Goal: Information Seeking & Learning: Learn about a topic

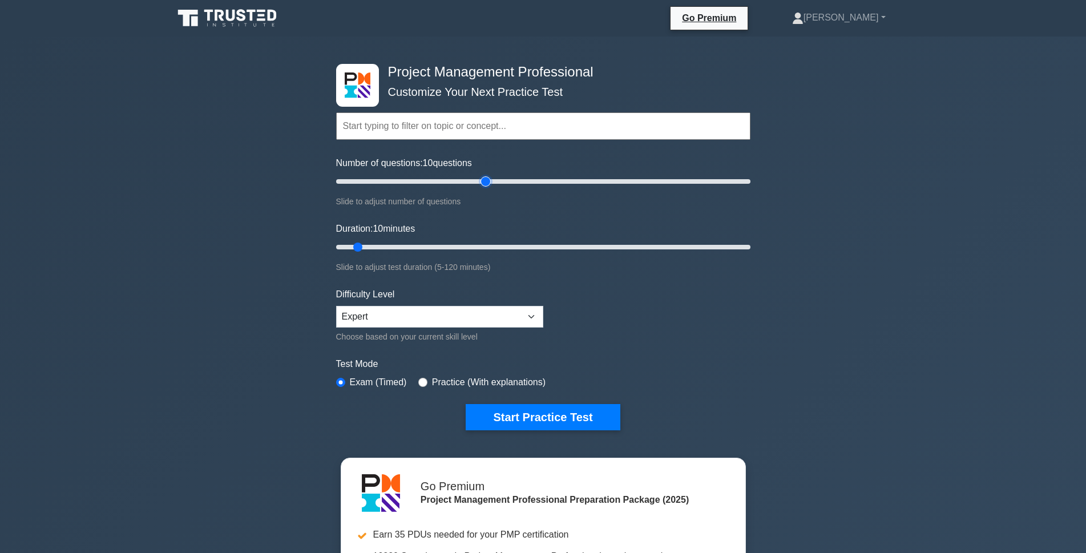
click at [489, 178] on input "Number of questions: 10 questions" at bounding box center [543, 182] width 414 height 14
type input "80"
click at [498, 180] on input "Number of questions: 75 questions" at bounding box center [543, 182] width 414 height 14
click at [508, 249] on input "Duration: 10 minutes" at bounding box center [543, 247] width 414 height 14
click at [535, 247] on input "Duration: 55 minutes" at bounding box center [543, 247] width 414 height 14
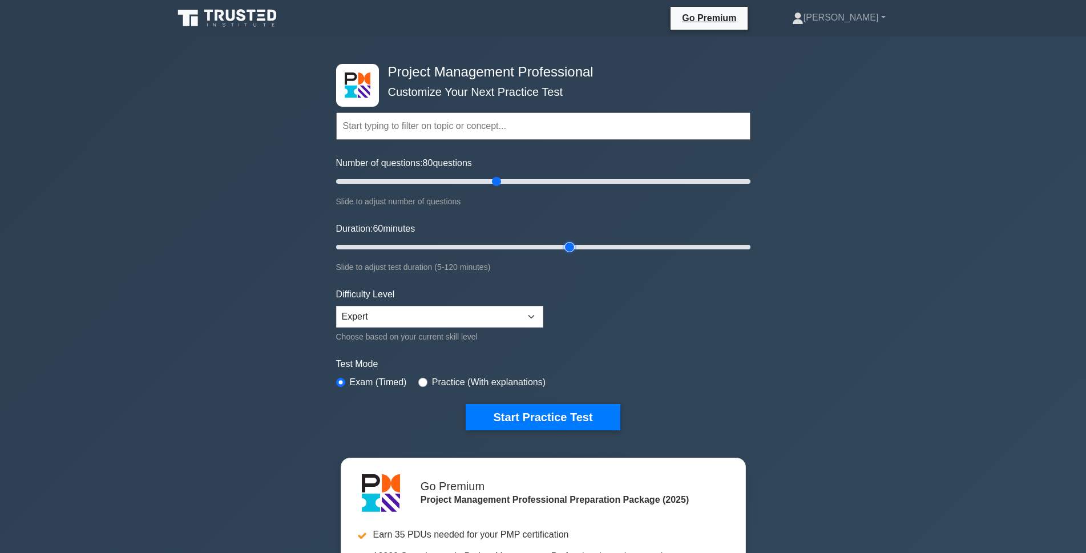
click at [563, 249] on input "Duration: 60 minutes" at bounding box center [543, 247] width 414 height 14
click at [582, 249] on input "Duration: 75 minutes" at bounding box center [543, 247] width 414 height 14
click at [590, 246] on input "Duration: 75 minutes" at bounding box center [543, 247] width 414 height 14
click at [590, 245] on input "Duration: 75 minutes" at bounding box center [543, 247] width 414 height 14
click at [589, 244] on input "Duration: 75 minutes" at bounding box center [543, 247] width 414 height 14
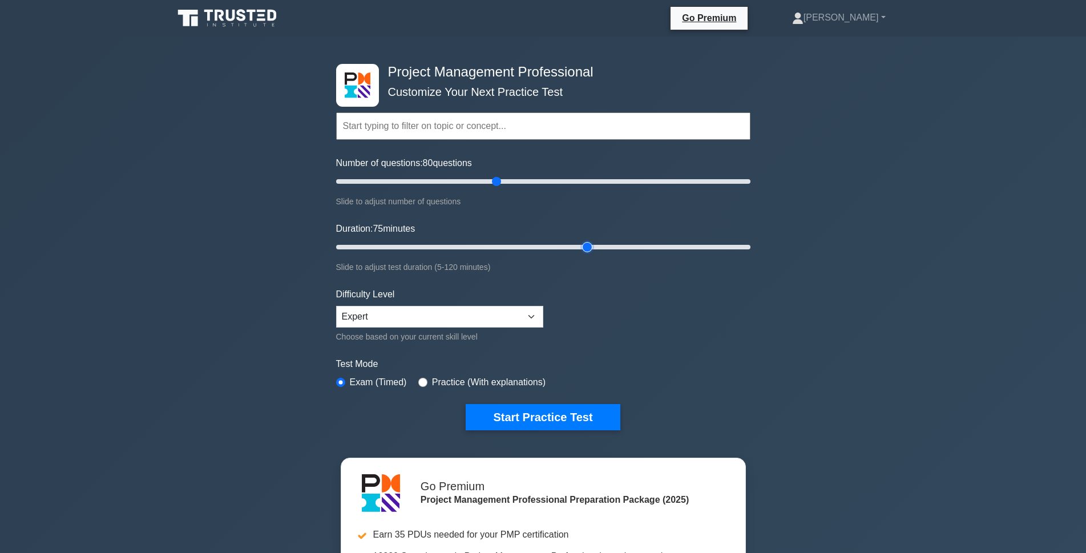
click at [595, 247] on input "Duration: 75 minutes" at bounding box center [543, 247] width 414 height 14
type input "80"
click at [609, 246] on input "Duration: 80 minutes" at bounding box center [543, 247] width 414 height 14
click at [560, 423] on button "Start Practice Test" at bounding box center [543, 417] width 154 height 26
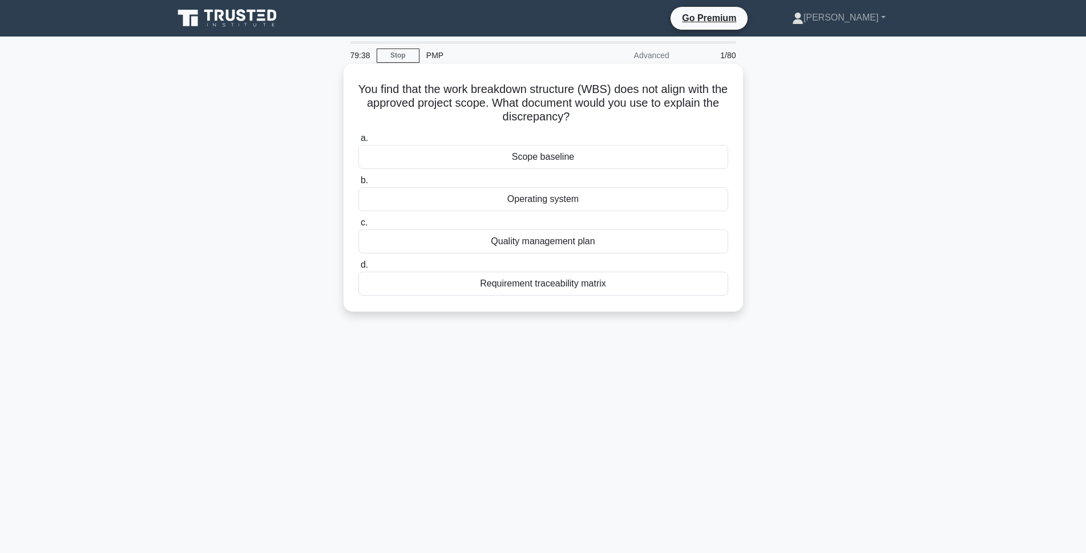
click at [531, 150] on div "Scope baseline" at bounding box center [543, 157] width 370 height 24
click at [358, 142] on input "a. Scope baseline" at bounding box center [358, 138] width 0 height 7
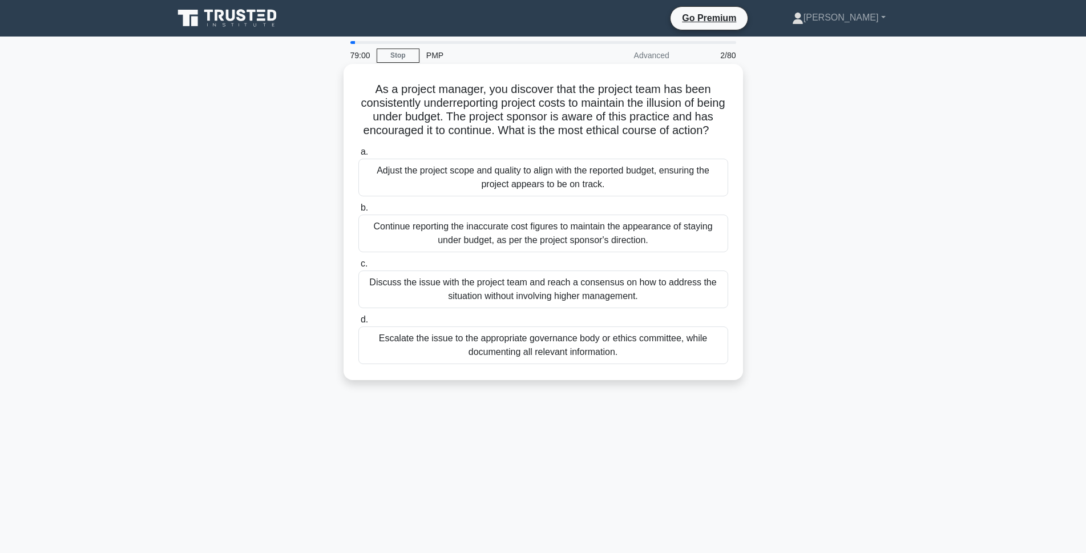
click at [558, 357] on div "Escalate the issue to the appropriate governance body or ethics committee, whil…" at bounding box center [543, 346] width 370 height 38
click at [358, 324] on input "d. Escalate the issue to the appropriate governance body or ethics committee, w…" at bounding box center [358, 319] width 0 height 7
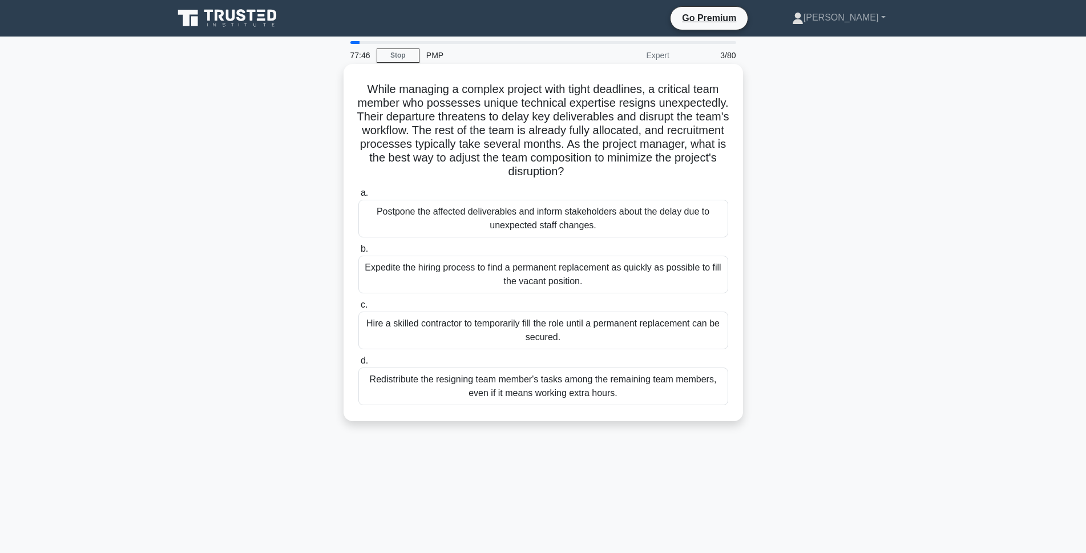
click at [513, 219] on div "Postpone the affected deliverables and inform stakeholders about the delay due …" at bounding box center [543, 219] width 370 height 38
click at [358, 197] on input "a. Postpone the affected deliverables and inform stakeholders about the delay d…" at bounding box center [358, 193] width 0 height 7
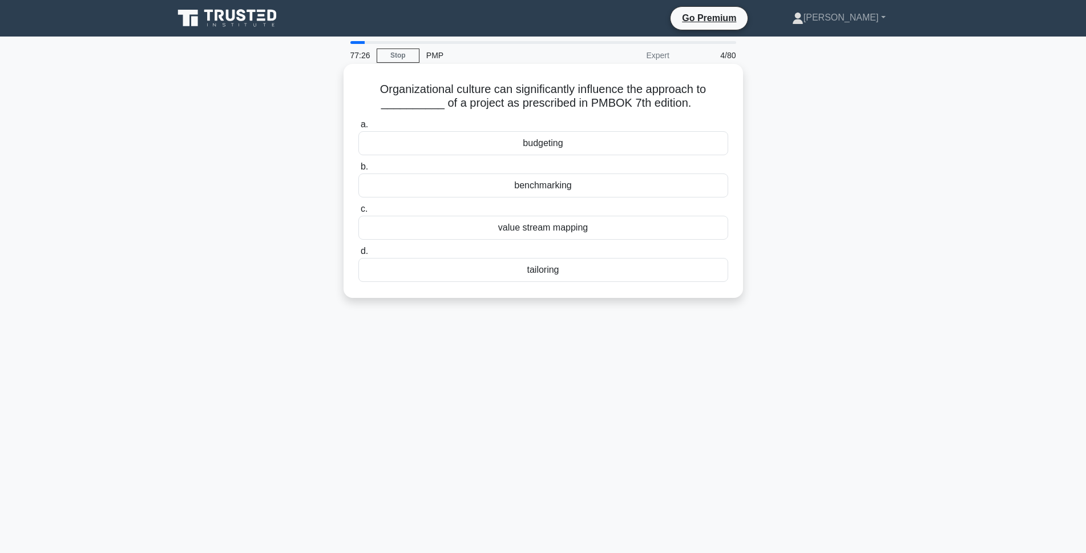
click at [550, 270] on div "tailoring" at bounding box center [543, 270] width 370 height 24
click at [358, 255] on input "d. tailoring" at bounding box center [358, 251] width 0 height 7
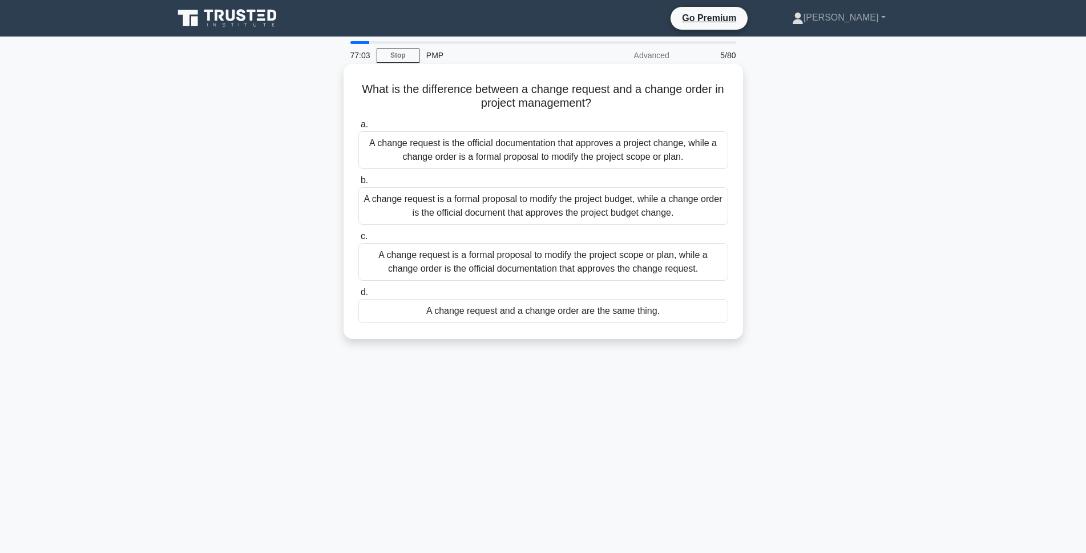
click at [637, 268] on div "A change request is a formal proposal to modify the project scope or plan, whil…" at bounding box center [543, 262] width 370 height 38
click at [358, 240] on input "c. A change request is a formal proposal to modify the project scope or plan, w…" at bounding box center [358, 236] width 0 height 7
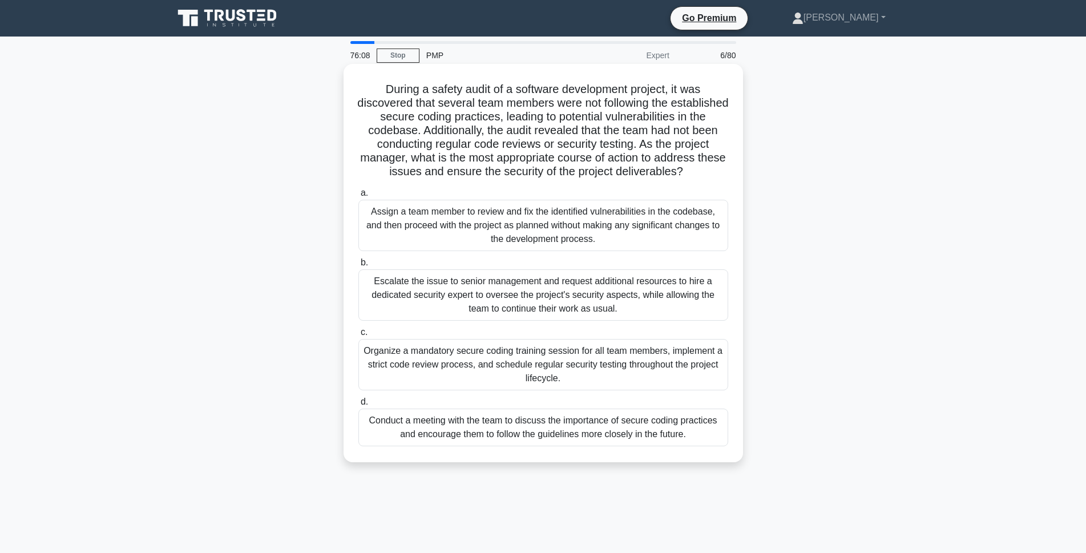
click at [528, 376] on div "Organize a mandatory secure coding training session for all team members, imple…" at bounding box center [543, 364] width 370 height 51
click at [358, 336] on input "c. Organize a mandatory secure coding training session for all team members, im…" at bounding box center [358, 332] width 0 height 7
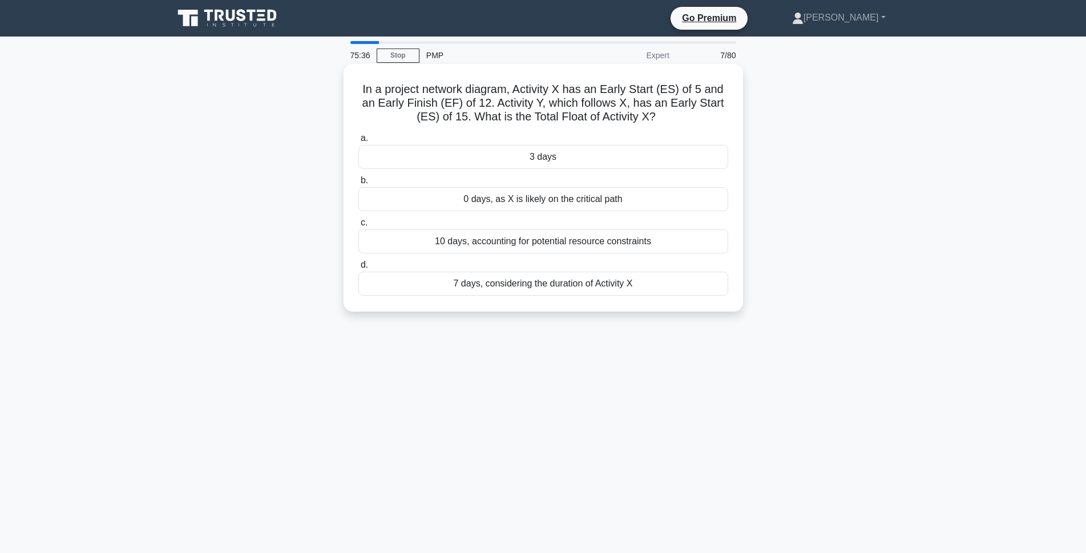
click at [547, 163] on div "3 days" at bounding box center [543, 157] width 370 height 24
click at [358, 142] on input "a. 3 days" at bounding box center [358, 138] width 0 height 7
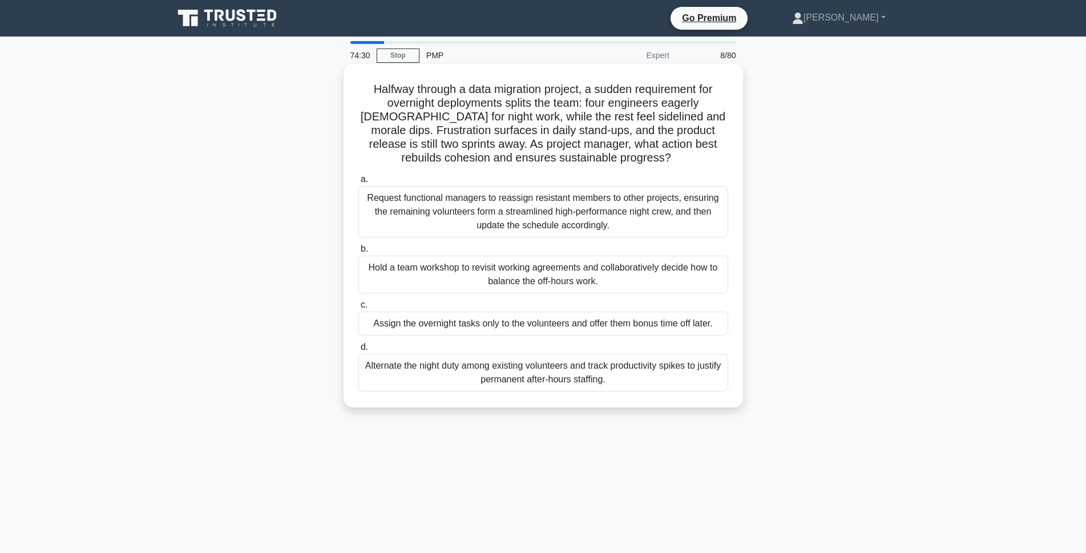
click at [560, 278] on div "Hold a team workshop to revisit working agreements and collaboratively decide h…" at bounding box center [543, 275] width 370 height 38
click at [358, 253] on input "b. Hold a team workshop to revisit working agreements and collaboratively decid…" at bounding box center [358, 248] width 0 height 7
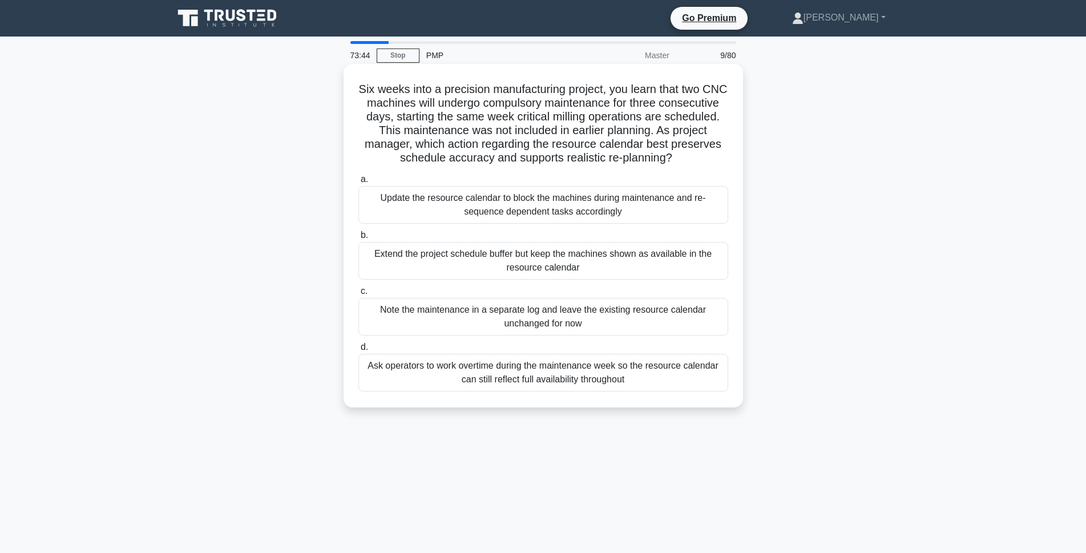
click at [544, 210] on div "Update the resource calendar to block the machines during maintenance and re-se…" at bounding box center [543, 205] width 370 height 38
click at [358, 183] on input "a. Update the resource calendar to block the machines during maintenance and re…" at bounding box center [358, 179] width 0 height 7
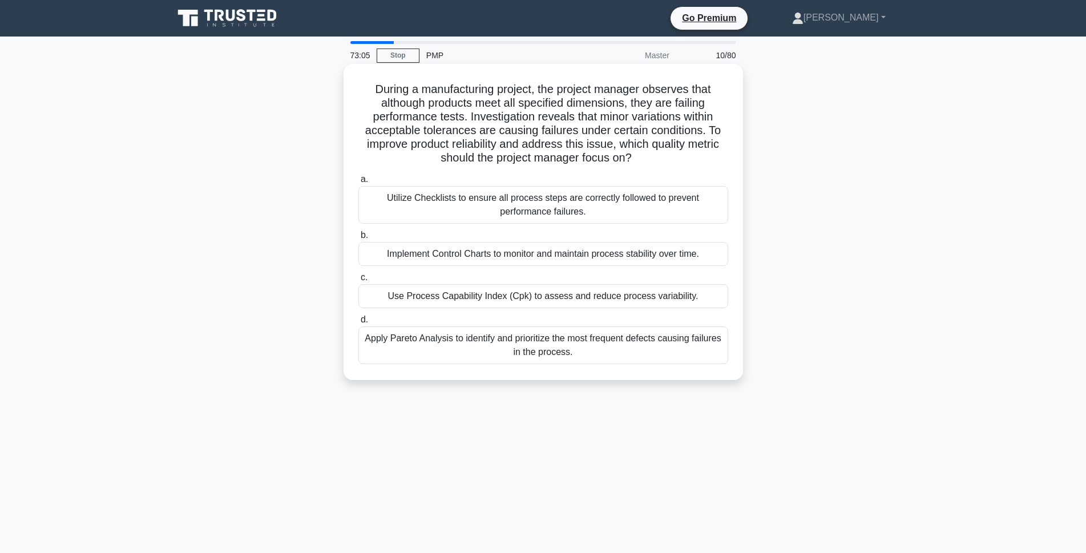
click at [396, 302] on div "Use Process Capability Index (Cpk) to assess and reduce process variability." at bounding box center [543, 296] width 370 height 24
click at [358, 281] on input "c. Use Process Capability Index (Cpk) to assess and reduce process variability." at bounding box center [358, 277] width 0 height 7
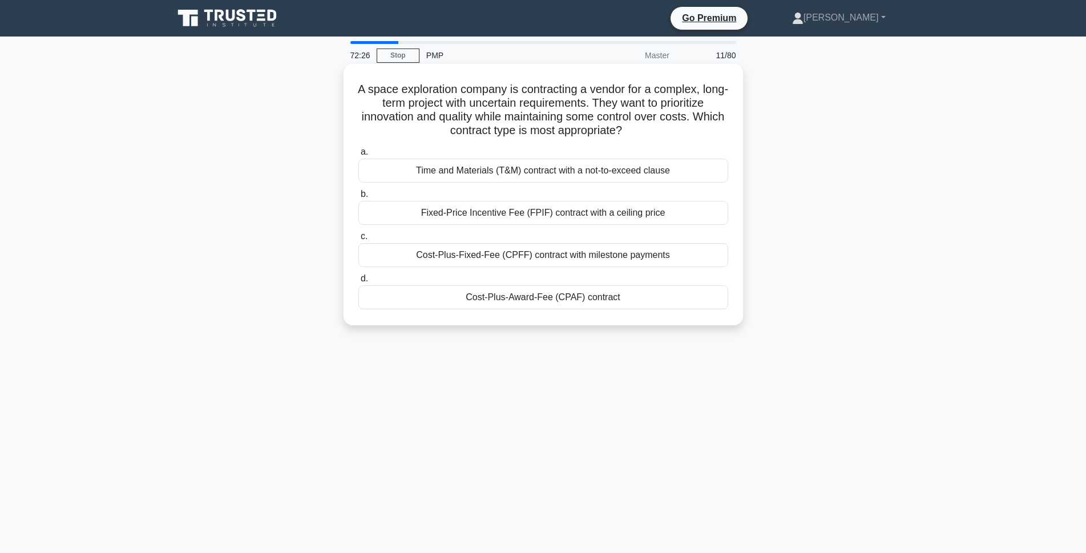
click at [603, 176] on div "Time and Materials (T&M) contract with a not-to-exceed clause" at bounding box center [543, 171] width 370 height 24
click at [358, 156] on input "a. Time and Materials (T&M) contract with a not-to-exceed clause" at bounding box center [358, 151] width 0 height 7
click at [491, 178] on div "Delay one of the tasks to resolve resource contention." at bounding box center [543, 171] width 370 height 24
click at [454, 170] on div "Delay one of the tasks to resolve resource contention." at bounding box center [543, 171] width 370 height 24
click at [358, 156] on input "a. Delay one of the tasks to resolve resource contention." at bounding box center [358, 151] width 0 height 7
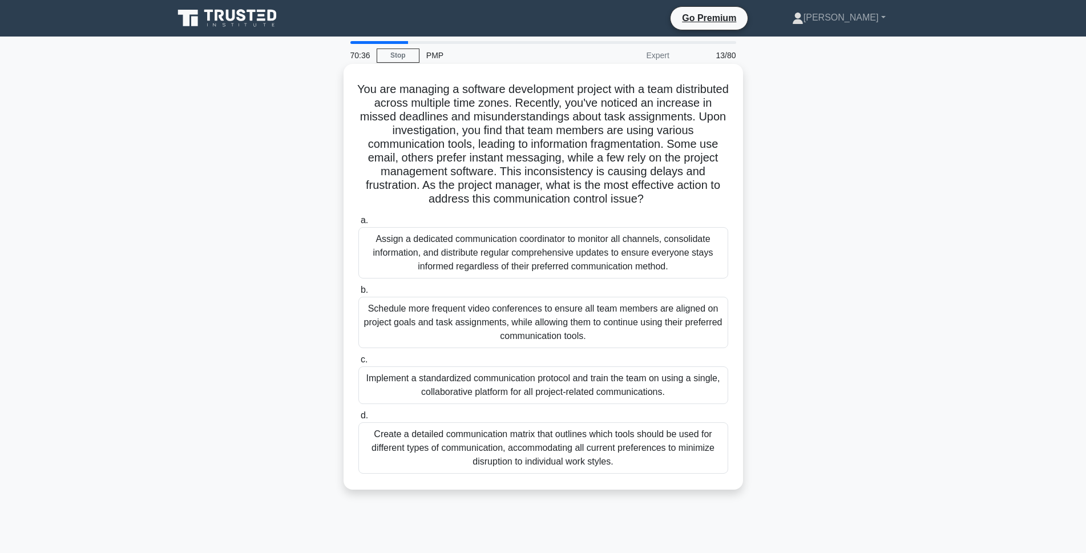
click at [567, 394] on div "Implement a standardized communication protocol and train the team on using a s…" at bounding box center [543, 385] width 370 height 38
click at [358, 364] on input "c. Implement a standardized communication protocol and train the team on using …" at bounding box center [358, 359] width 0 height 7
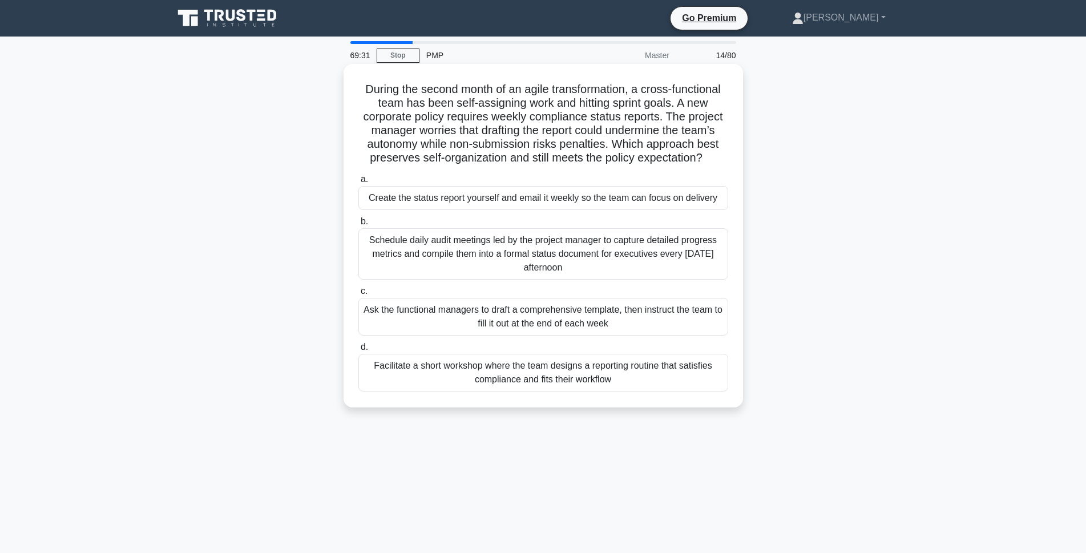
click at [479, 375] on div "Facilitate a short workshop where the team designs a reporting routine that sat…" at bounding box center [543, 373] width 370 height 38
click at [358, 351] on input "d. Facilitate a short workshop where the team designs a reporting routine that …" at bounding box center [358, 347] width 0 height 7
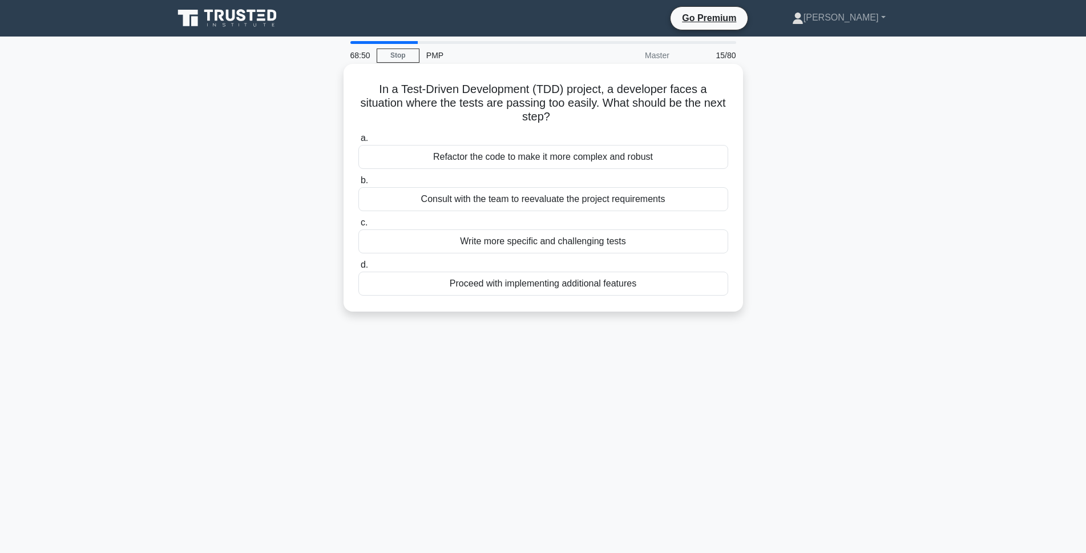
click at [619, 196] on div "Consult with the team to reevaluate the project requirements" at bounding box center [543, 199] width 370 height 24
click at [358, 184] on input "b. Consult with the team to reevaluate the project requirements" at bounding box center [358, 180] width 0 height 7
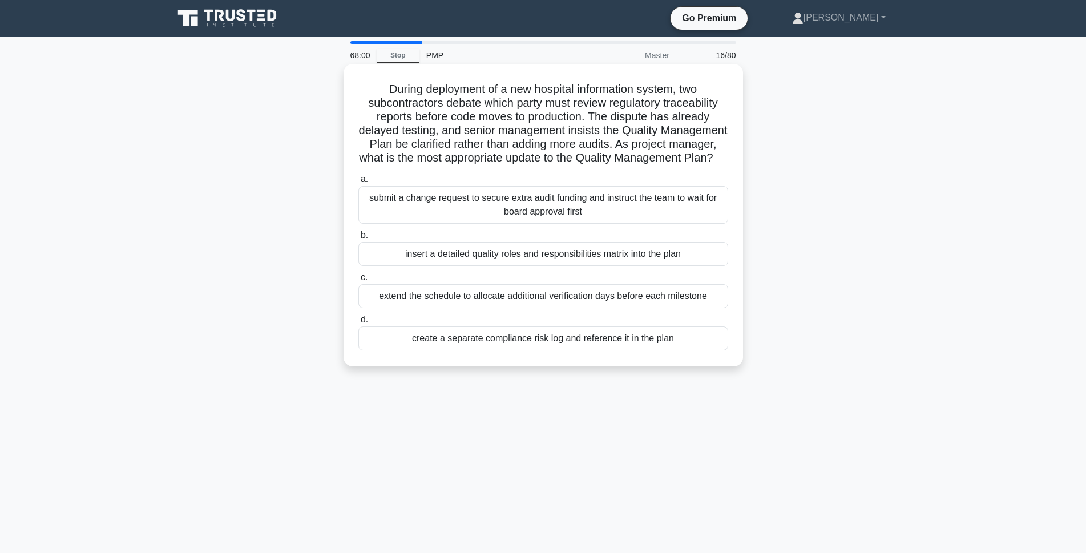
click at [603, 266] on div "insert a detailed quality roles and responsibilities matrix into the plan" at bounding box center [543, 254] width 370 height 24
click at [358, 239] on input "b. insert a detailed quality roles and responsibilities matrix into the plan" at bounding box center [358, 235] width 0 height 7
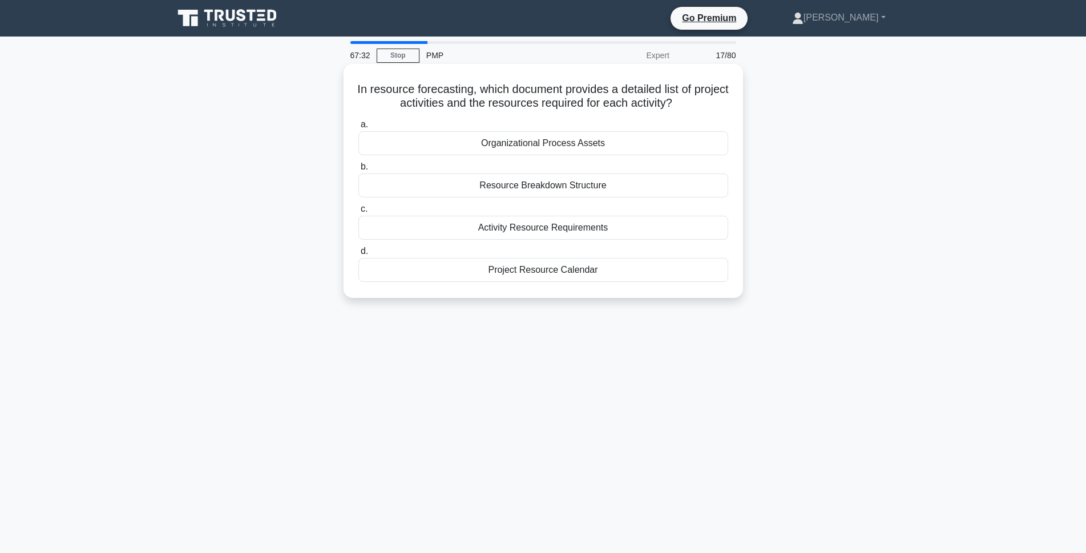
click at [545, 233] on div "Activity Resource Requirements" at bounding box center [543, 228] width 370 height 24
click at [358, 213] on input "c. Activity Resource Requirements" at bounding box center [358, 209] width 0 height 7
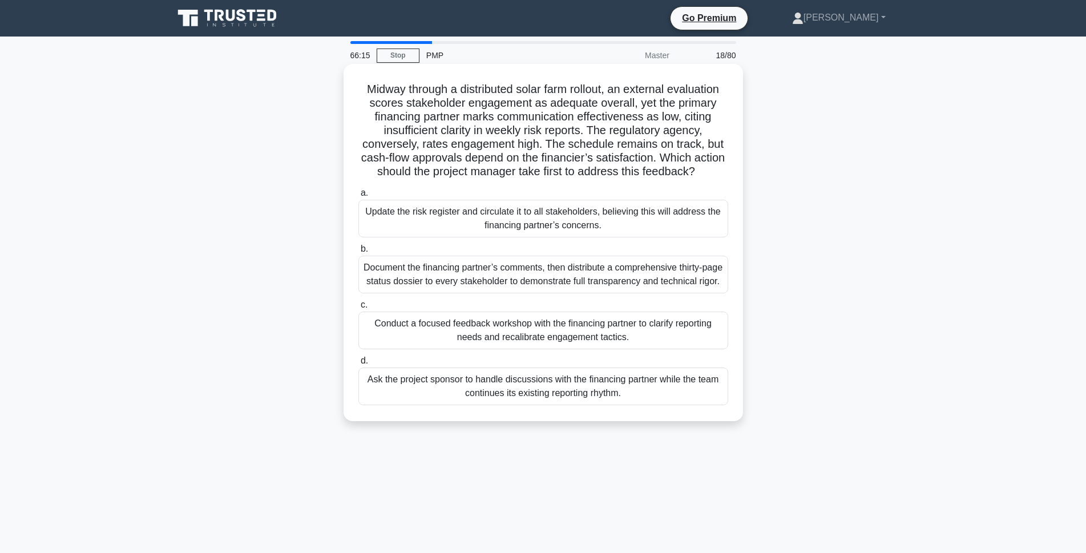
click at [512, 349] on div "Conduct a focused feedback workshop with the financing partner to clarify repor…" at bounding box center [543, 331] width 370 height 38
click at [358, 309] on input "c. Conduct a focused feedback workshop with the financing partner to clarify re…" at bounding box center [358, 304] width 0 height 7
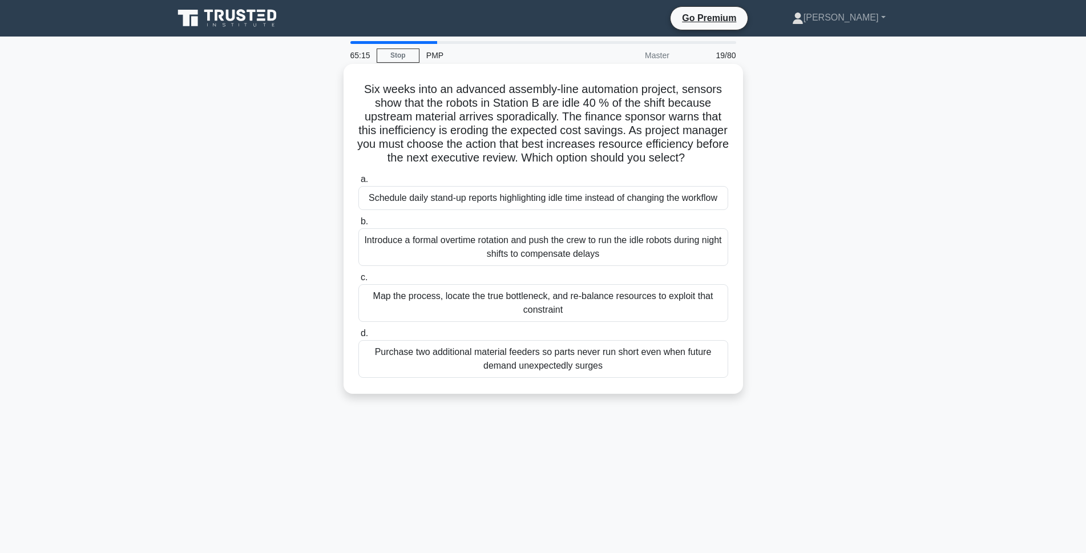
click at [569, 322] on div "Map the process, locate the true bottleneck, and re-balance resources to exploi…" at bounding box center [543, 303] width 370 height 38
click at [358, 281] on input "c. Map the process, locate the true bottleneck, and re-balance resources to exp…" at bounding box center [358, 277] width 0 height 7
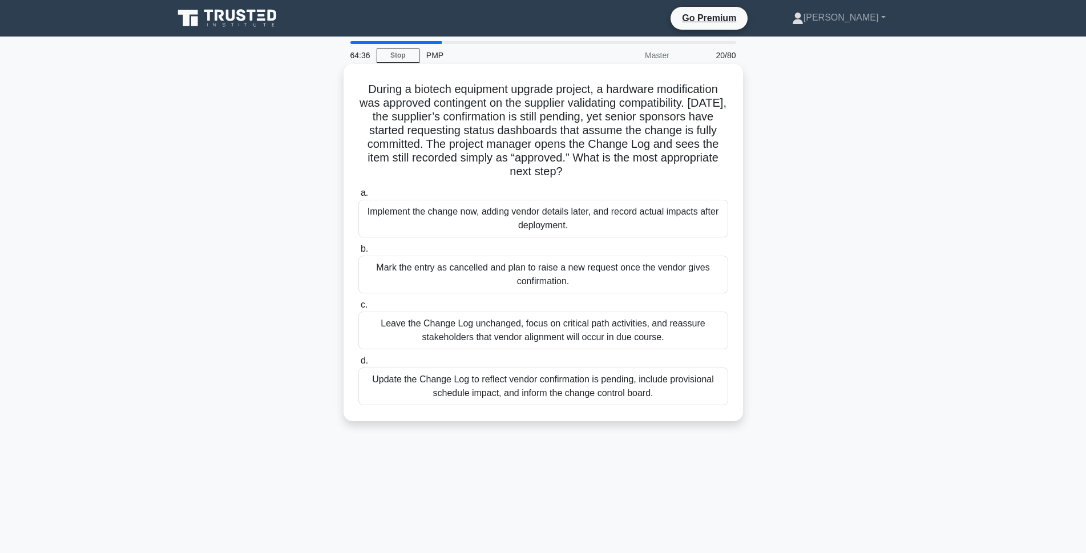
click at [584, 397] on div "Update the Change Log to reflect vendor confirmation is pending, include provis…" at bounding box center [543, 387] width 370 height 38
click at [358, 365] on input "d. Update the Change Log to reflect vendor confirmation is pending, include pro…" at bounding box center [358, 360] width 0 height 7
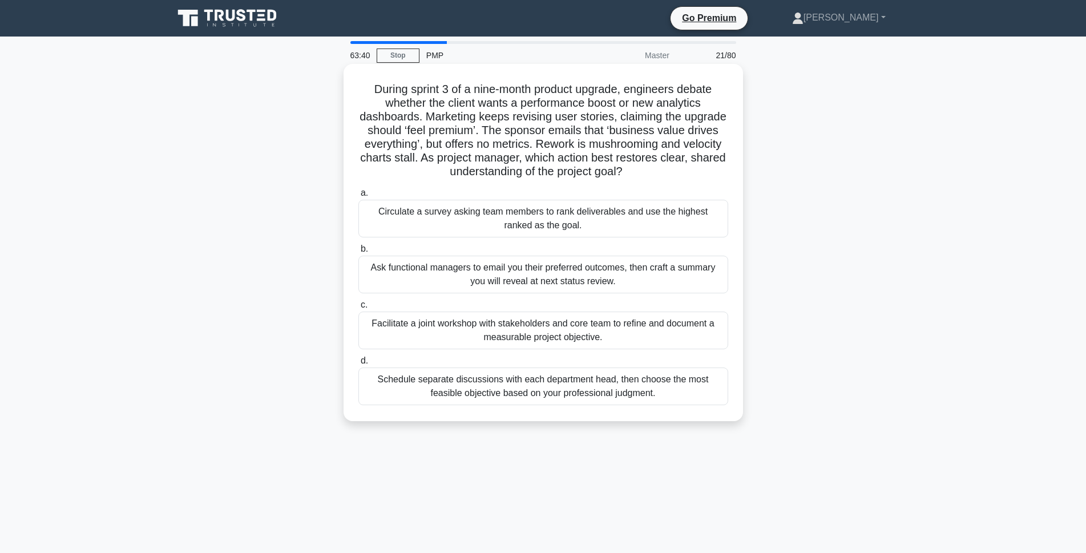
click at [526, 339] on div "Facilitate a joint workshop with stakeholders and core team to refine and docum…" at bounding box center [543, 331] width 370 height 38
click at [358, 309] on input "c. Facilitate a joint workshop with stakeholders and core team to refine and do…" at bounding box center [358, 304] width 0 height 7
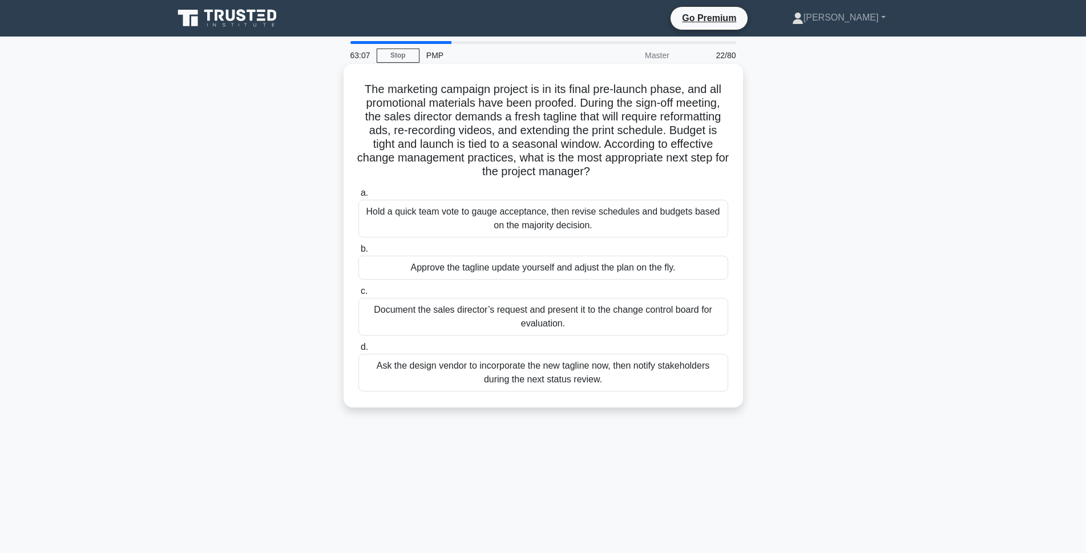
click at [510, 324] on div "Document the sales director’s request and present it to the change control boar…" at bounding box center [543, 317] width 370 height 38
click at [358, 295] on input "c. Document the sales director’s request and present it to the change control b…" at bounding box center [358, 291] width 0 height 7
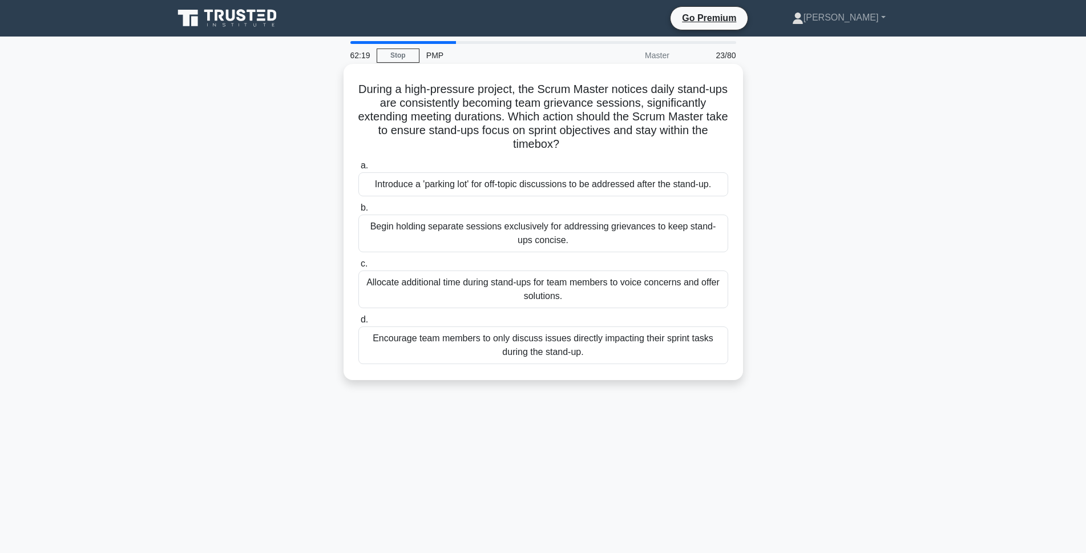
click at [534, 353] on div "Encourage team members to only discuss issues directly impacting their sprint t…" at bounding box center [543, 346] width 370 height 38
click at [358, 324] on input "d. Encourage team members to only discuss issues directly impacting their sprin…" at bounding box center [358, 319] width 0 height 7
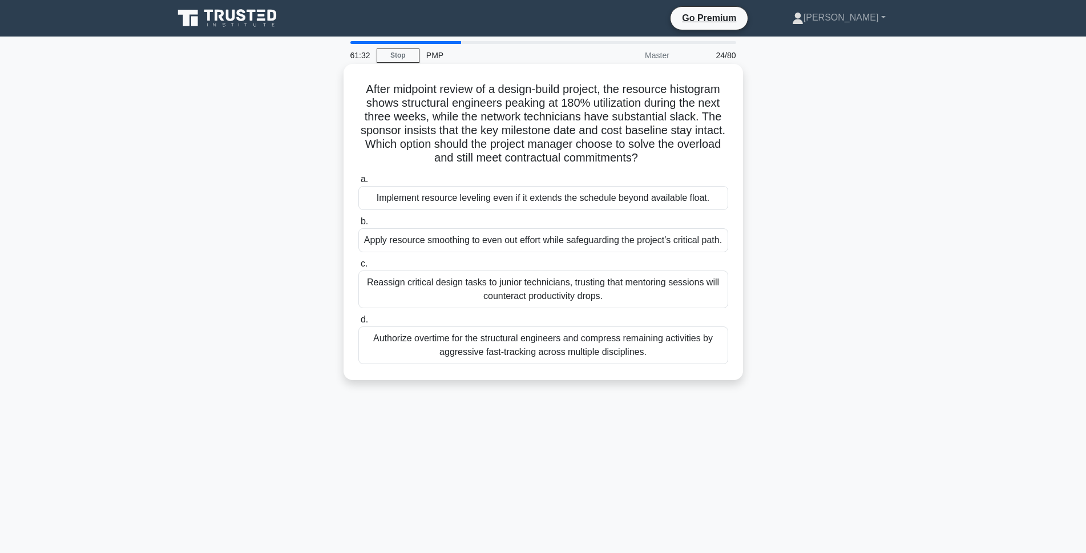
click at [589, 252] on div "Apply resource smoothing to even out effort while safeguarding the project’s cr…" at bounding box center [543, 240] width 370 height 24
click at [358, 225] on input "b. Apply resource smoothing to even out effort while safeguarding the project’s…" at bounding box center [358, 221] width 0 height 7
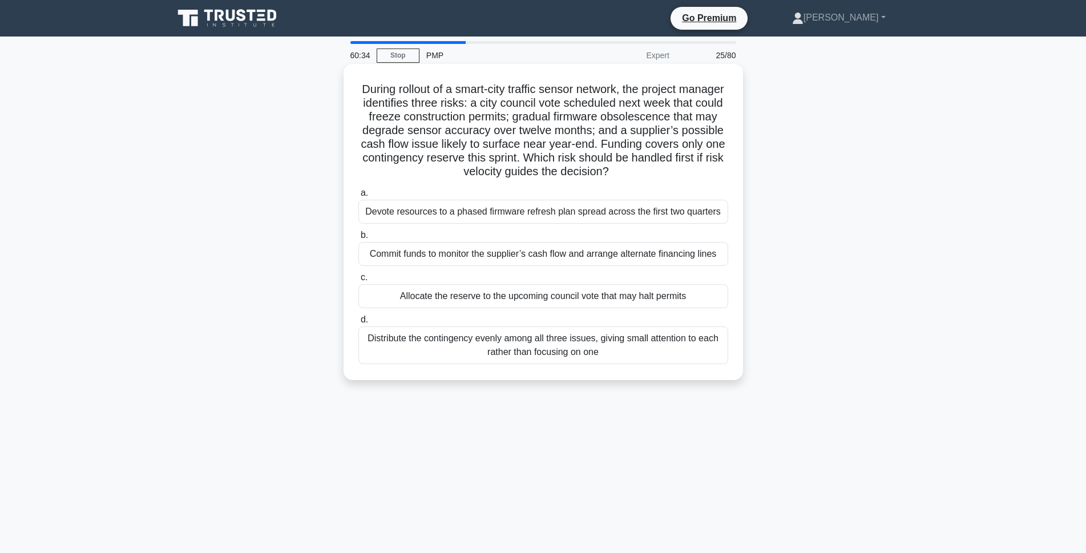
click at [646, 300] on div "Allocate the reserve to the upcoming council vote that may halt permits" at bounding box center [543, 296] width 370 height 24
click at [358, 281] on input "c. Allocate the reserve to the upcoming council vote that may halt permits" at bounding box center [358, 277] width 0 height 7
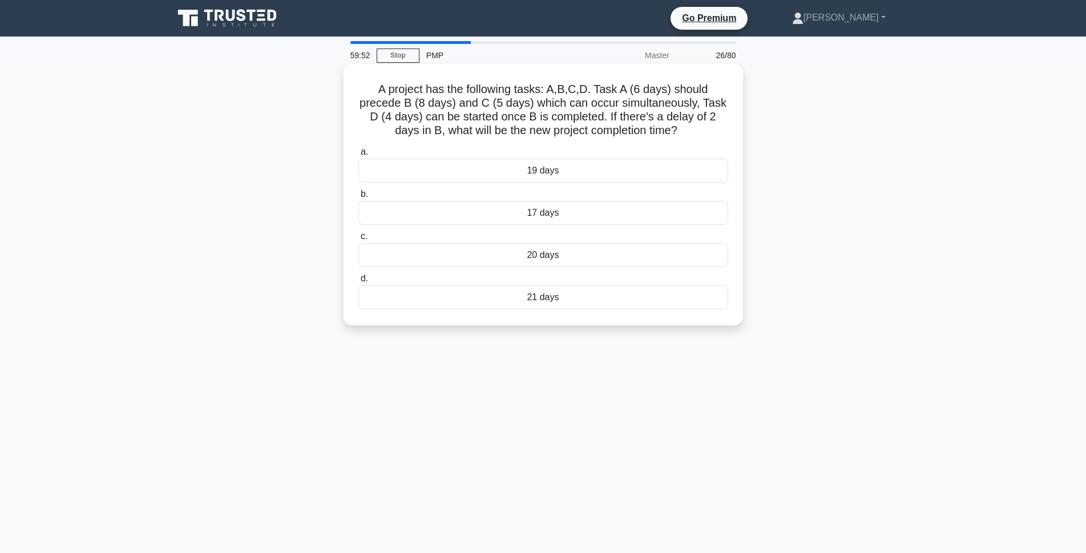
click at [474, 252] on div "20 days" at bounding box center [543, 255] width 370 height 24
click at [358, 240] on input "c. 20 days" at bounding box center [358, 236] width 0 height 7
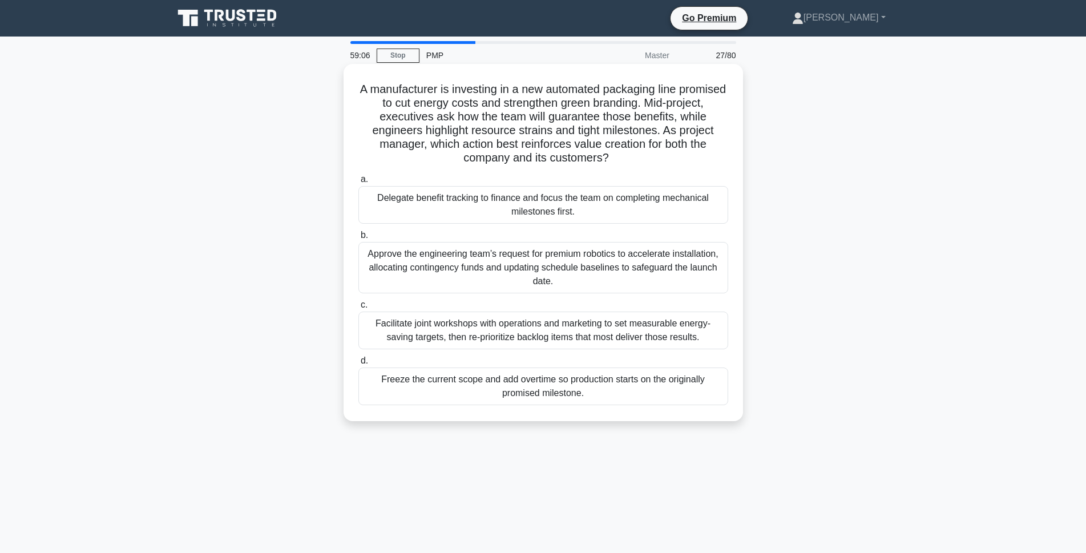
click at [655, 337] on div "Facilitate joint workshops with operations and marketing to set measurable ener…" at bounding box center [543, 331] width 370 height 38
click at [358, 309] on input "c. Facilitate joint workshops with operations and marketing to set measurable e…" at bounding box center [358, 304] width 0 height 7
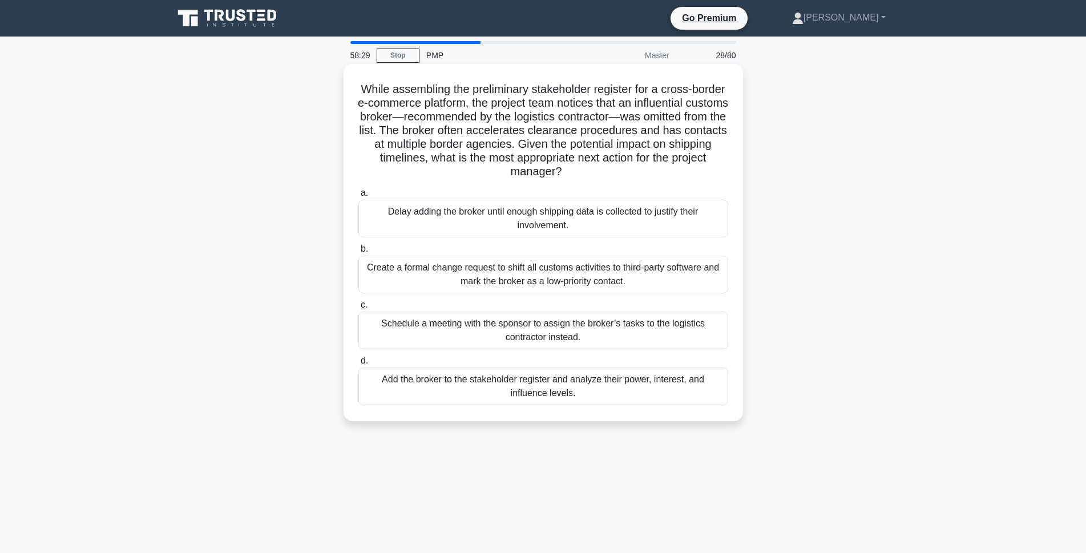
click at [663, 396] on div "Add the broker to the stakeholder register and analyze their power, interest, a…" at bounding box center [543, 387] width 370 height 38
click at [358, 365] on input "d. Add the broker to the stakeholder register and analyze their power, interest…" at bounding box center [358, 360] width 0 height 7
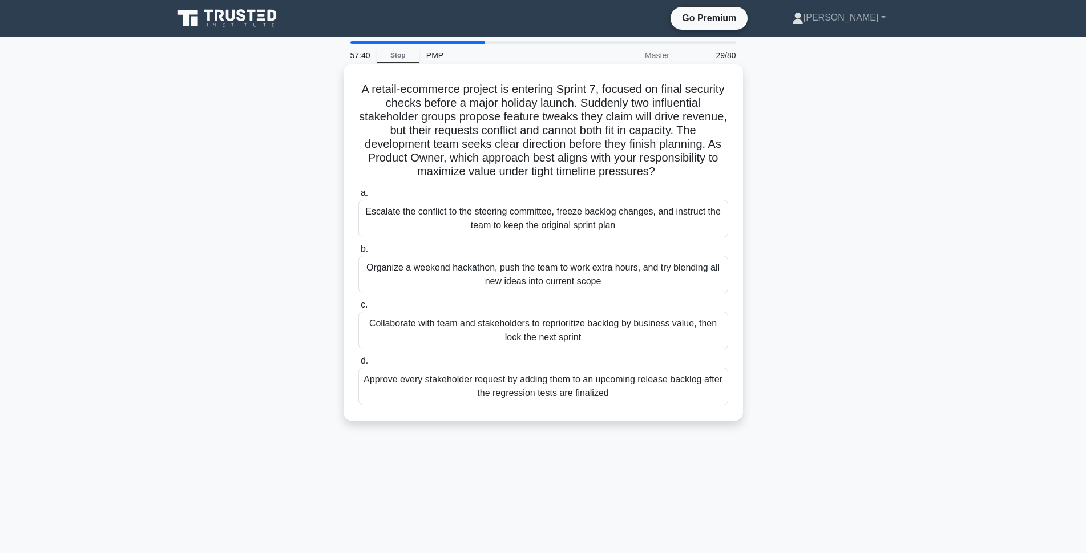
click at [598, 337] on div "Collaborate with team and stakeholders to reprioritize backlog by business valu…" at bounding box center [543, 331] width 370 height 38
click at [358, 309] on input "c. Collaborate with team and stakeholders to reprioritize backlog by business v…" at bounding box center [358, 304] width 0 height 7
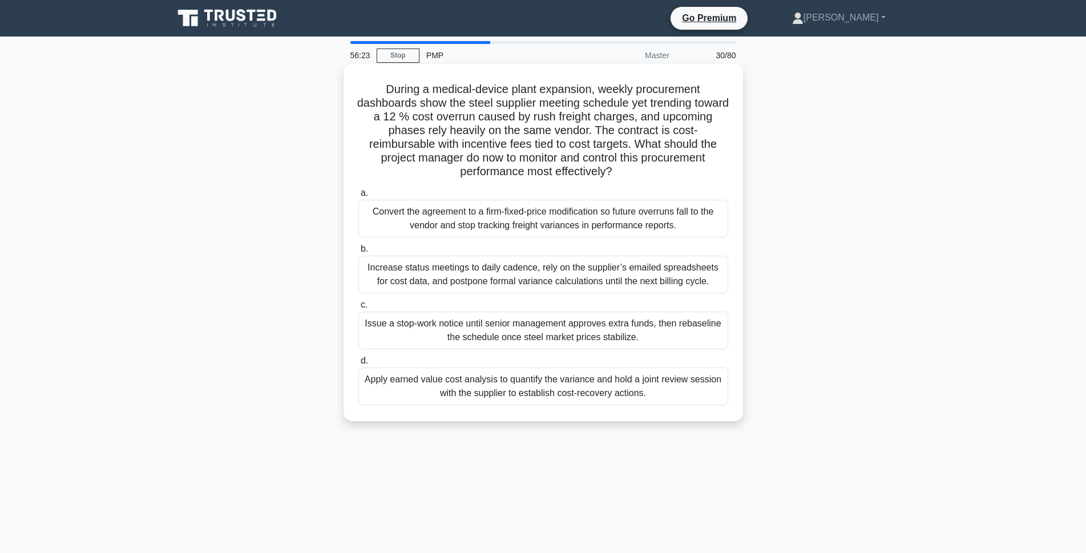
click at [627, 396] on div "Apply earned value cost analysis to quantify the variance and hold a joint revi…" at bounding box center [543, 387] width 370 height 38
click at [358, 365] on input "d. Apply earned value cost analysis to quantify the variance and hold a joint r…" at bounding box center [358, 360] width 0 height 7
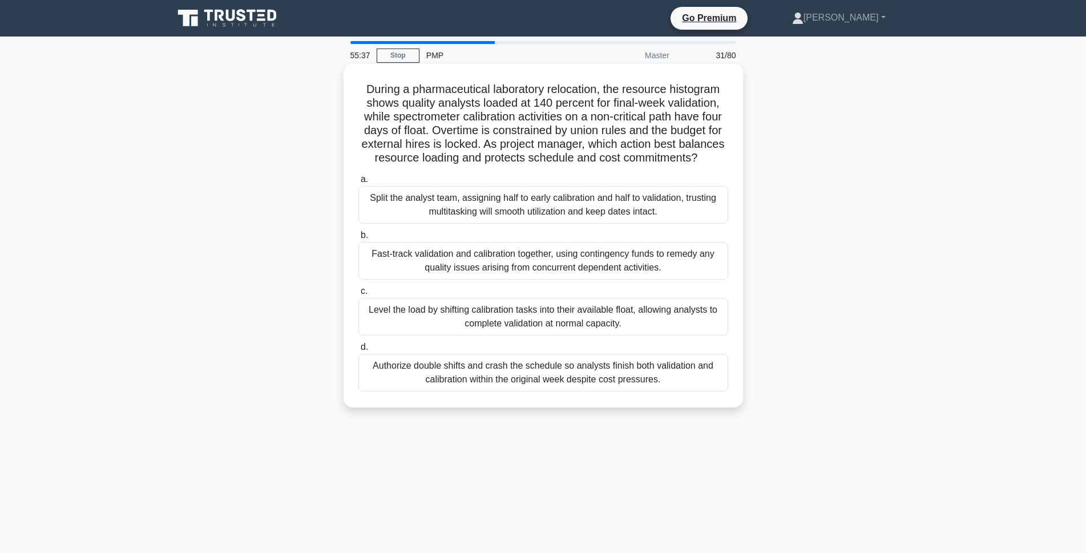
click at [554, 329] on div "Level the load by shifting calibration tasks into their available float, allowi…" at bounding box center [543, 317] width 370 height 38
click at [358, 295] on input "c. Level the load by shifting calibration tasks into their available float, all…" at bounding box center [358, 291] width 0 height 7
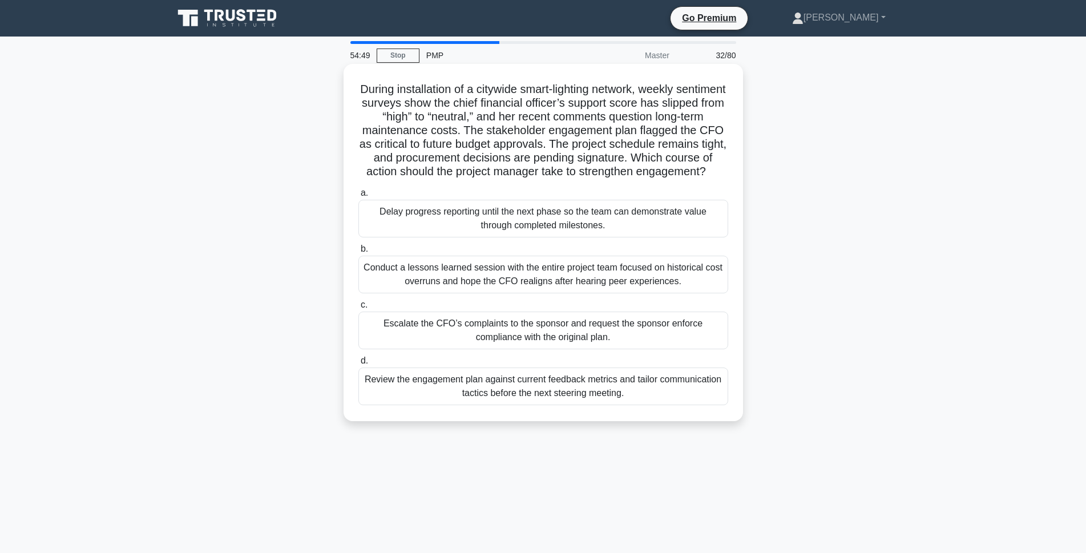
click at [644, 405] on div "Review the engagement plan against current feedback metrics and tailor communic…" at bounding box center [543, 387] width 370 height 38
click at [358, 365] on input "d. Review the engagement plan against current feedback metrics and tailor commu…" at bounding box center [358, 360] width 0 height 7
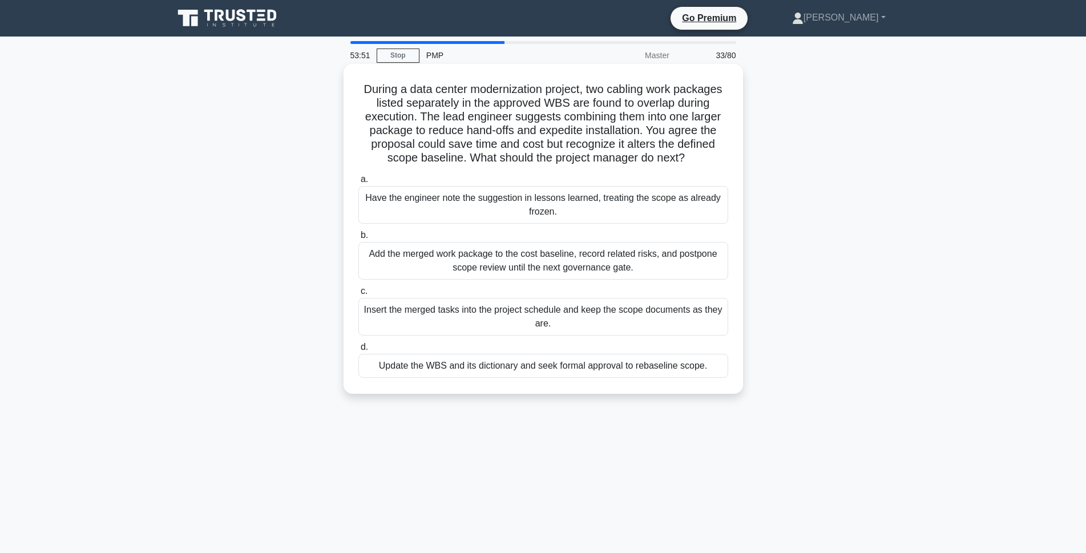
click at [644, 370] on div "Update the WBS and its dictionary and seek formal approval to rebaseline scope." at bounding box center [543, 366] width 370 height 24
click at [358, 351] on input "d. Update the WBS and its dictionary and seek formal approval to rebaseline sco…" at bounding box center [358, 347] width 0 height 7
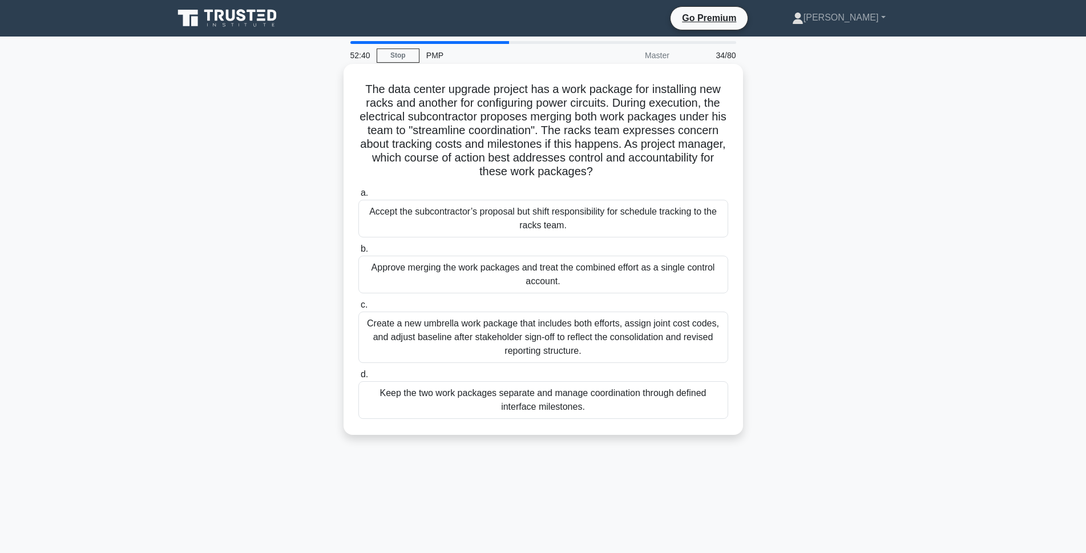
click at [561, 407] on div "Keep the two work packages separate and manage coordination through defined int…" at bounding box center [543, 400] width 370 height 38
click at [358, 378] on input "d. Keep the two work packages separate and manage coordination through defined …" at bounding box center [358, 374] width 0 height 7
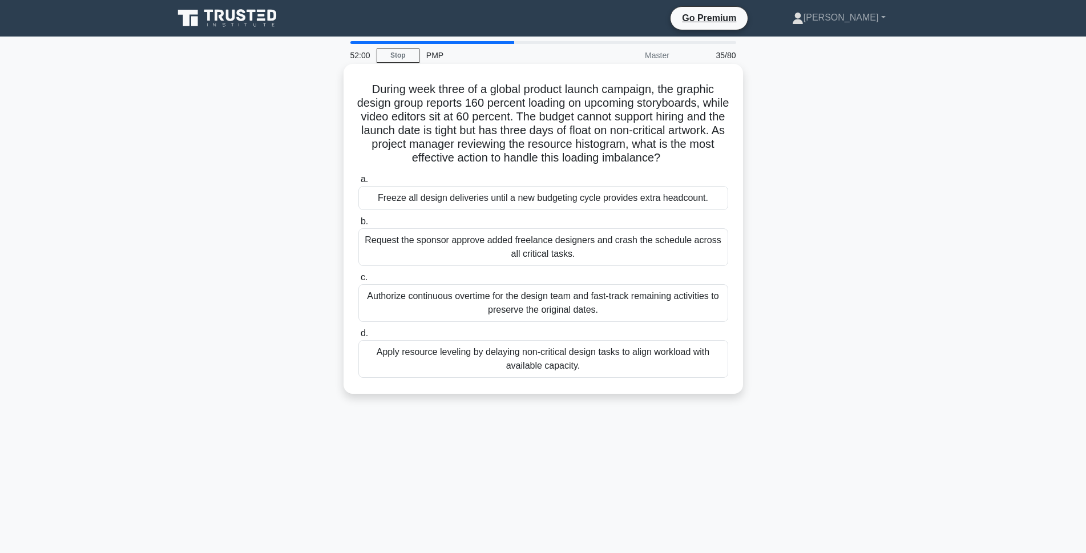
click at [669, 366] on div "Apply resource leveling by delaying non-critical design tasks to align workload…" at bounding box center [543, 359] width 370 height 38
click at [358, 337] on input "d. Apply resource leveling by delaying non-critical design tasks to align workl…" at bounding box center [358, 333] width 0 height 7
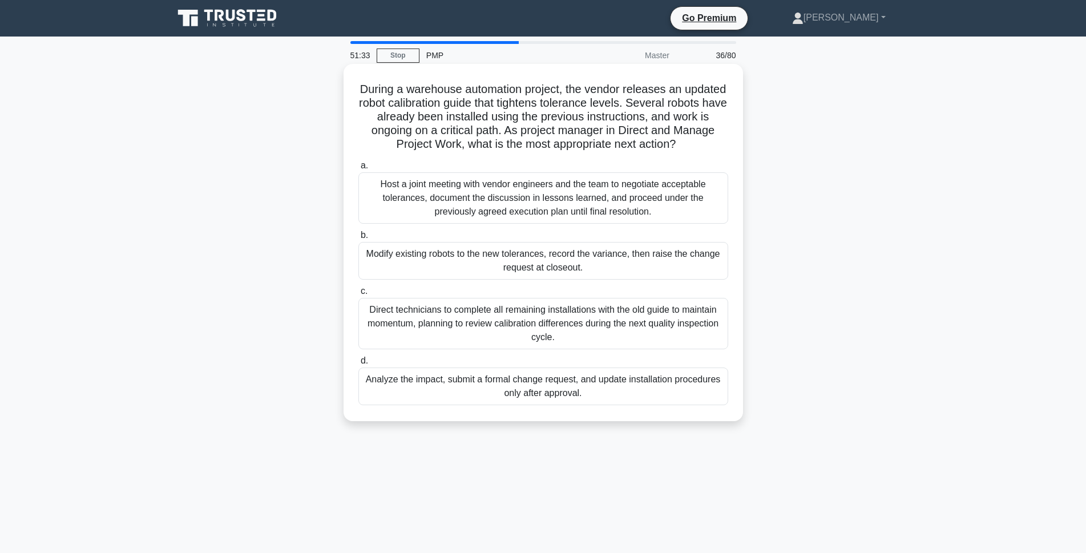
click at [483, 385] on div "Analyze the impact, submit a formal change request, and update installation pro…" at bounding box center [543, 387] width 370 height 38
click at [358, 365] on input "d. Analyze the impact, submit a formal change request, and update installation …" at bounding box center [358, 360] width 0 height 7
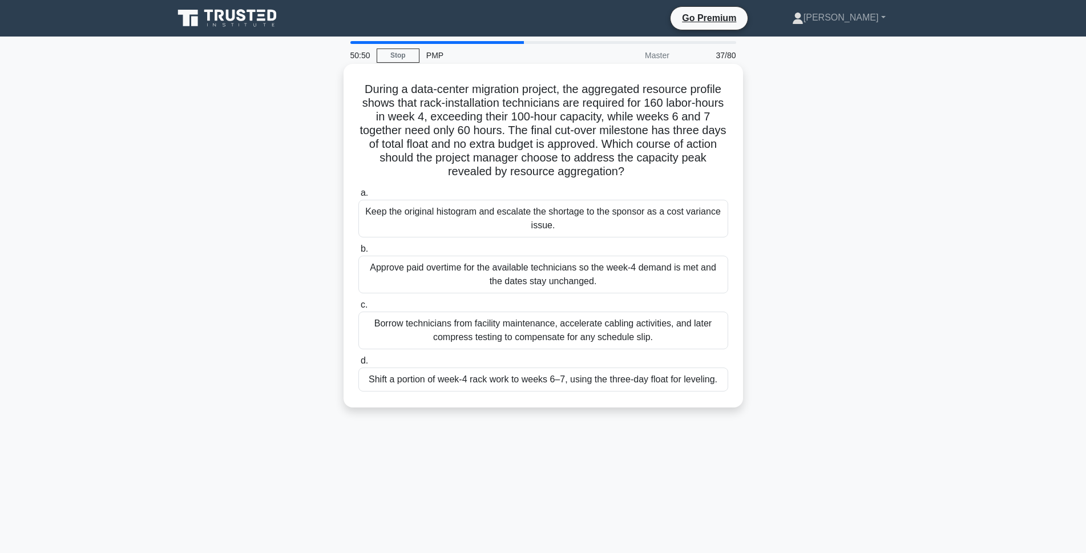
click at [482, 381] on div "Shift a portion of week-4 rack work to weeks 6–7, using the three-day float for…" at bounding box center [543, 380] width 370 height 24
click at [358, 365] on input "d. Shift a portion of week-4 rack work to weeks 6–7, using the three-day float …" at bounding box center [358, 360] width 0 height 7
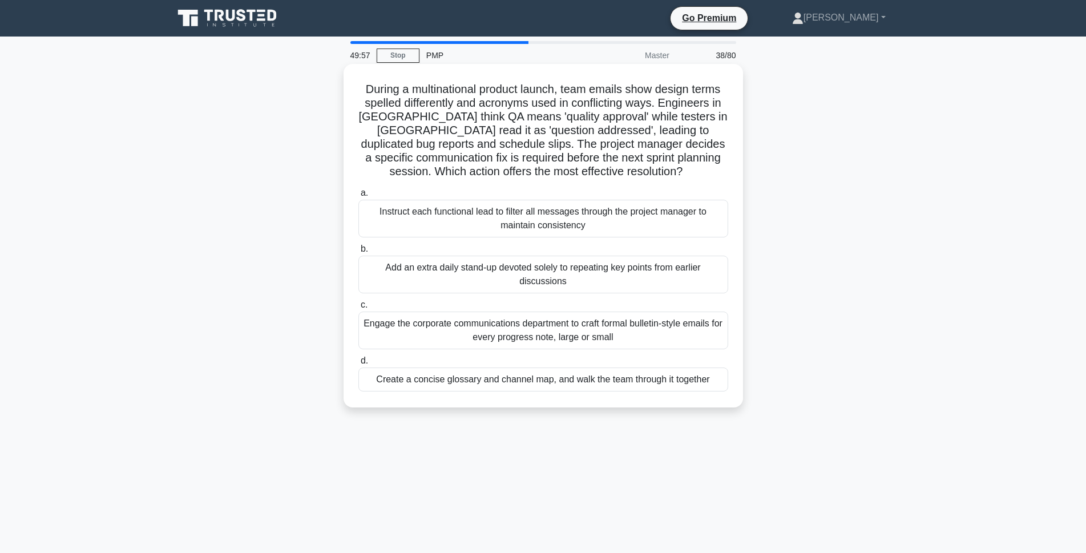
click at [559, 385] on div "Create a concise glossary and channel map, and walk the team through it together" at bounding box center [543, 380] width 370 height 24
click at [358, 365] on input "d. Create a concise glossary and channel map, and walk the team through it toge…" at bounding box center [358, 360] width 0 height 7
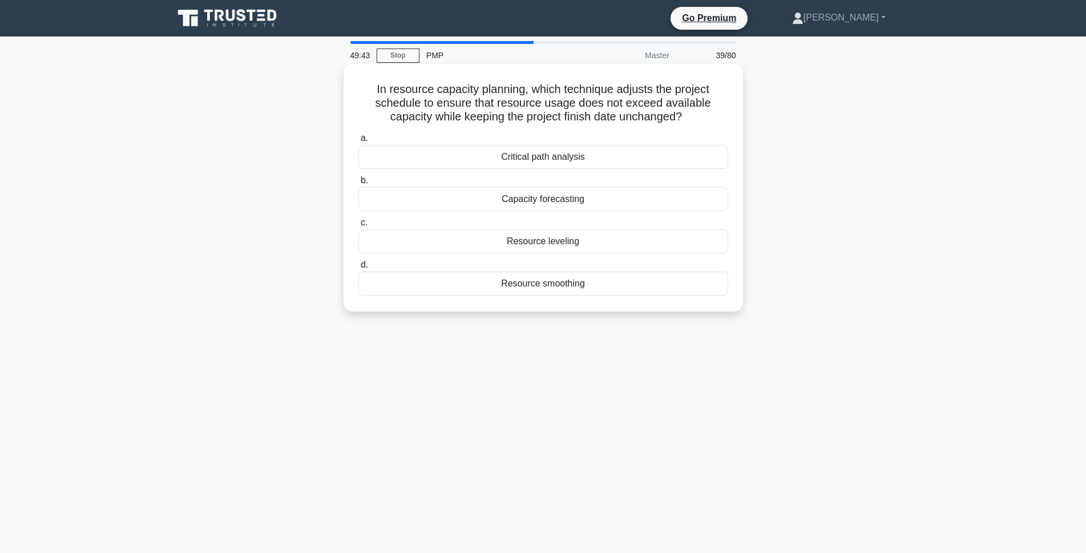
click at [506, 291] on div "Resource smoothing" at bounding box center [543, 284] width 370 height 24
click at [358, 269] on input "d. Resource smoothing" at bounding box center [358, 264] width 0 height 7
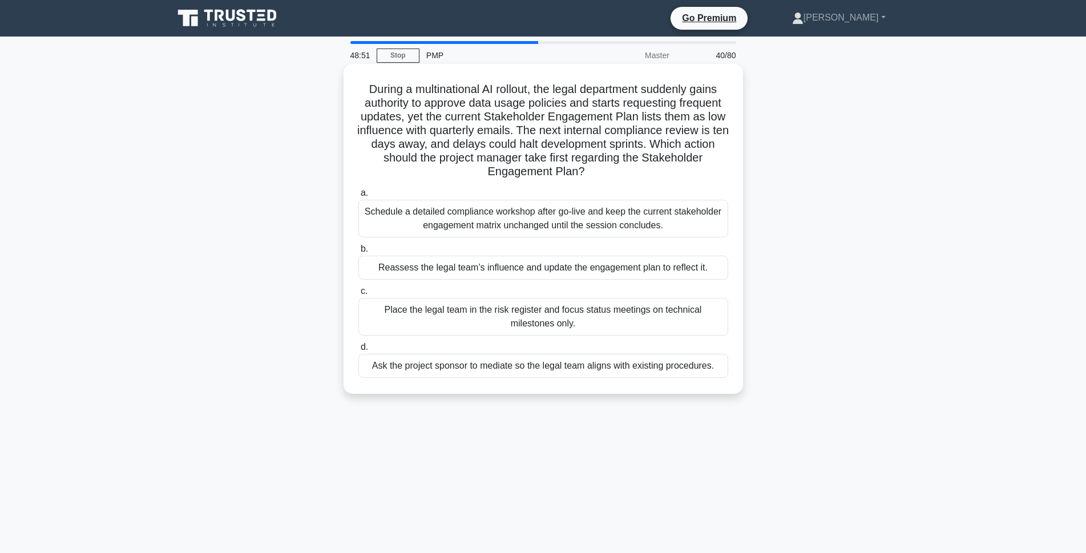
click at [534, 275] on div "Reassess the legal team’s influence and update the engagement plan to reflect i…" at bounding box center [543, 268] width 370 height 24
click at [358, 253] on input "b. Reassess the legal team’s influence and update the engagement plan to reflec…" at bounding box center [358, 248] width 0 height 7
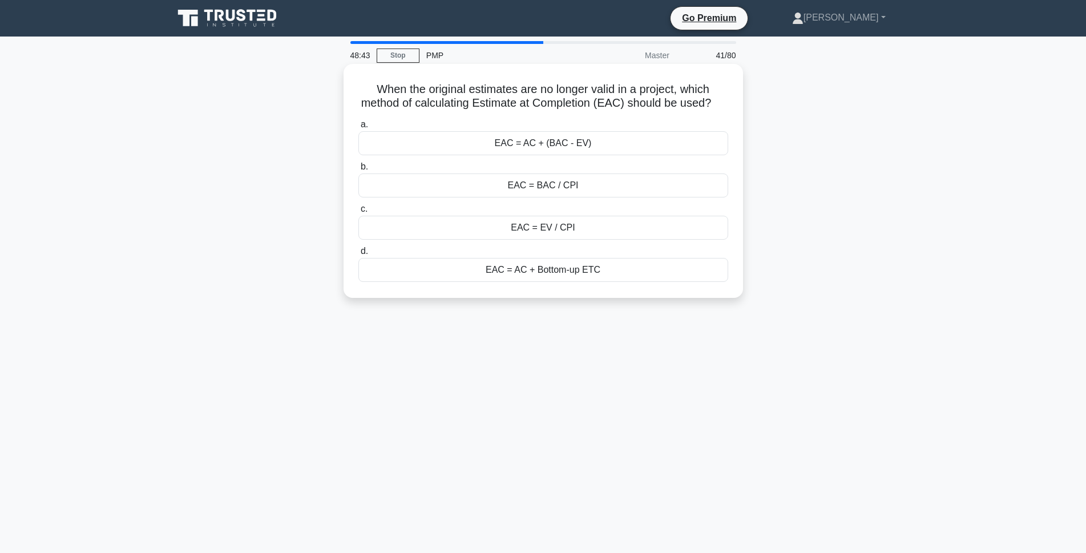
click at [546, 282] on div "EAC = AC + Bottom-up ETC" at bounding box center [543, 270] width 370 height 24
click at [358, 255] on input "d. EAC = AC + Bottom-up ETC" at bounding box center [358, 251] width 0 height 7
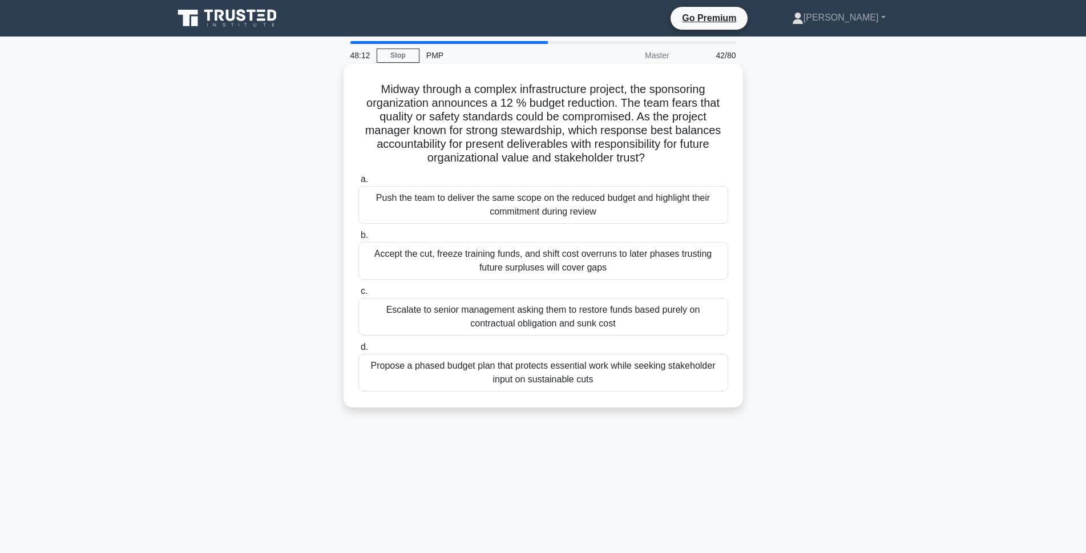
click at [575, 380] on div "Propose a phased budget plan that protects essential work while seeking stakeho…" at bounding box center [543, 373] width 370 height 38
click at [358, 351] on input "d. Propose a phased budget plan that protects essential work while seeking stak…" at bounding box center [358, 347] width 0 height 7
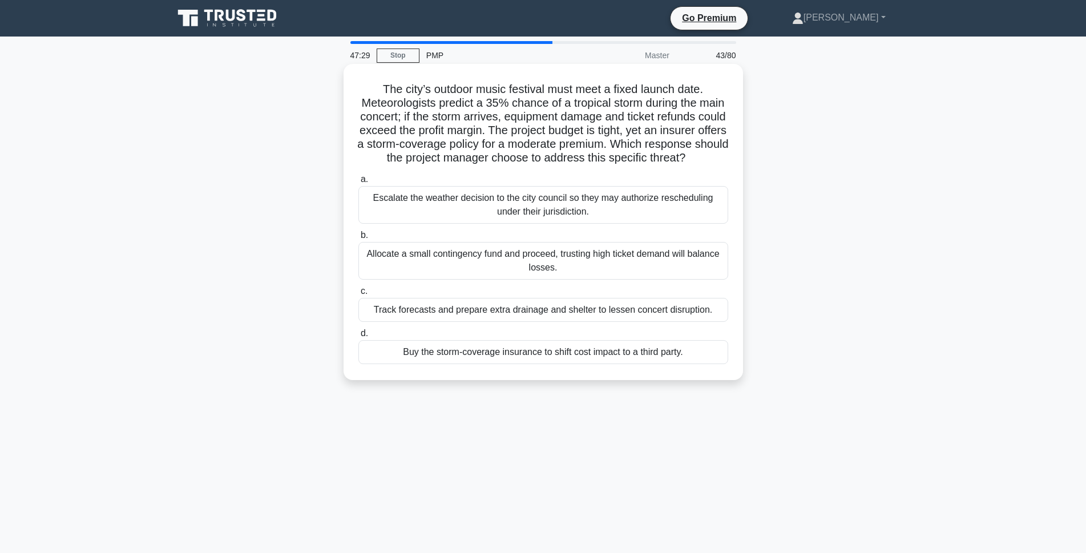
click at [492, 364] on div "Buy the storm-coverage insurance to shift cost impact to a third party." at bounding box center [543, 352] width 370 height 24
click at [358, 337] on input "d. Buy the storm-coverage insurance to shift cost impact to a third party." at bounding box center [358, 333] width 0 height 7
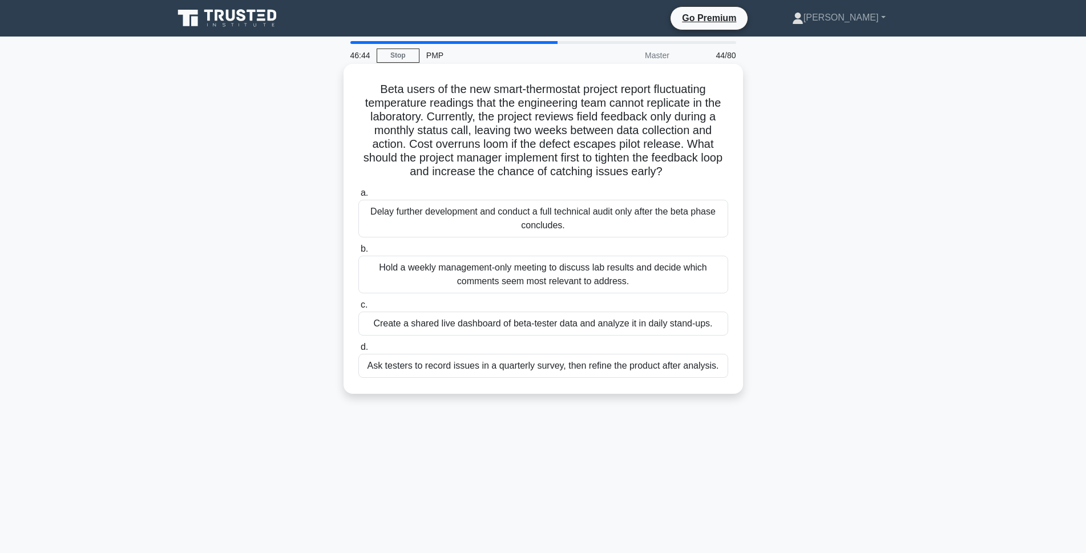
click at [591, 325] on div "Create a shared live dashboard of beta-tester data and analyze it in daily stan…" at bounding box center [543, 324] width 370 height 24
click at [358, 309] on input "c. Create a shared live dashboard of beta-tester data and analyze it in daily s…" at bounding box center [358, 304] width 0 height 7
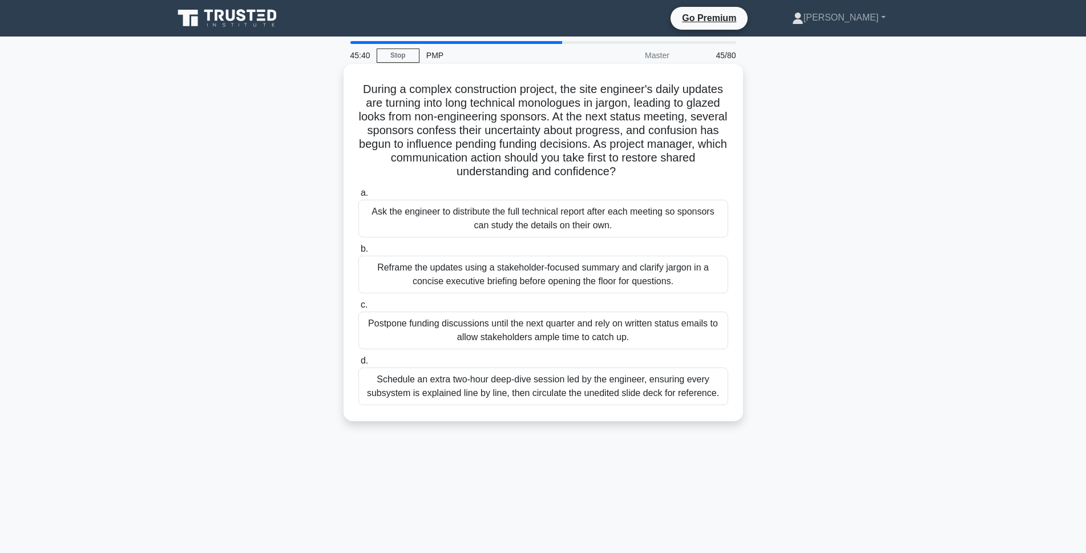
click at [560, 275] on div "Reframe the updates using a stakeholder-focused summary and clarify jargon in a…" at bounding box center [543, 275] width 370 height 38
click at [358, 253] on input "b. Reframe the updates using a stakeholder-focused summary and clarify jargon i…" at bounding box center [358, 248] width 0 height 7
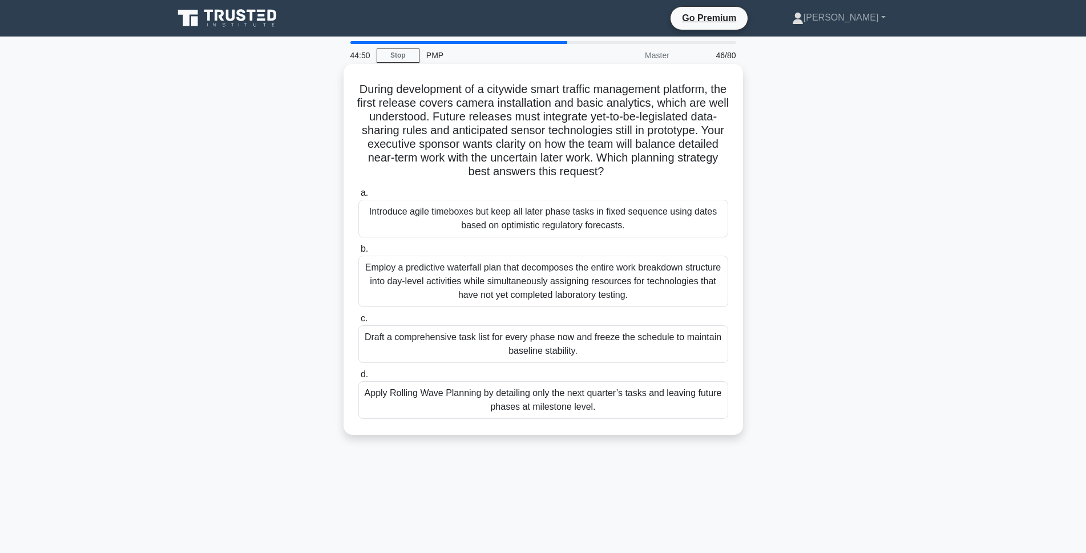
click at [504, 410] on div "Apply Rolling Wave Planning by detailing only the next quarter’s tasks and leav…" at bounding box center [543, 400] width 370 height 38
click at [358, 378] on input "d. Apply Rolling Wave Planning by detailing only the next quarter’s tasks and l…" at bounding box center [358, 374] width 0 height 7
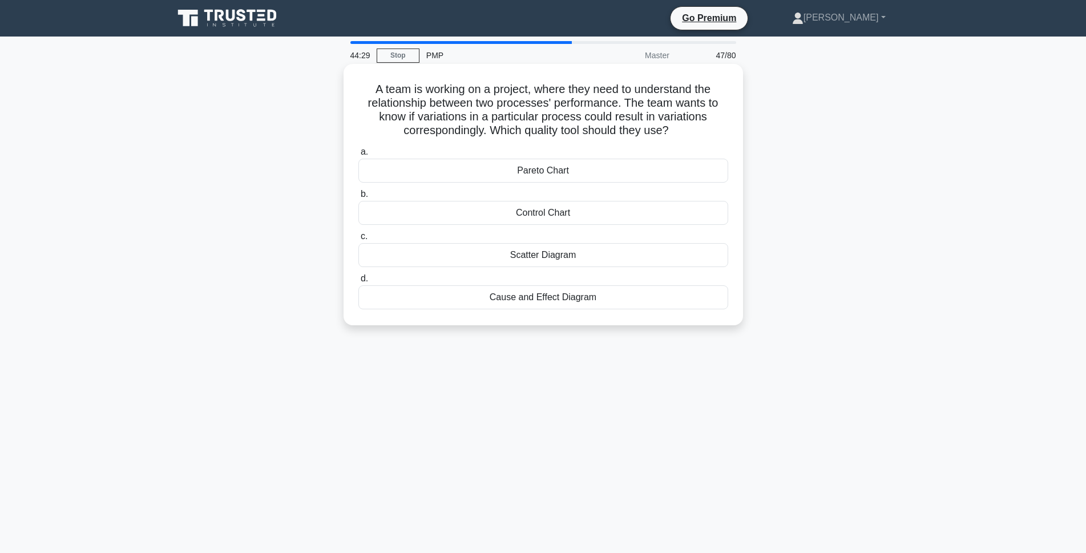
click at [578, 253] on div "Scatter Diagram" at bounding box center [543, 255] width 370 height 24
click at [358, 240] on input "c. Scatter Diagram" at bounding box center [358, 236] width 0 height 7
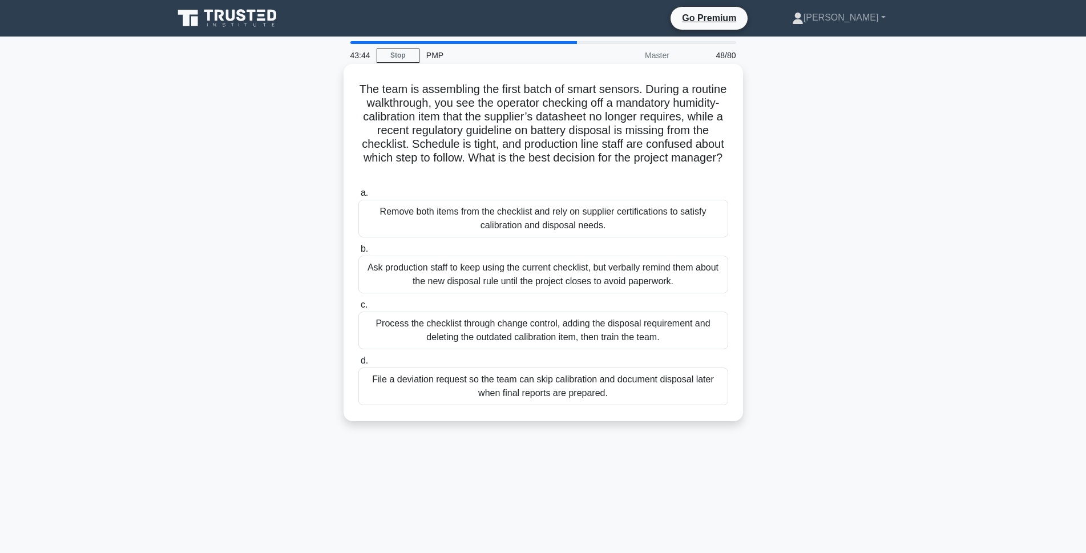
click at [585, 332] on div "Process the checklist through change control, adding the disposal requirement a…" at bounding box center [543, 331] width 370 height 38
click at [358, 309] on input "c. Process the checklist through change control, adding the disposal requiremen…" at bounding box center [358, 304] width 0 height 7
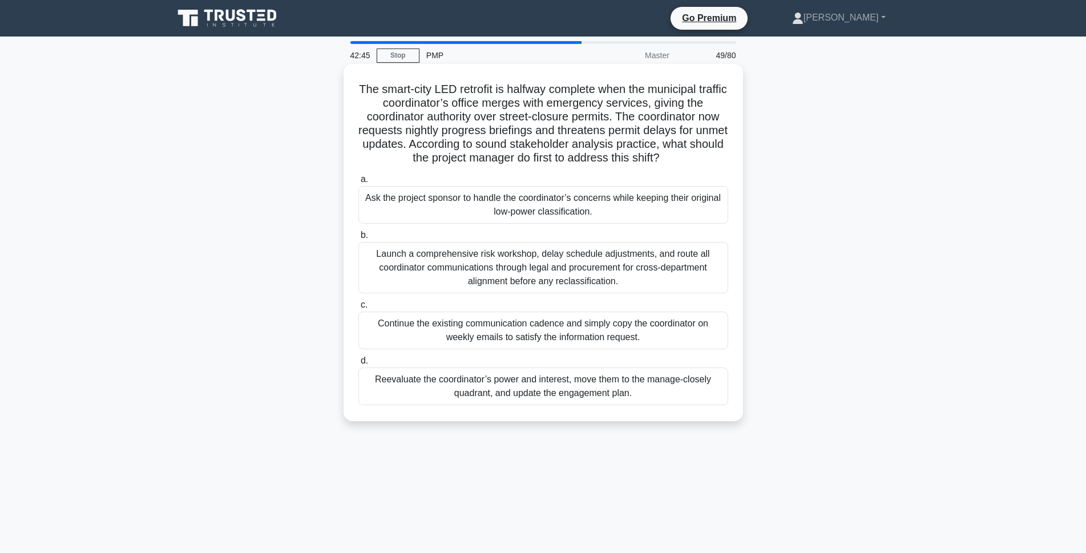
click at [684, 389] on div "Reevaluate the coordinator’s power and interest, move them to the manage-closel…" at bounding box center [543, 387] width 370 height 38
click at [358, 365] on input "d. Reevaluate the coordinator’s power and interest, move them to the manage-clo…" at bounding box center [358, 360] width 0 height 7
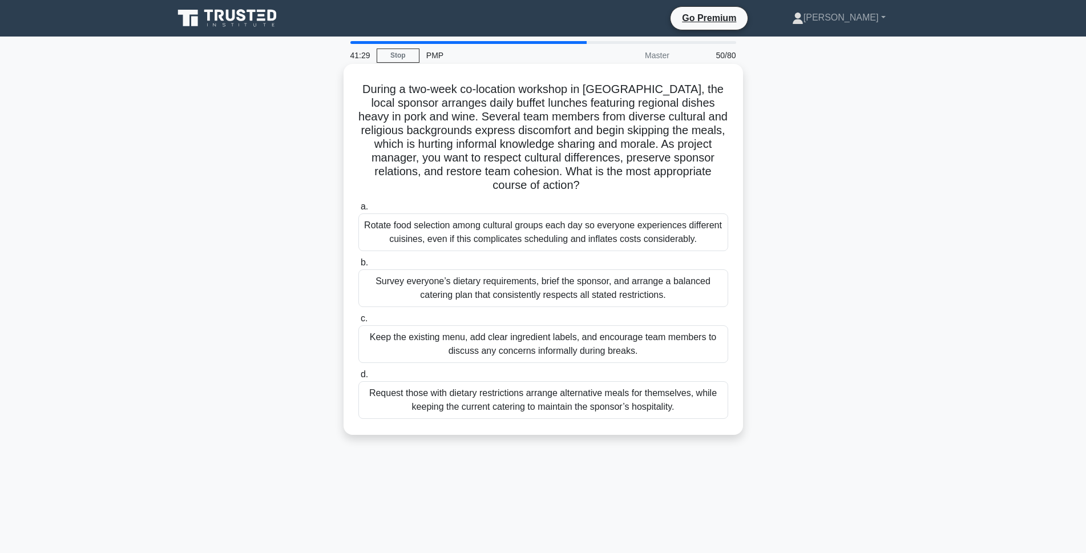
click at [575, 286] on div "Survey everyone’s dietary requirements, brief the sponsor, and arrange a balanc…" at bounding box center [543, 288] width 370 height 38
click at [358, 267] on input "b. Survey everyone’s dietary requirements, brief the sponsor, and arrange a bal…" at bounding box center [358, 262] width 0 height 7
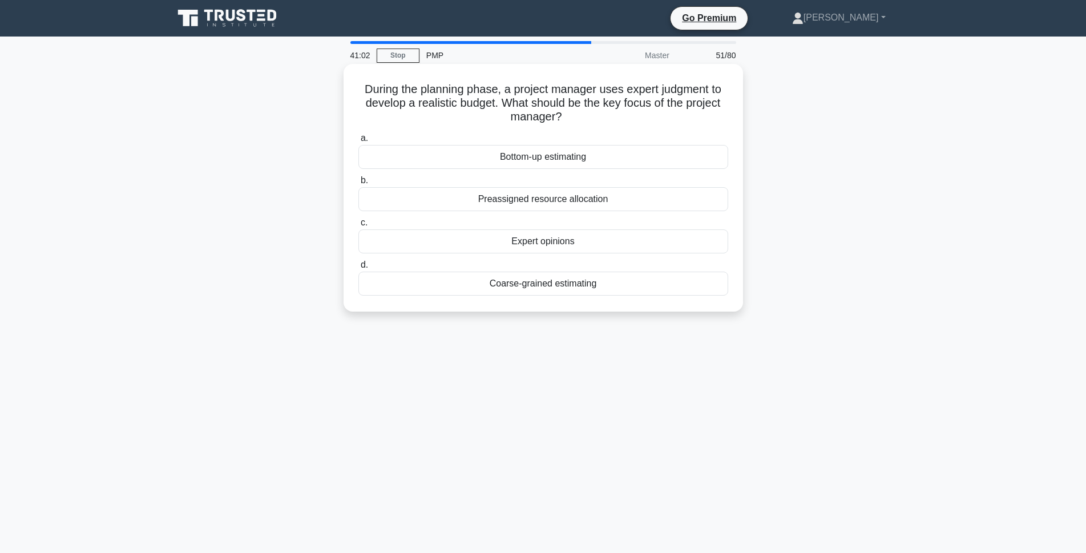
click at [581, 249] on div "Expert opinions" at bounding box center [543, 241] width 370 height 24
click at [358, 227] on input "c. Expert opinions" at bounding box center [358, 222] width 0 height 7
click at [516, 278] on div "Critical Path Method" at bounding box center [543, 284] width 370 height 24
click at [358, 269] on input "d. Critical Path Method" at bounding box center [358, 264] width 0 height 7
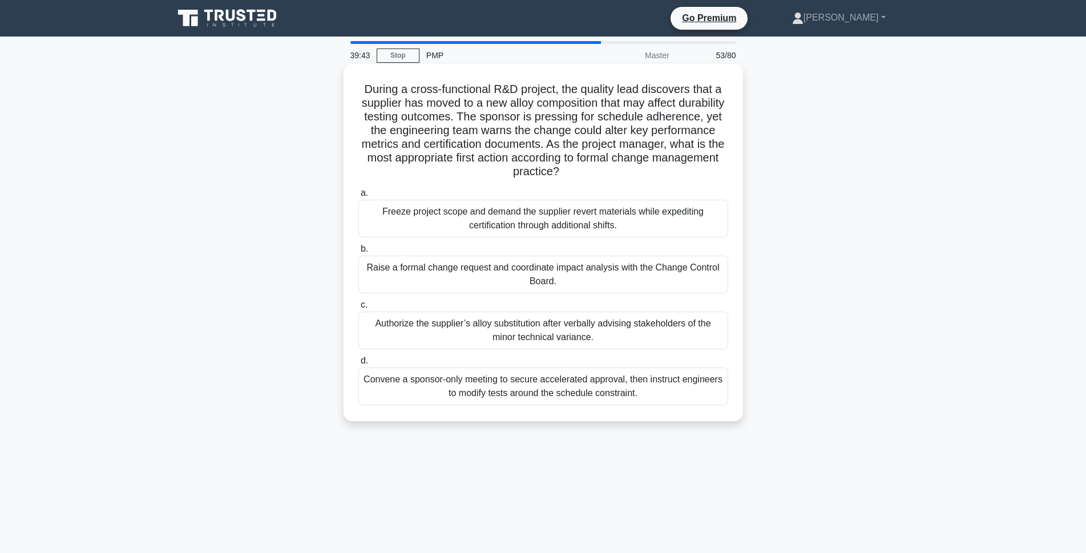
click at [460, 272] on div "Raise a formal change request and coordinate impact analysis with the Change Co…" at bounding box center [543, 275] width 370 height 38
click at [358, 253] on input "b. Raise a formal change request and coordinate impact analysis with the Change…" at bounding box center [358, 248] width 0 height 7
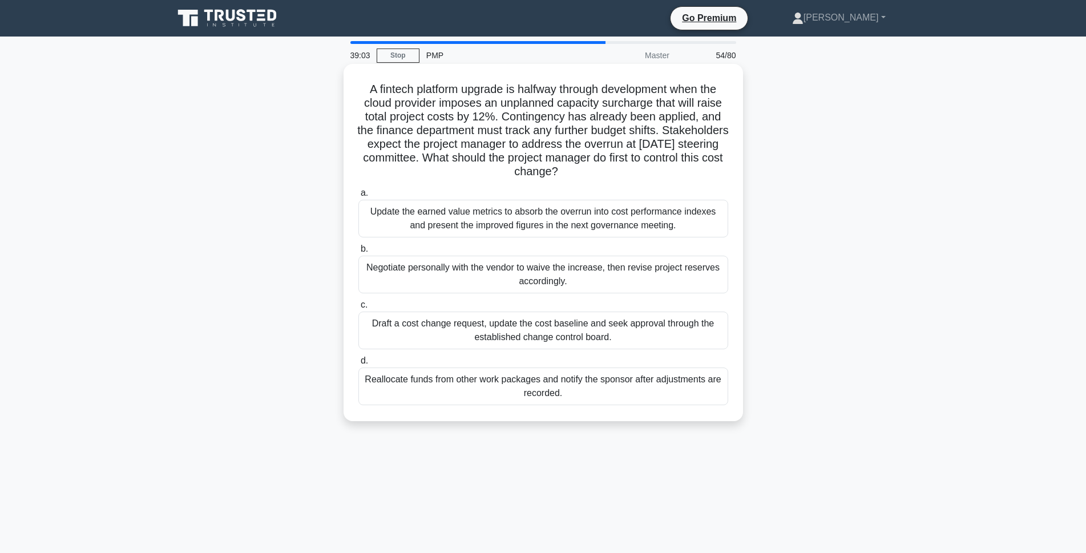
click at [461, 337] on div "Draft a cost change request, update the cost baseline and seek approval through…" at bounding box center [543, 331] width 370 height 38
click at [358, 309] on input "c. Draft a cost change request, update the cost baseline and seek approval thro…" at bounding box center [358, 304] width 0 height 7
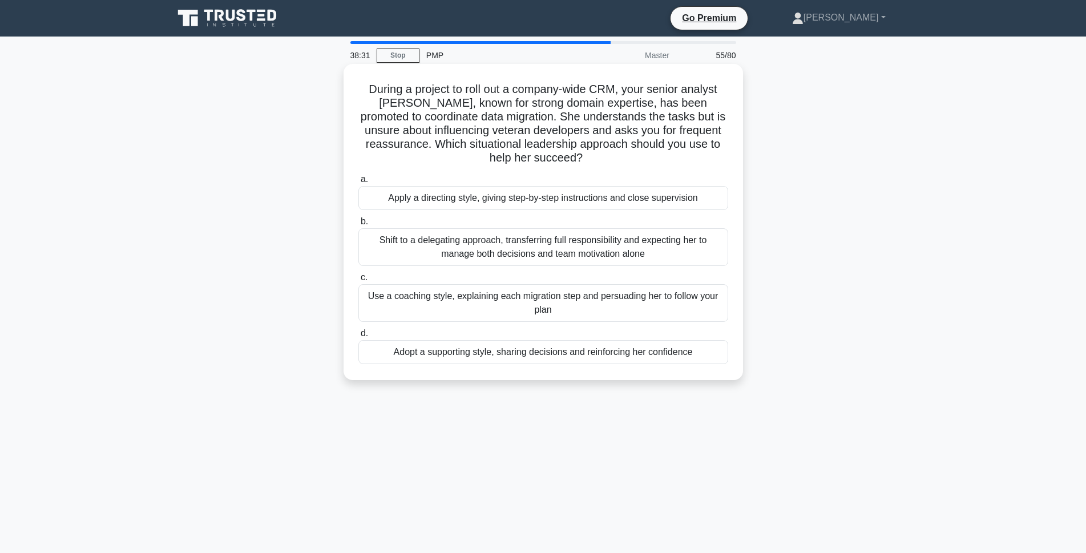
click at [541, 360] on div "Adopt a supporting style, sharing decisions and reinforcing her confidence" at bounding box center [543, 352] width 370 height 24
click at [358, 337] on input "d. Adopt a supporting style, sharing decisions and reinforcing her confidence" at bounding box center [358, 333] width 0 height 7
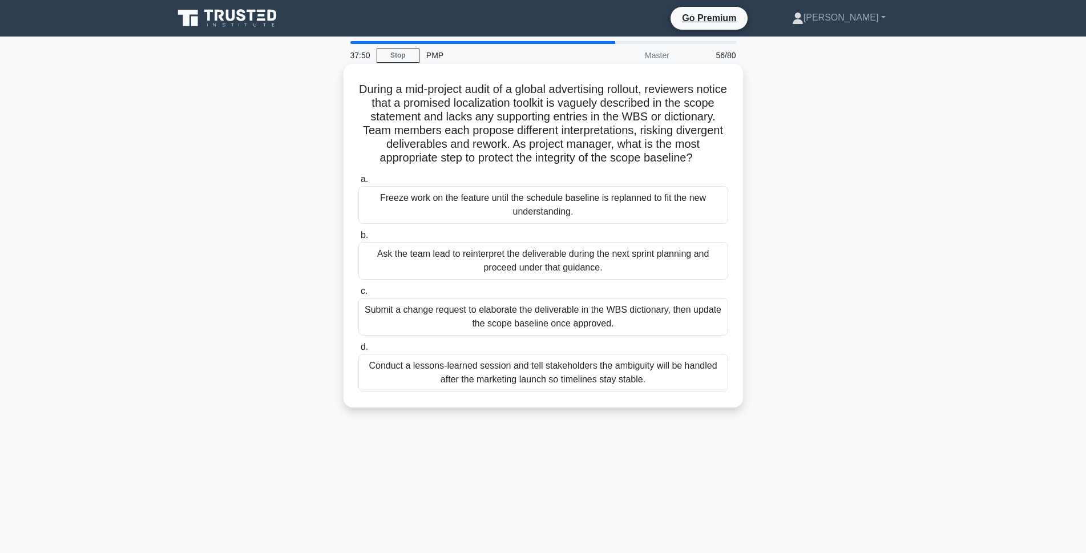
click at [559, 326] on div "Submit a change request to elaborate the deliverable in the WBS dictionary, the…" at bounding box center [543, 317] width 370 height 38
click at [358, 295] on input "c. Submit a change request to elaborate the deliverable in the WBS dictionary, …" at bounding box center [358, 291] width 0 height 7
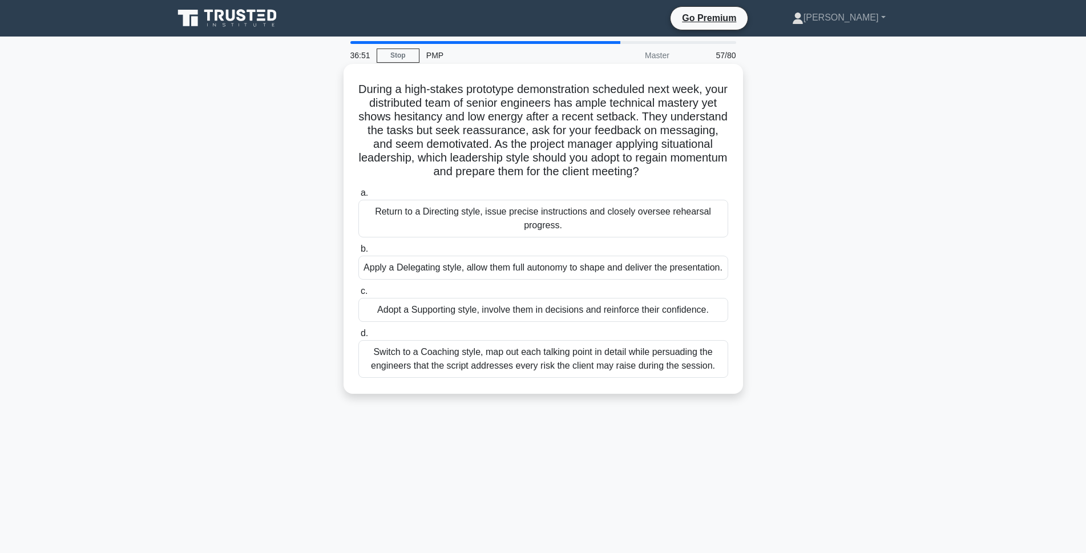
click at [551, 322] on div "Adopt a Supporting style, involve them in decisions and reinforce their confide…" at bounding box center [543, 310] width 370 height 24
click at [358, 295] on input "c. Adopt a Supporting style, involve them in decisions and reinforce their conf…" at bounding box center [358, 291] width 0 height 7
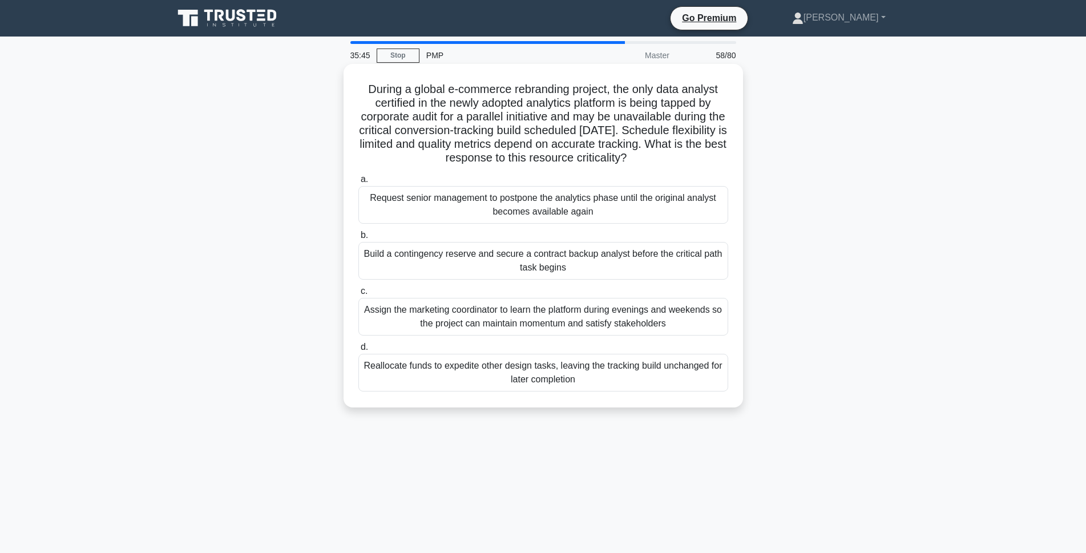
click at [474, 262] on div "Build a contingency reserve and secure a contract backup analyst before the cri…" at bounding box center [543, 261] width 370 height 38
click at [358, 239] on input "b. Build a contingency reserve and secure a contract backup analyst before the …" at bounding box center [358, 235] width 0 height 7
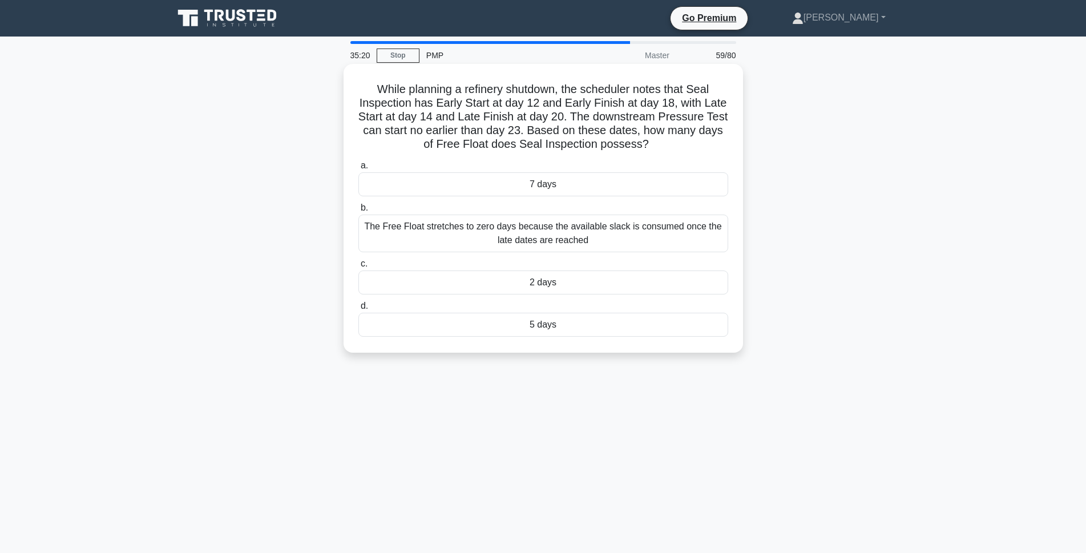
click at [578, 330] on div "5 days" at bounding box center [543, 325] width 370 height 24
click at [358, 310] on input "d. 5 days" at bounding box center [358, 306] width 0 height 7
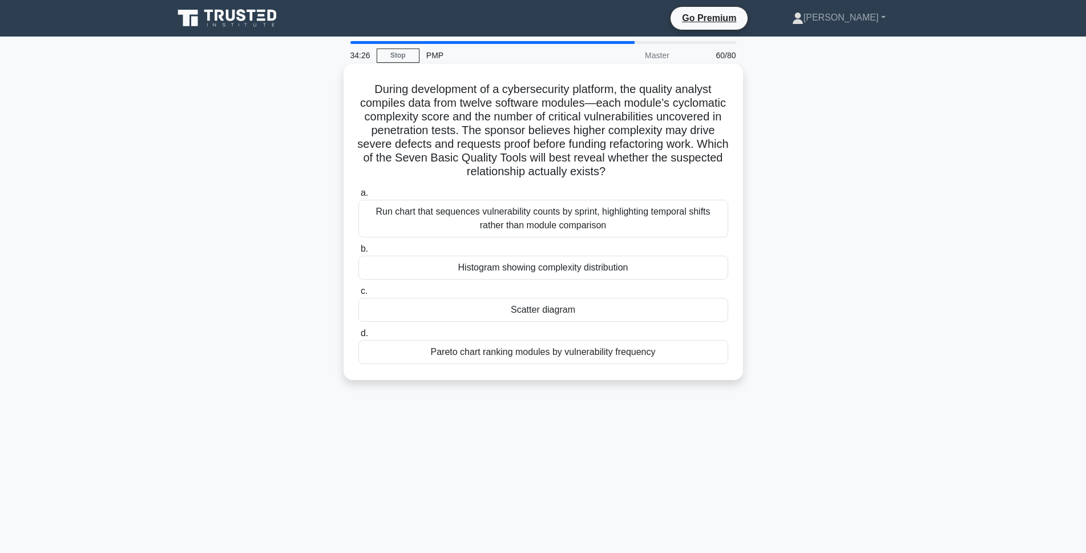
click at [503, 307] on div "Scatter diagram" at bounding box center [543, 310] width 370 height 24
click at [358, 295] on input "c. Scatter diagram" at bounding box center [358, 291] width 0 height 7
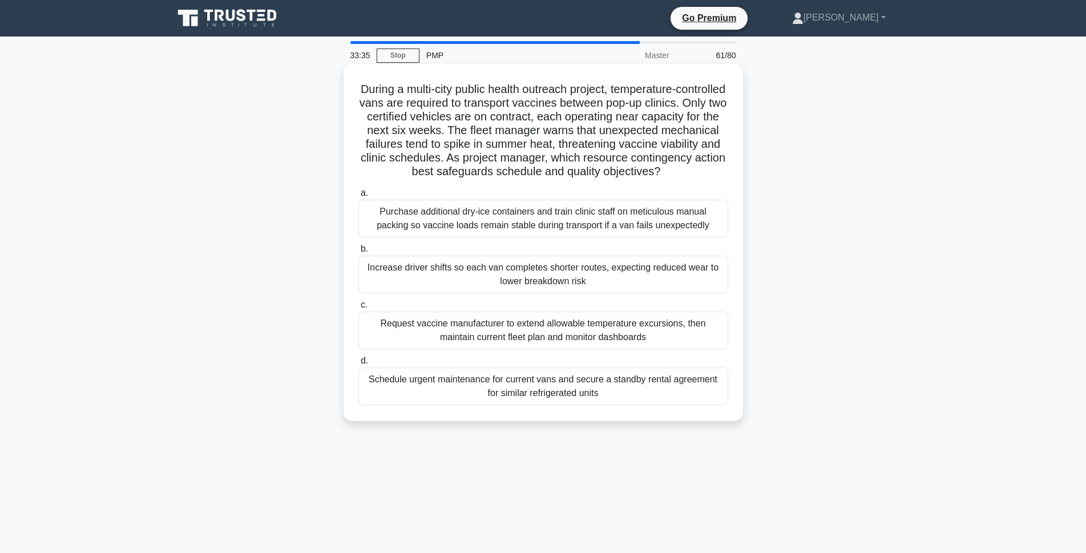
click at [384, 405] on div "Schedule urgent maintenance for current vans and secure a standby rental agreem…" at bounding box center [543, 387] width 370 height 38
click at [358, 365] on input "d. Schedule urgent maintenance for current vans and secure a standby rental agr…" at bounding box center [358, 360] width 0 height 7
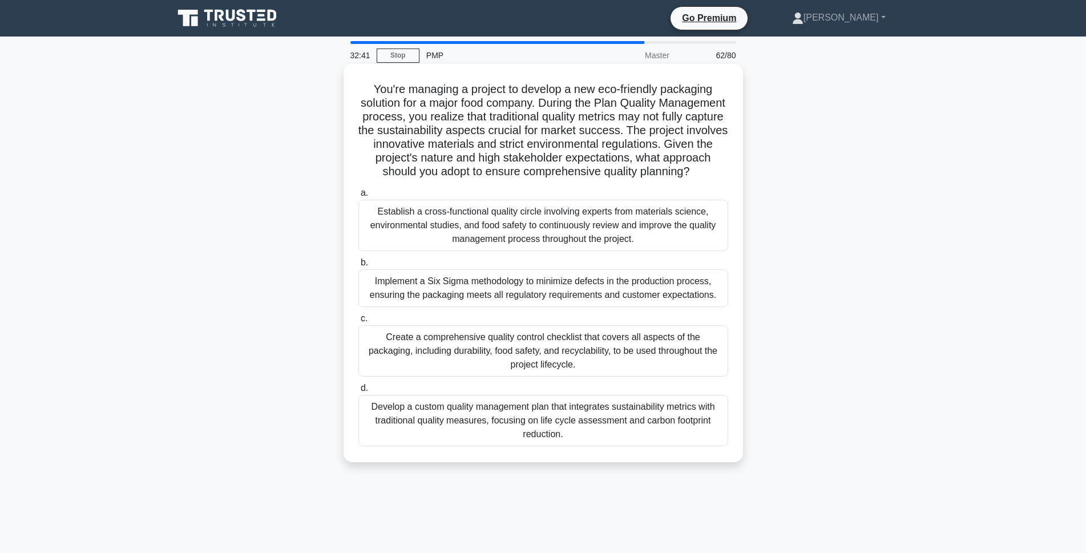
click at [531, 240] on div "Establish a cross-functional quality circle involving experts from materials sc…" at bounding box center [543, 225] width 370 height 51
click at [358, 197] on input "a. Establish a cross-functional quality circle involving experts from materials…" at bounding box center [358, 193] width 0 height 7
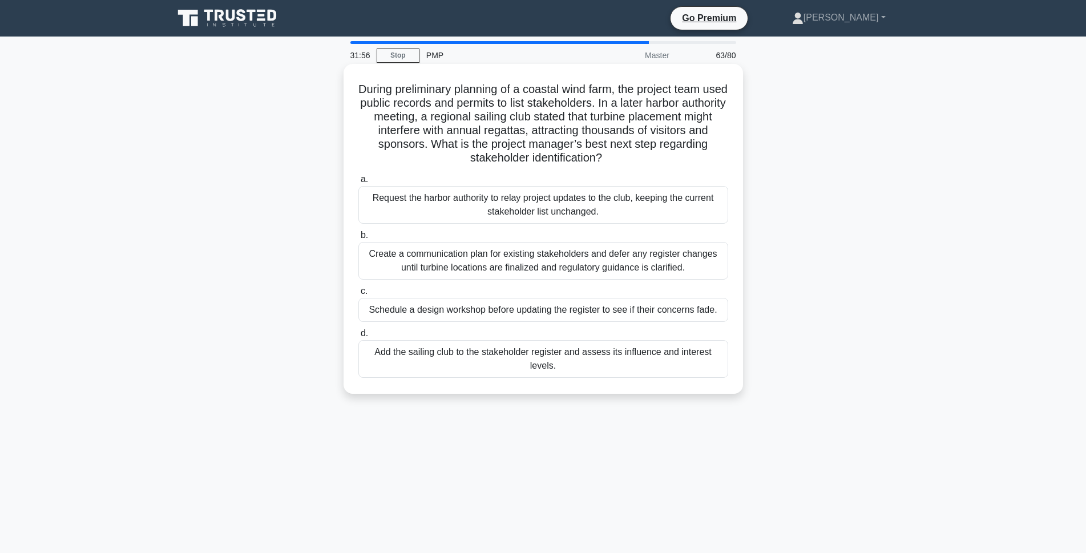
click at [578, 366] on div "Add the sailing club to the stakeholder register and assess its influence and i…" at bounding box center [543, 359] width 370 height 38
click at [358, 337] on input "d. Add the sailing club to the stakeholder register and assess its influence an…" at bounding box center [358, 333] width 0 height 7
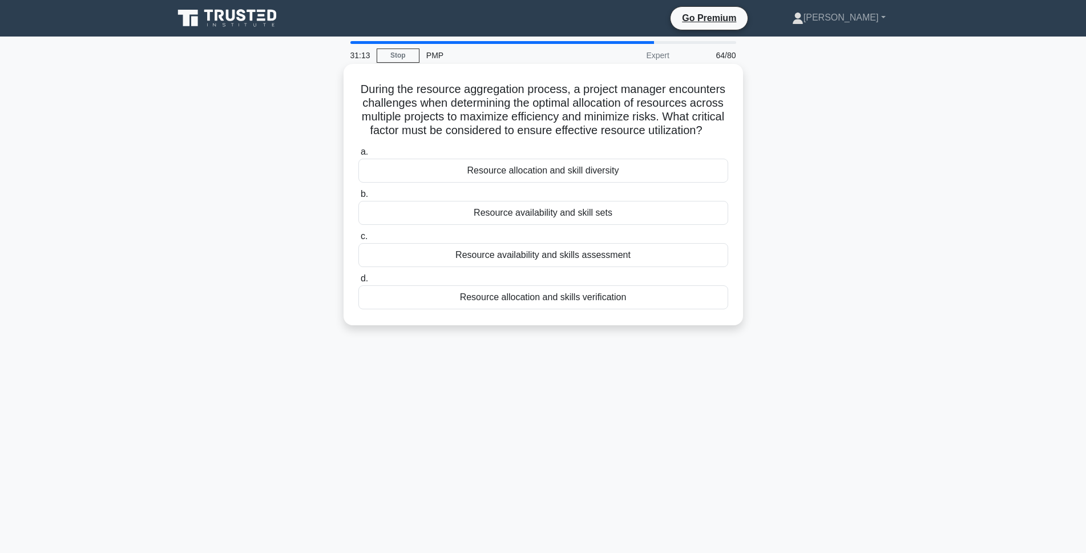
click at [616, 225] on div "Resource availability and skill sets" at bounding box center [543, 213] width 370 height 24
click at [358, 198] on input "b. Resource availability and skill sets" at bounding box center [358, 194] width 0 height 7
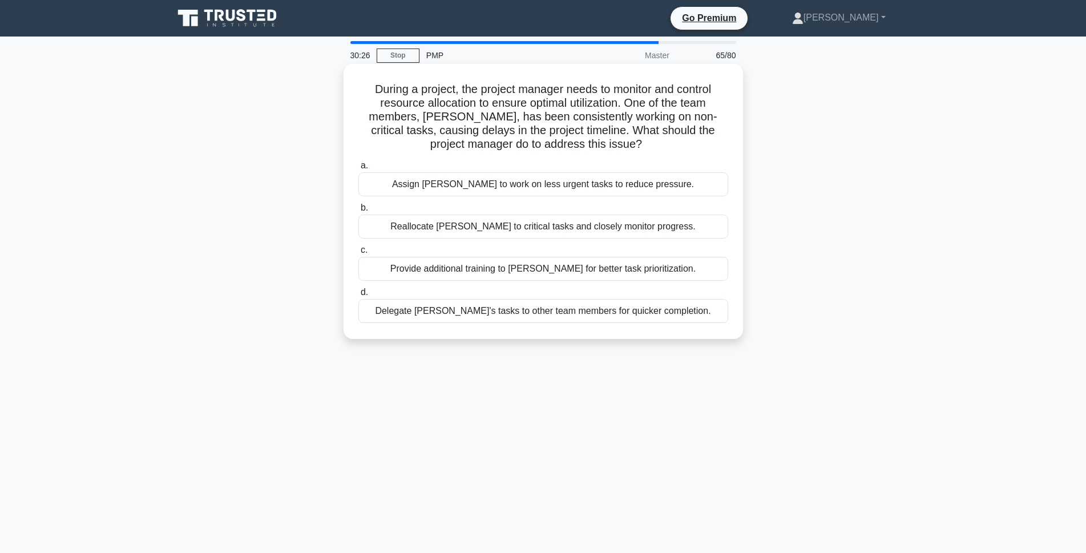
click at [476, 273] on div "Provide additional training to John for better task prioritization." at bounding box center [543, 269] width 370 height 24
click at [358, 254] on input "c. Provide additional training to John for better task prioritization." at bounding box center [358, 250] width 0 height 7
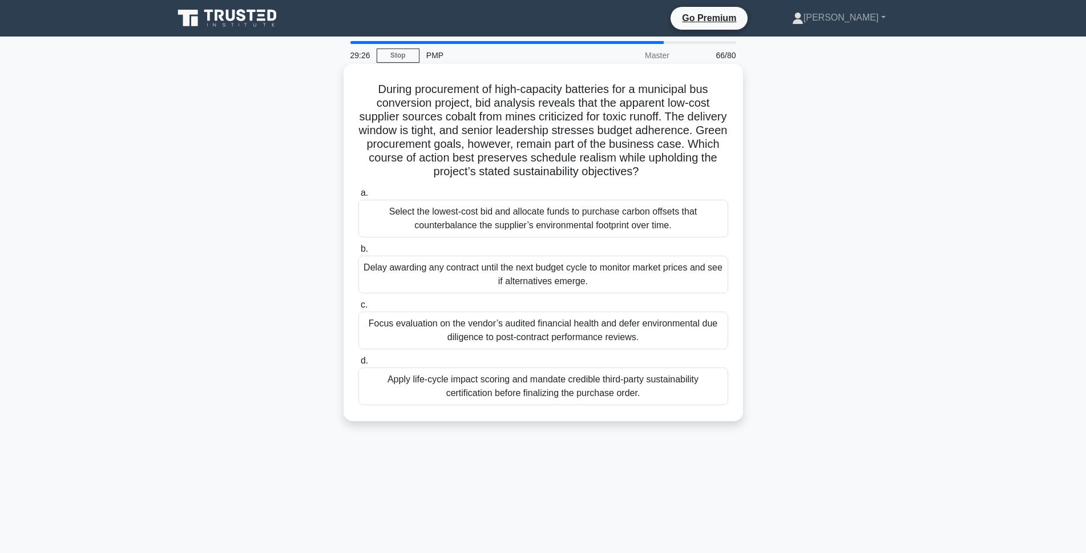
click at [533, 397] on div "Apply life-cycle impact scoring and mandate credible third-party sustainability…" at bounding box center [543, 387] width 370 height 38
click at [358, 365] on input "d. Apply life-cycle impact scoring and mandate credible third-party sustainabil…" at bounding box center [358, 360] width 0 height 7
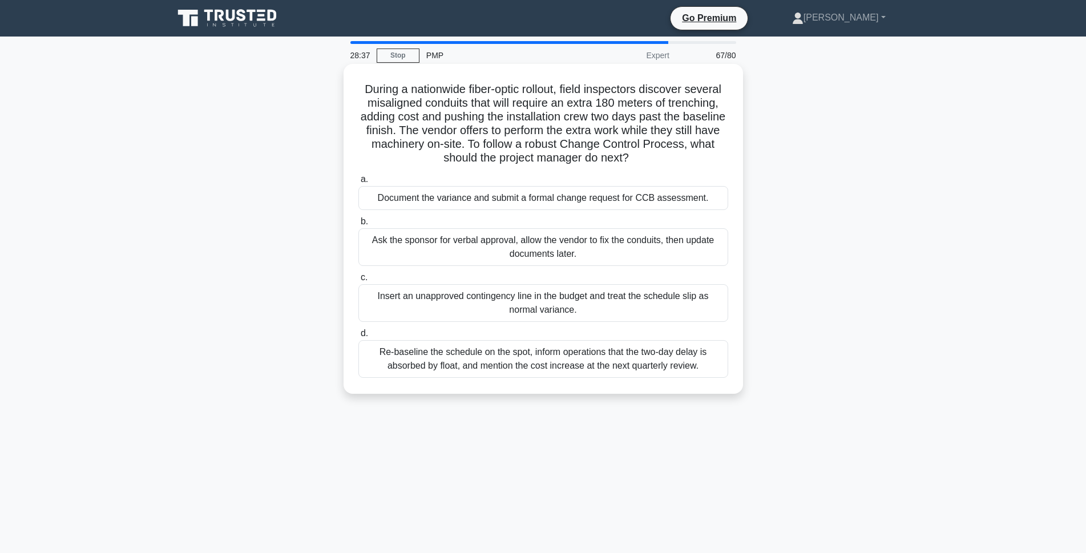
click at [473, 200] on div "Document the variance and submit a formal change request for CCB assessment." at bounding box center [543, 198] width 370 height 24
click at [358, 183] on input "a. Document the variance and submit a formal change request for CCB assessment." at bounding box center [358, 179] width 0 height 7
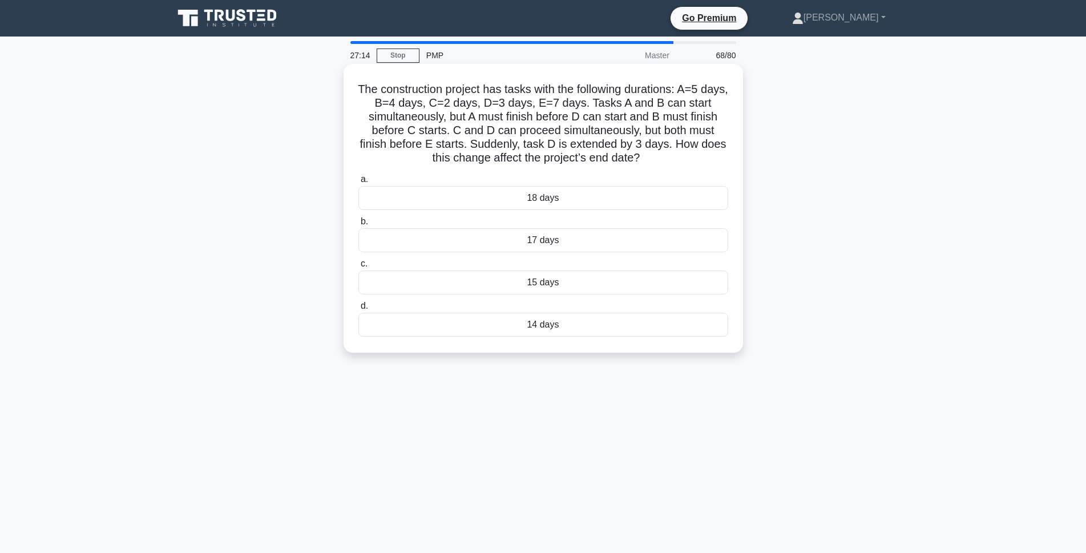
click at [568, 196] on div "18 days" at bounding box center [543, 198] width 370 height 24
click at [358, 183] on input "a. 18 days" at bounding box center [358, 179] width 0 height 7
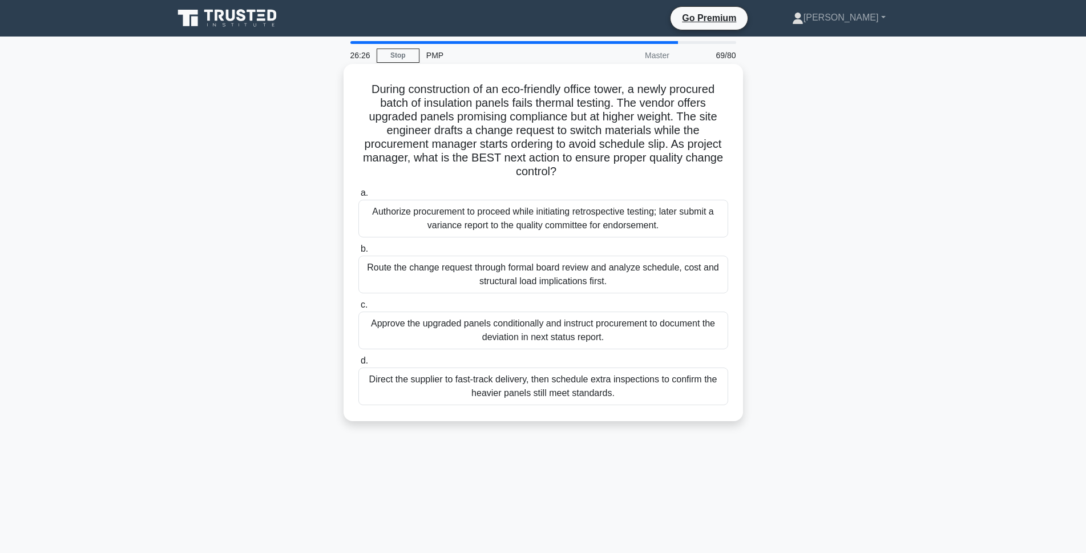
click at [563, 283] on div "Route the change request through formal board review and analyze schedule, cost…" at bounding box center [543, 275] width 370 height 38
click at [358, 253] on input "b. Route the change request through formal board review and analyze schedule, c…" at bounding box center [358, 248] width 0 height 7
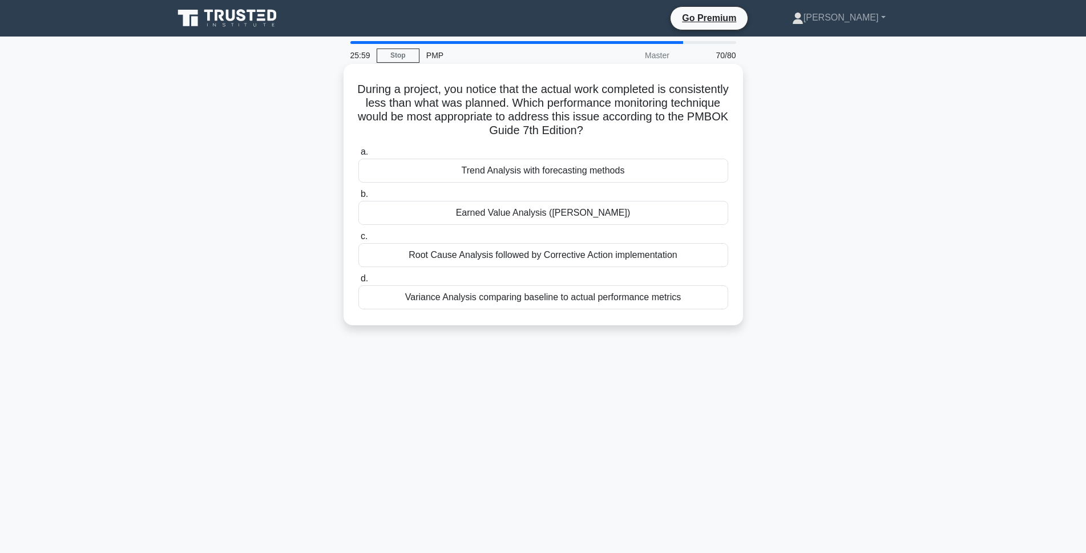
click at [555, 255] on div "Root Cause Analysis followed by Corrective Action implementation" at bounding box center [543, 255] width 370 height 24
click at [358, 240] on input "c. Root Cause Analysis followed by Corrective Action implementation" at bounding box center [358, 236] width 0 height 7
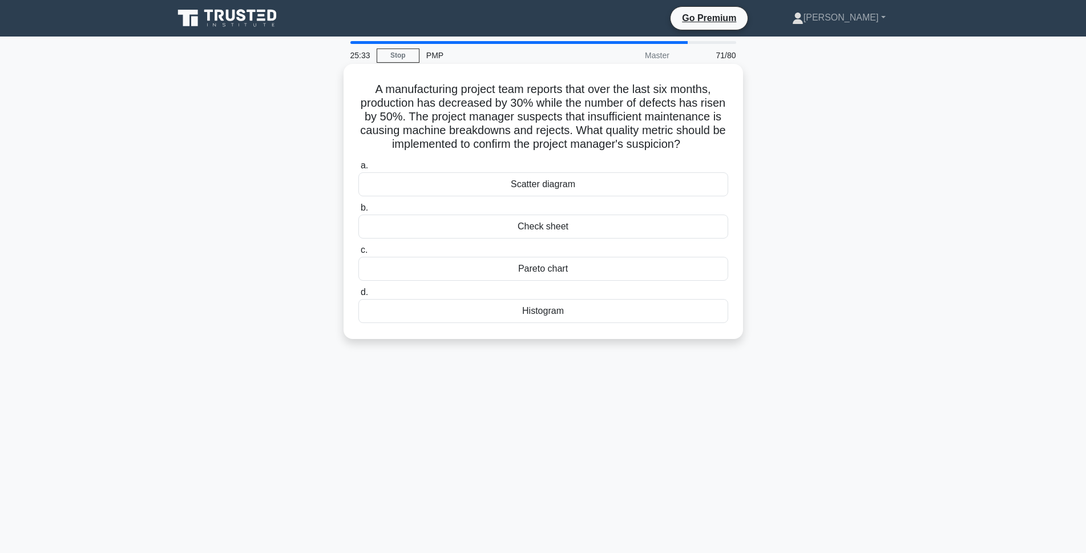
click at [563, 224] on div "Check sheet" at bounding box center [543, 227] width 370 height 24
click at [358, 212] on input "b. Check sheet" at bounding box center [358, 207] width 0 height 7
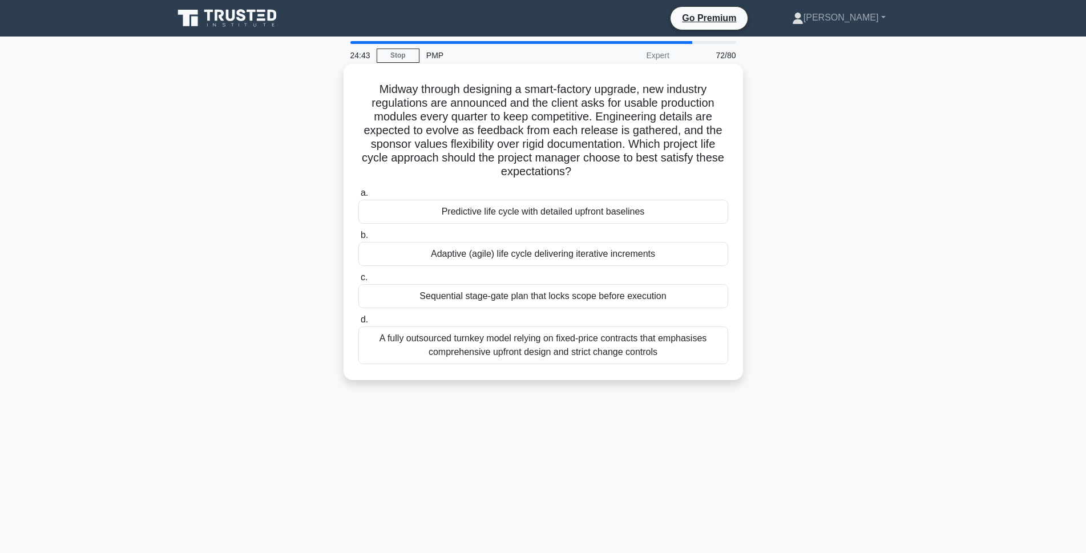
click at [482, 250] on div "Adaptive (agile) life cycle delivering iterative increments" at bounding box center [543, 254] width 370 height 24
click at [358, 239] on input "b. Adaptive (agile) life cycle delivering iterative increments" at bounding box center [358, 235] width 0 height 7
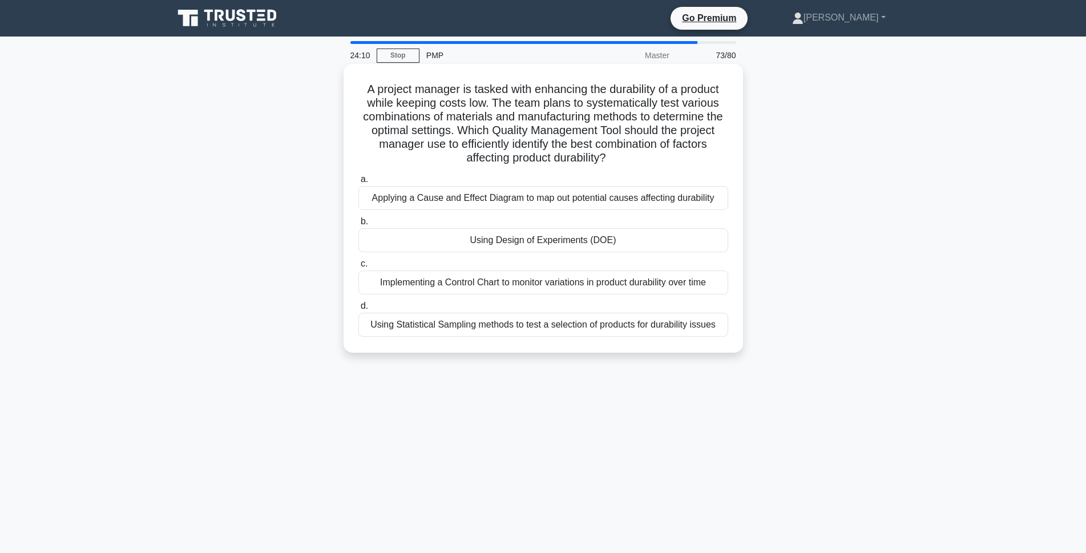
click at [573, 245] on div "Using Design of Experiments (DOE)" at bounding box center [543, 240] width 370 height 24
click at [358, 225] on input "b. Using Design of Experiments (DOE)" at bounding box center [358, 221] width 0 height 7
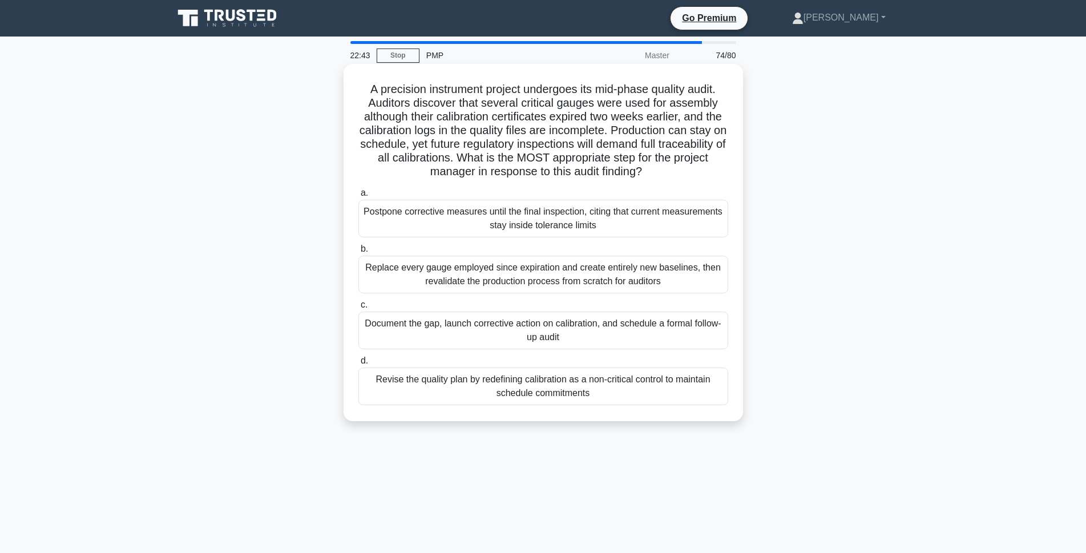
click at [426, 335] on div "Document the gap, launch corrective action on calibration, and schedule a forma…" at bounding box center [543, 331] width 370 height 38
click at [358, 309] on input "c. Document the gap, launch corrective action on calibration, and schedule a fo…" at bounding box center [358, 304] width 0 height 7
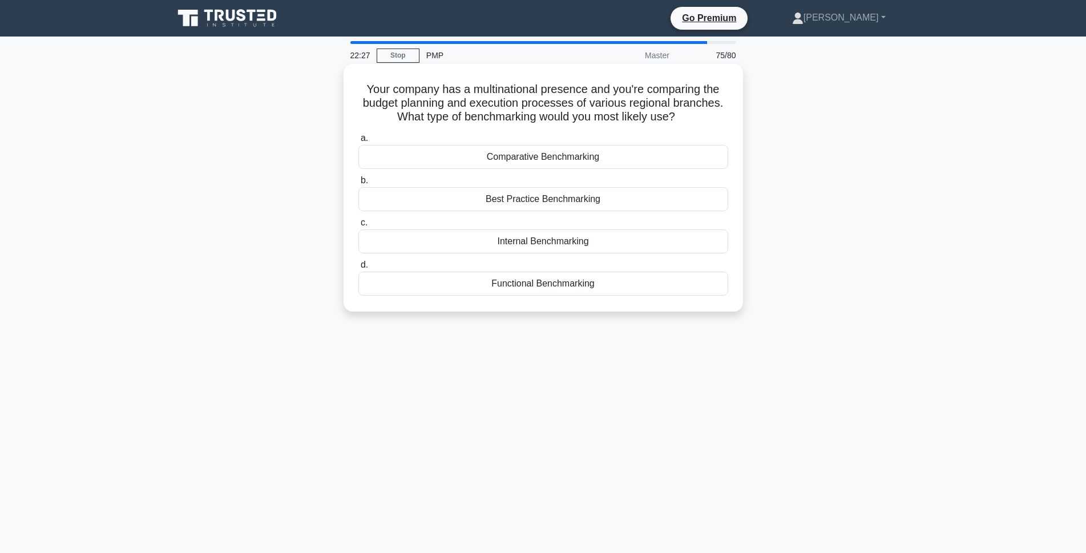
click at [587, 239] on div "Internal Benchmarking" at bounding box center [543, 241] width 370 height 24
click at [358, 227] on input "c. Internal Benchmarking" at bounding box center [358, 222] width 0 height 7
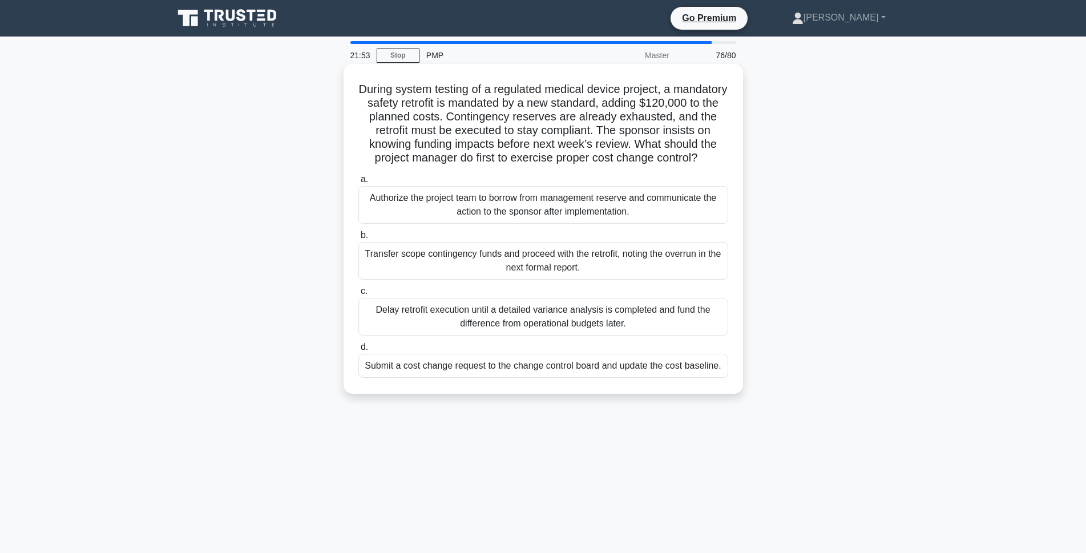
click at [546, 378] on div "Submit a cost change request to the change control board and update the cost ba…" at bounding box center [543, 366] width 370 height 24
click at [358, 351] on input "d. Submit a cost change request to the change control board and update the cost…" at bounding box center [358, 347] width 0 height 7
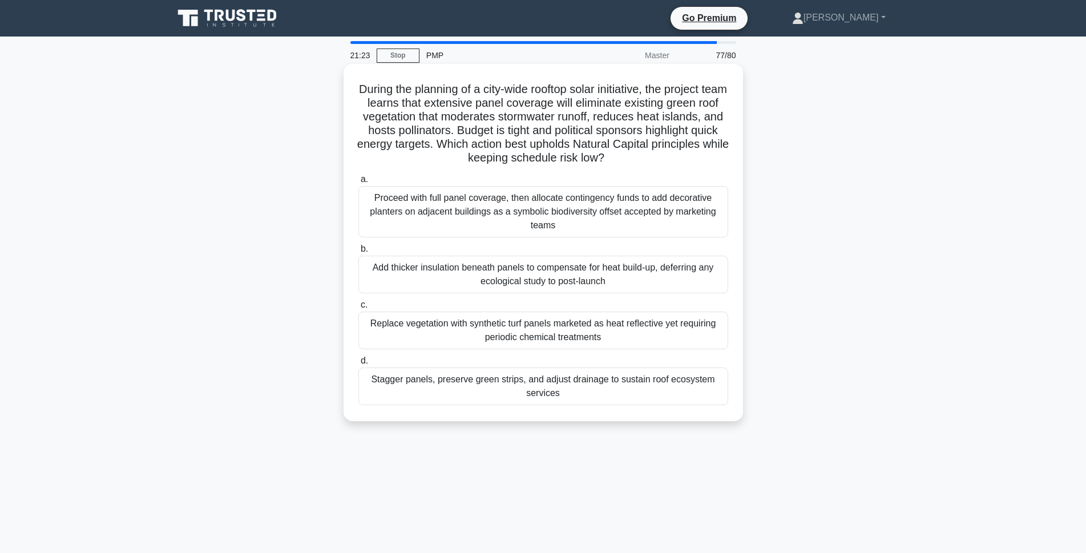
click at [485, 389] on div "Stagger panels, preserve green strips, and adjust drainage to sustain roof ecos…" at bounding box center [543, 387] width 370 height 38
click at [358, 365] on input "d. Stagger panels, preserve green strips, and adjust drainage to sustain roof e…" at bounding box center [358, 360] width 0 height 7
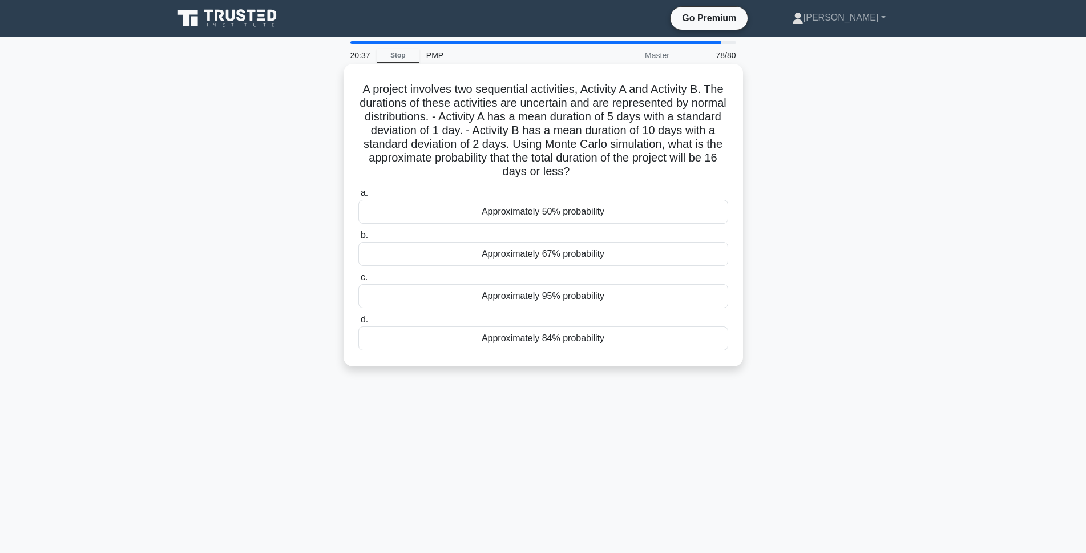
click at [617, 209] on div "Approximately 50% probability" at bounding box center [543, 212] width 370 height 24
click at [358, 197] on input "a. Approximately 50% probability" at bounding box center [358, 193] width 0 height 7
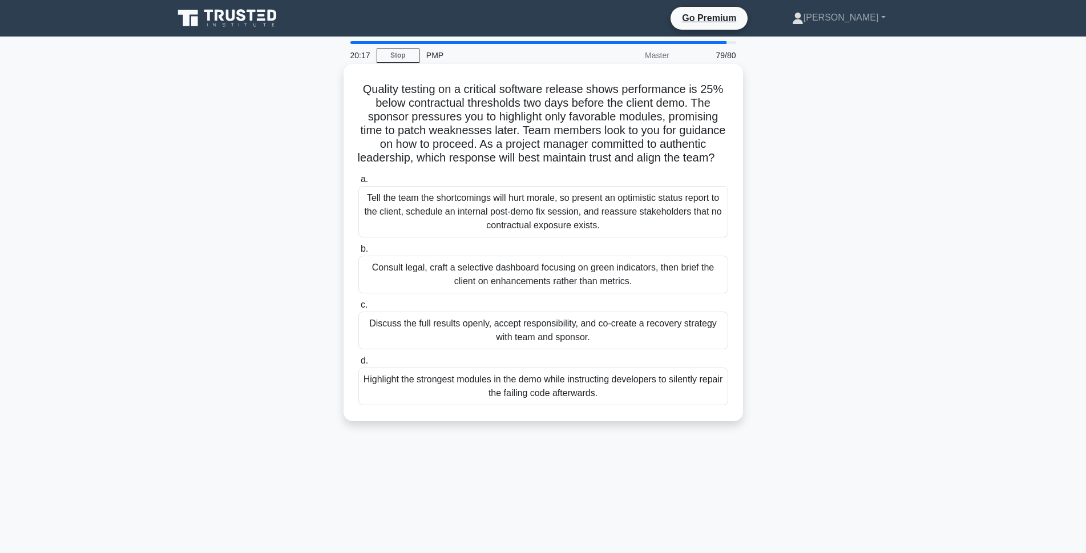
click at [610, 349] on div "Discuss the full results openly, accept responsibility, and co-create a recover…" at bounding box center [543, 331] width 370 height 38
click at [358, 309] on input "c. Discuss the full results openly, accept responsibility, and co-create a reco…" at bounding box center [358, 304] width 0 height 7
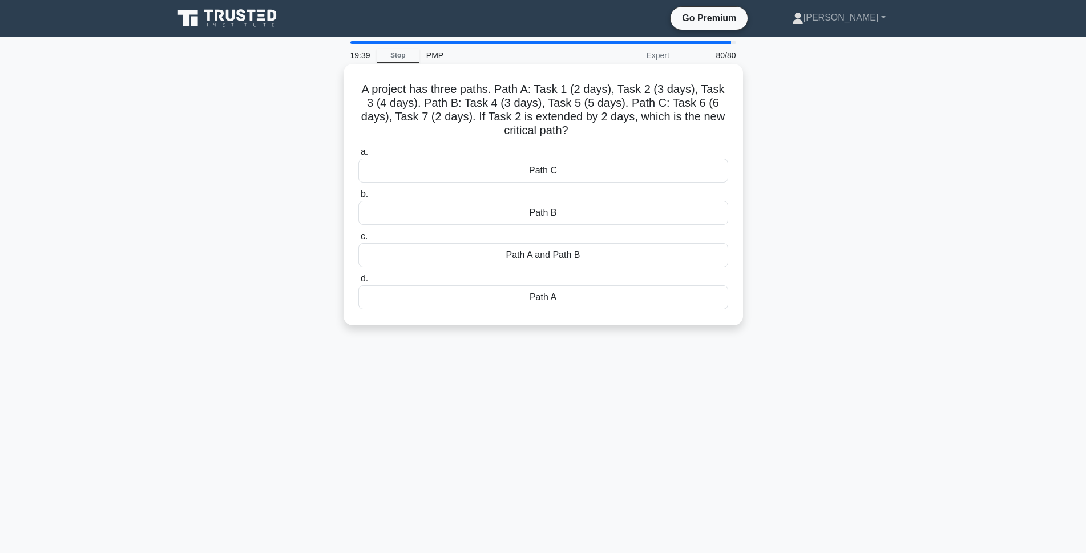
click at [561, 301] on div "Path A" at bounding box center [543, 297] width 370 height 24
click at [358, 283] on input "d. Path A" at bounding box center [358, 278] width 0 height 7
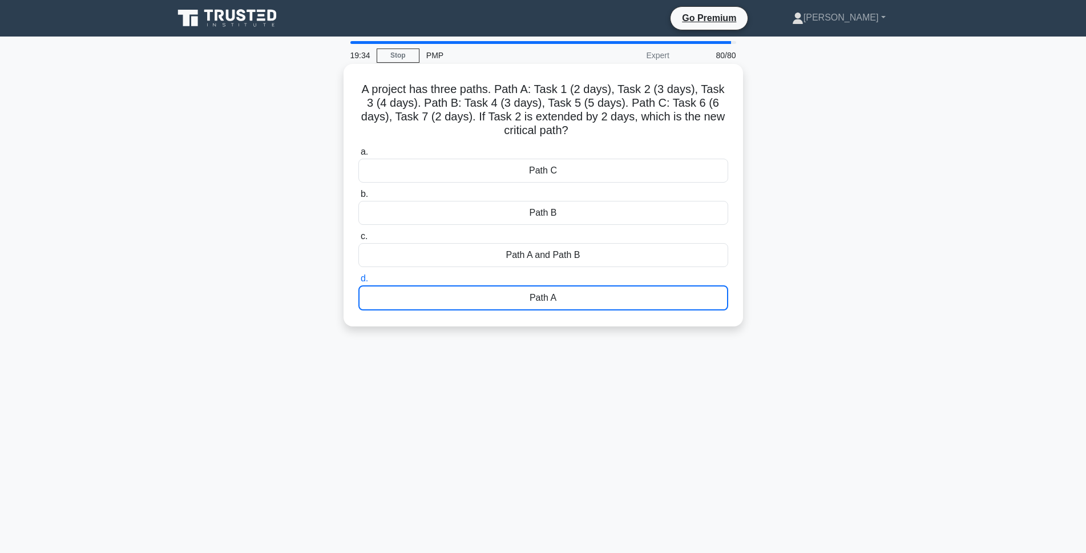
click at [577, 297] on div "Path A" at bounding box center [543, 297] width 370 height 25
click at [358, 283] on input "d. Path A" at bounding box center [358, 278] width 0 height 7
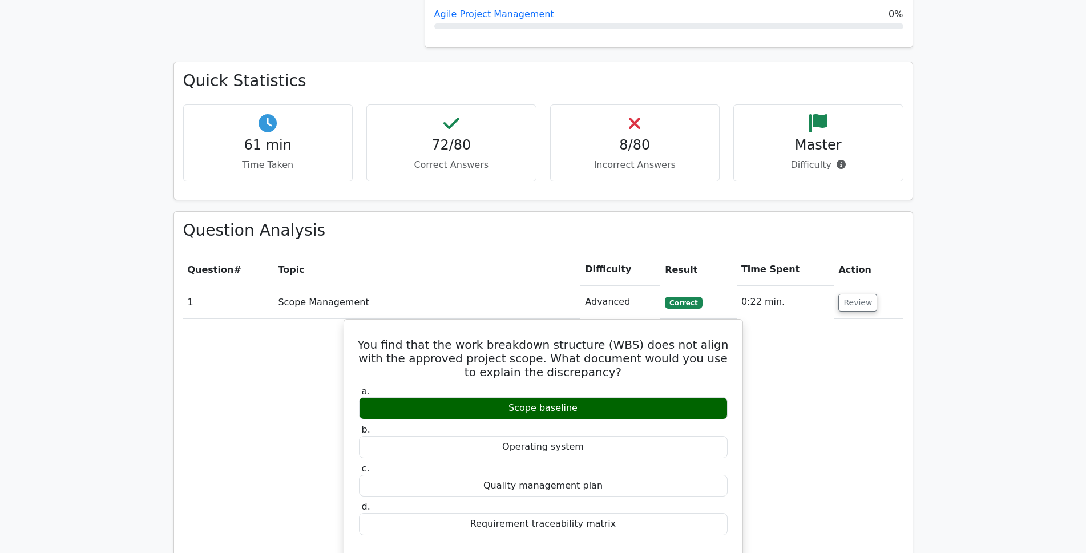
scroll to position [1655, 0]
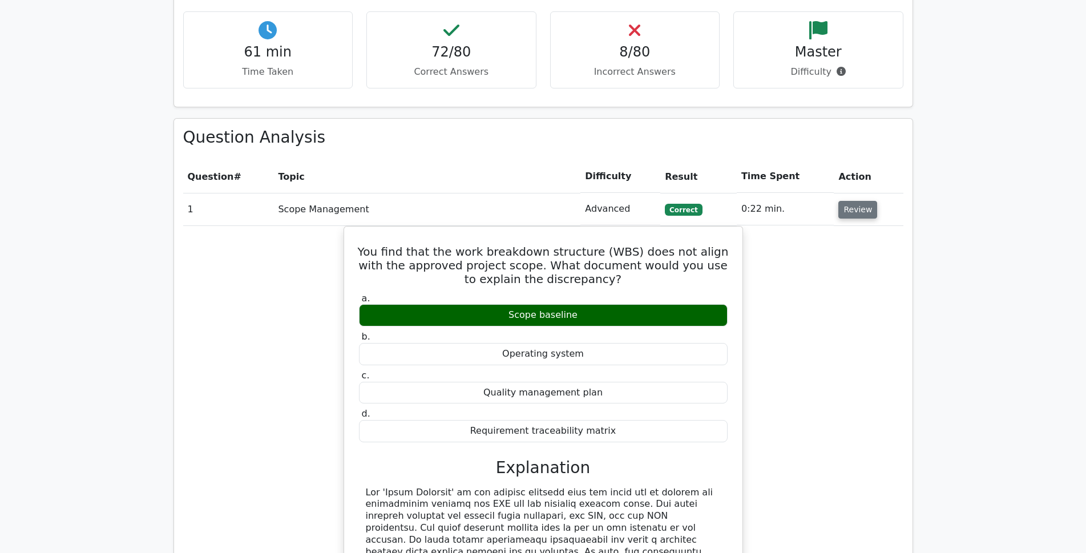
click at [845, 201] on button "Review" at bounding box center [858, 210] width 39 height 18
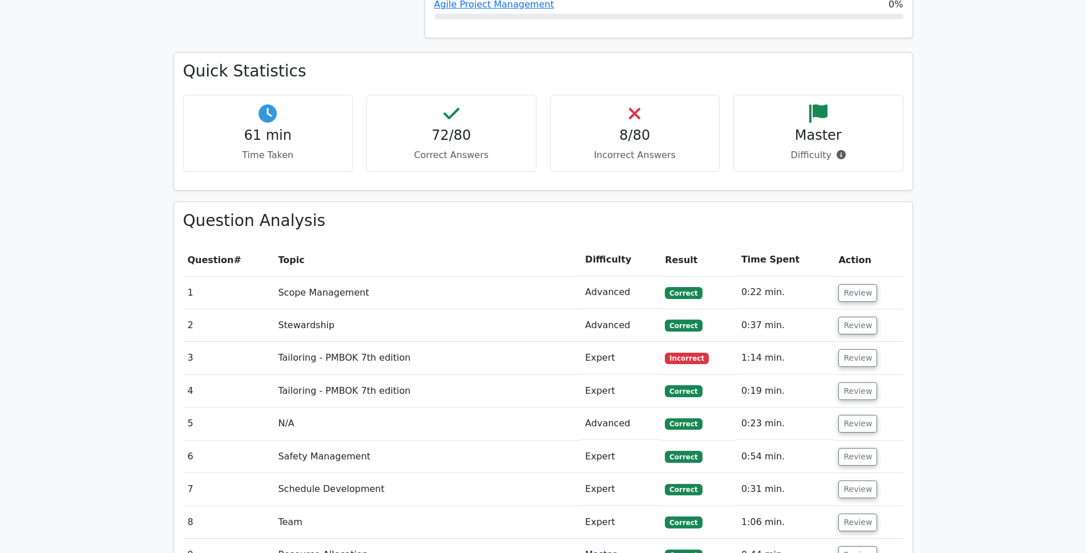
scroll to position [1573, 0]
click at [859, 348] on button "Review" at bounding box center [858, 357] width 39 height 18
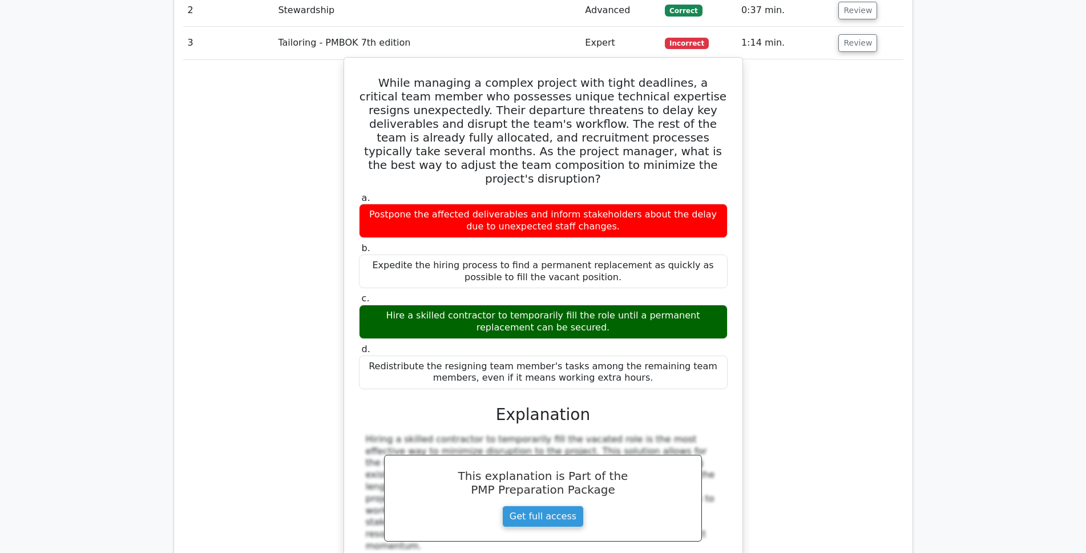
scroll to position [1802, 0]
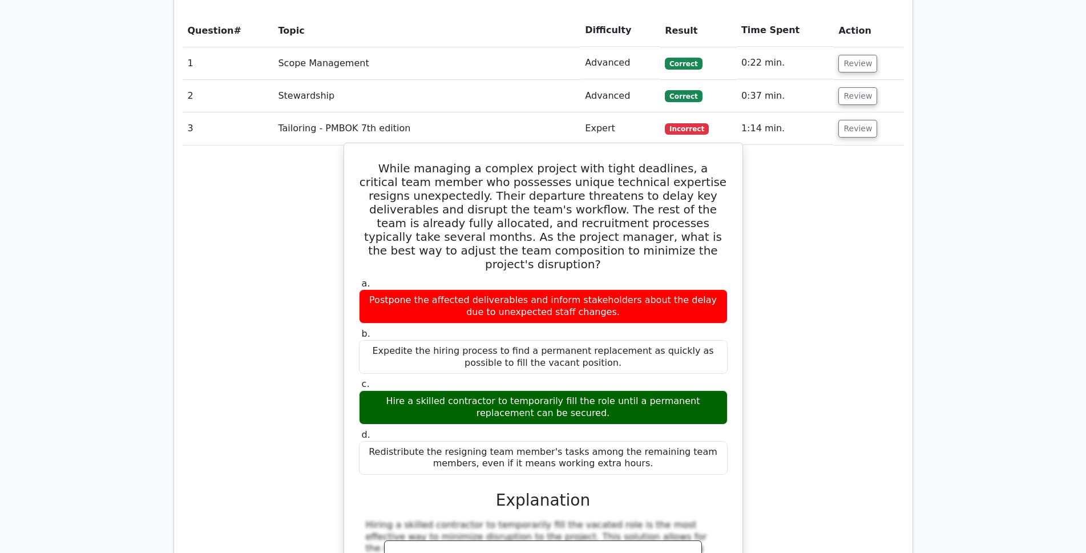
drag, startPoint x: 360, startPoint y: 128, endPoint x: 620, endPoint y: 413, distance: 385.9
click at [620, 413] on div "While managing a complex project with tight deadlines, a critical team member w…" at bounding box center [543, 420] width 389 height 545
copy div "While managing a complex project with tight deadlines, a critical team member w…"
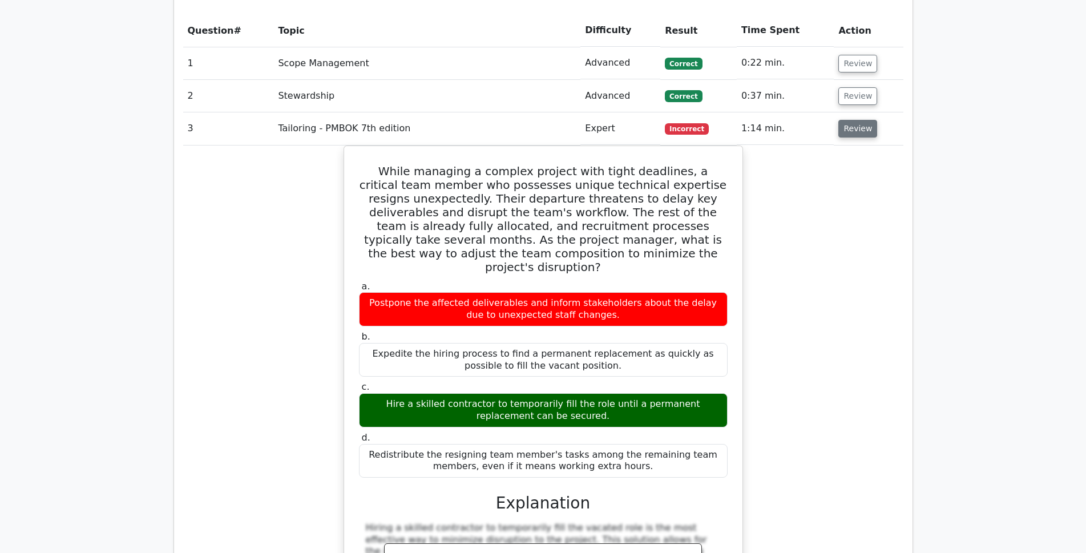
click at [851, 120] on button "Review" at bounding box center [858, 129] width 39 height 18
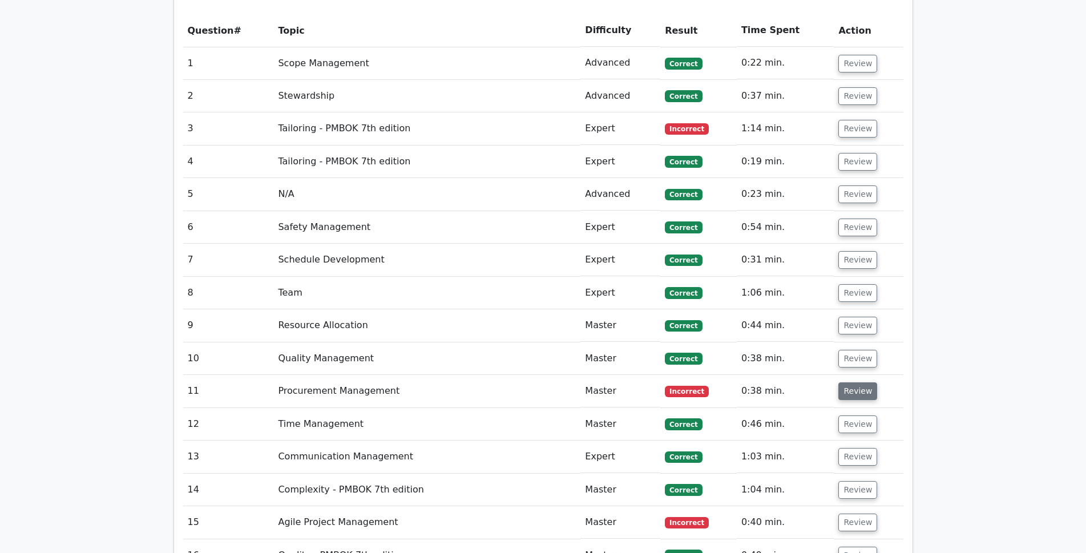
click at [847, 382] on button "Review" at bounding box center [858, 391] width 39 height 18
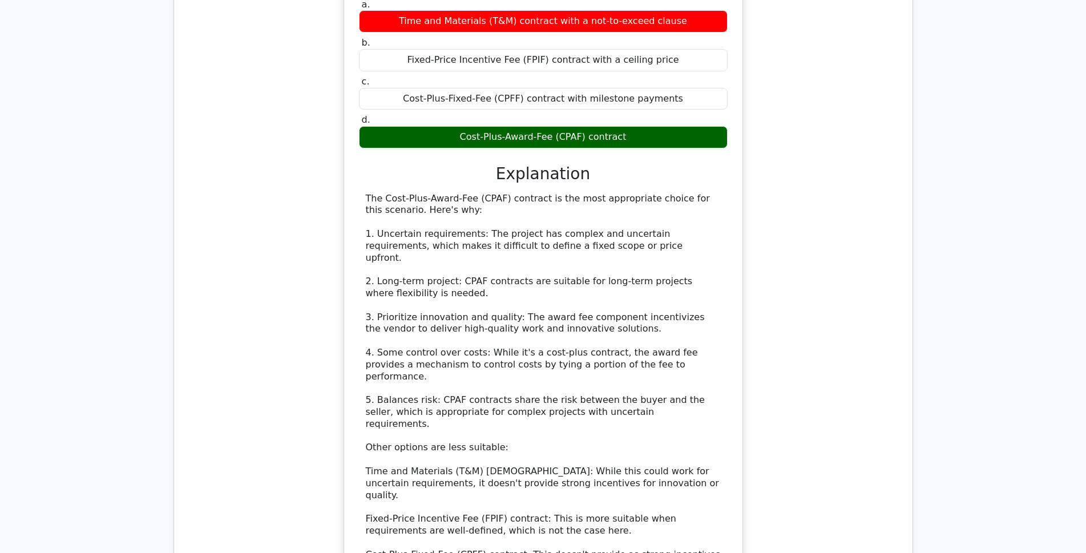
scroll to position [2372, 0]
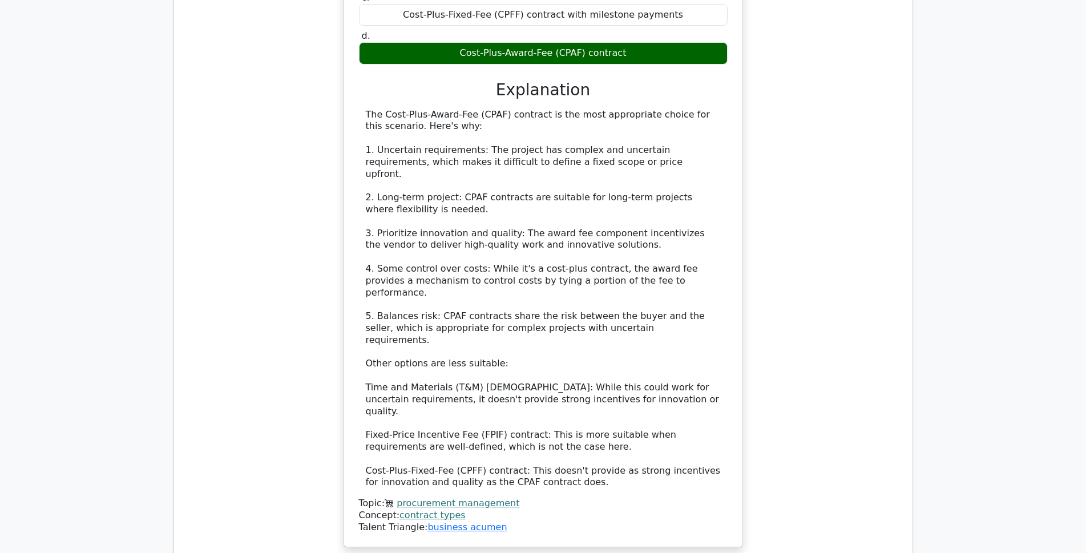
click at [523, 315] on div "The Cost-Plus-Award-Fee (CPAF) contract is the most appropriate choice for this…" at bounding box center [543, 299] width 355 height 380
click at [595, 304] on div "The Cost-Plus-Award-Fee (CPAF) contract is the most appropriate choice for this…" at bounding box center [543, 299] width 355 height 380
drag, startPoint x: 564, startPoint y: 394, endPoint x: 362, endPoint y: 27, distance: 419.5
click at [361, 25] on div "a. Time and Materials (T&M) contract with a not-to-exceed clause b. Fixed-Price…" at bounding box center [543, 223] width 371 height 621
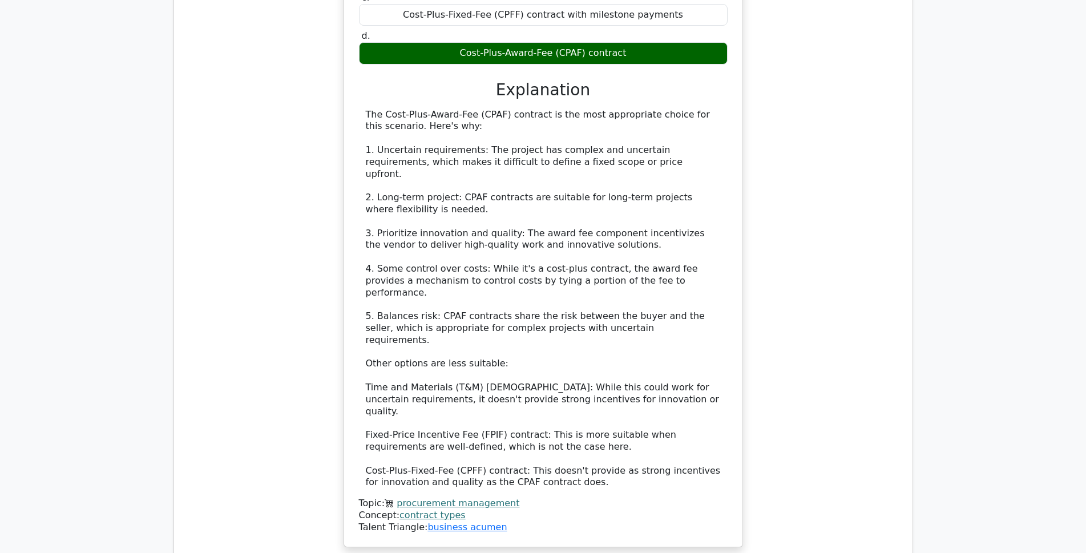
click at [397, 66] on div "a. Time and Materials (T&M) contract with a not-to-exceed clause b. Fixed-Price…" at bounding box center [543, 223] width 371 height 621
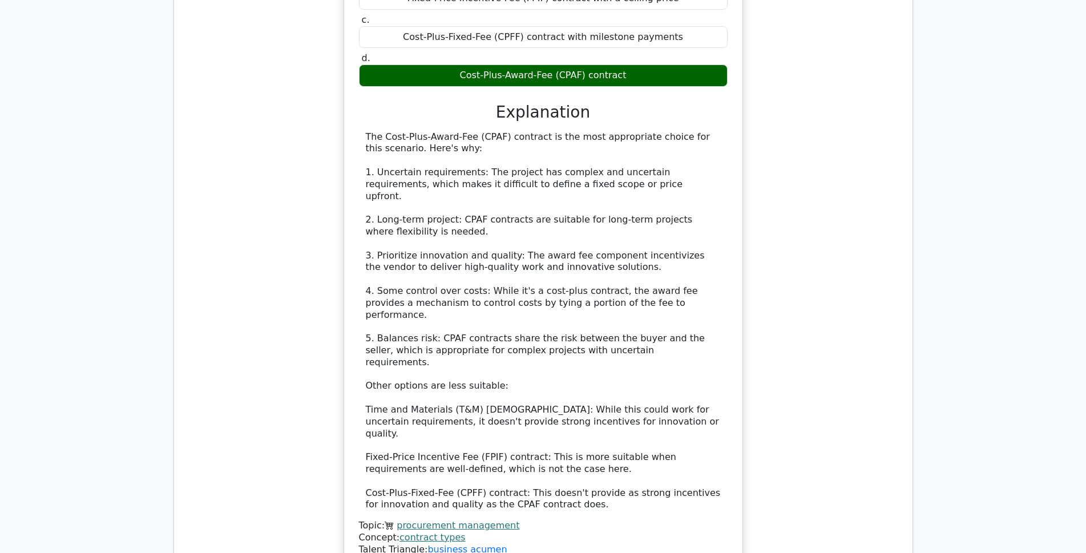
scroll to position [2144, 0]
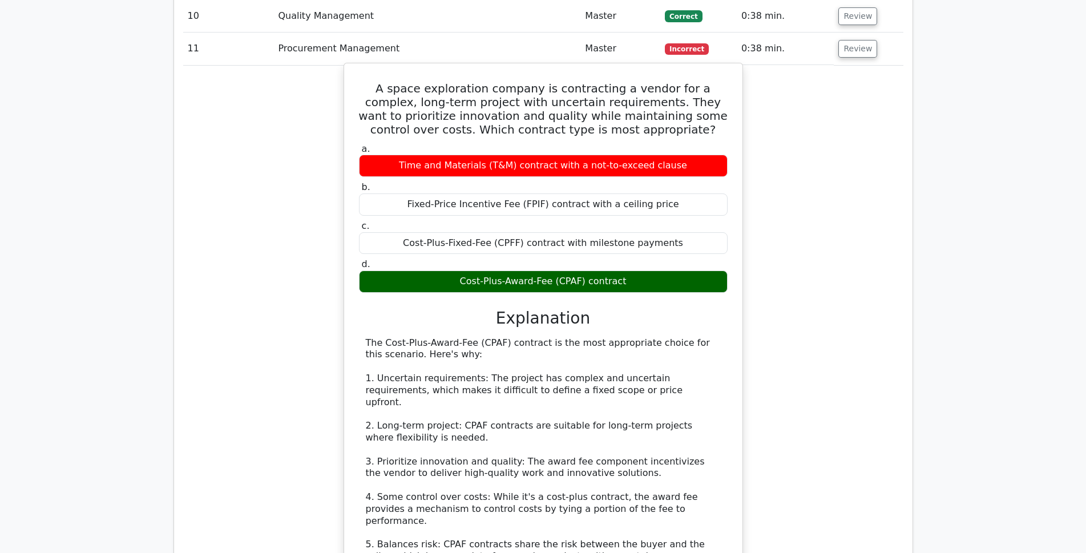
drag, startPoint x: 619, startPoint y: 240, endPoint x: 365, endPoint y: 52, distance: 315.9
click at [365, 68] on div "A space exploration company is contracting a vendor for a complex, long-term pr…" at bounding box center [543, 419] width 389 height 703
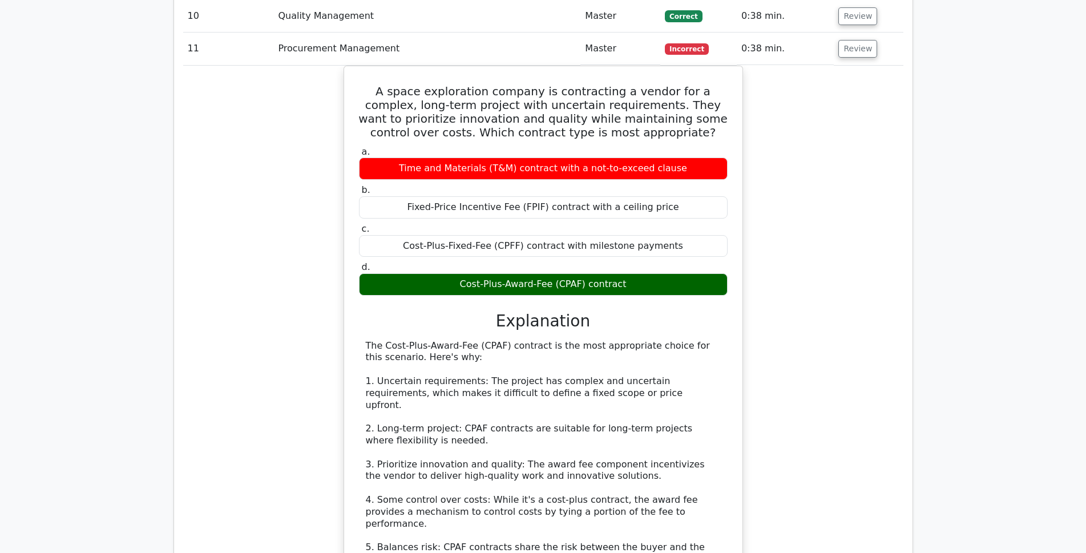
copy div "A space exploration company is contracting a vendor for a complex, long-term pr…"
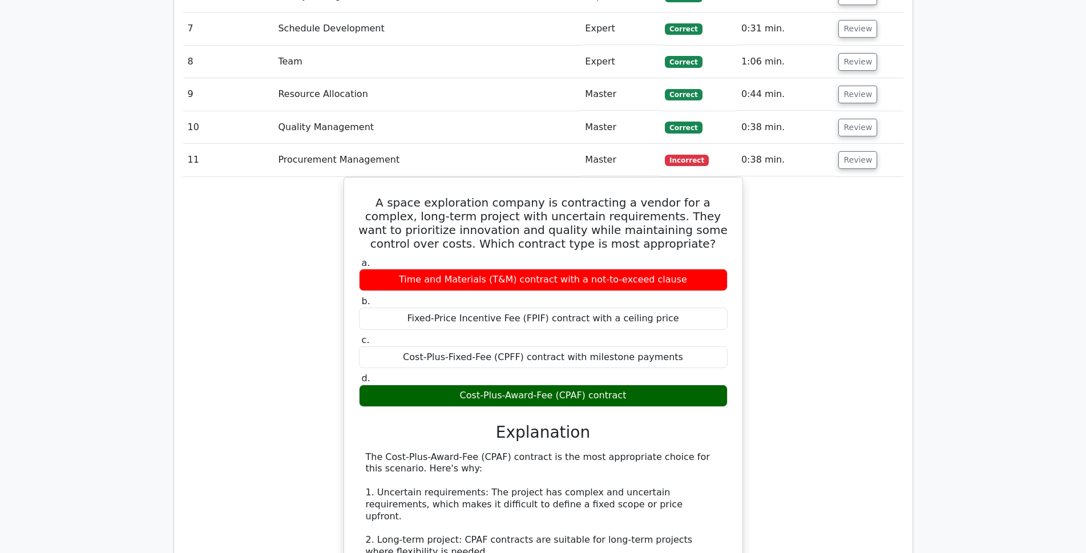
scroll to position [2030, 0]
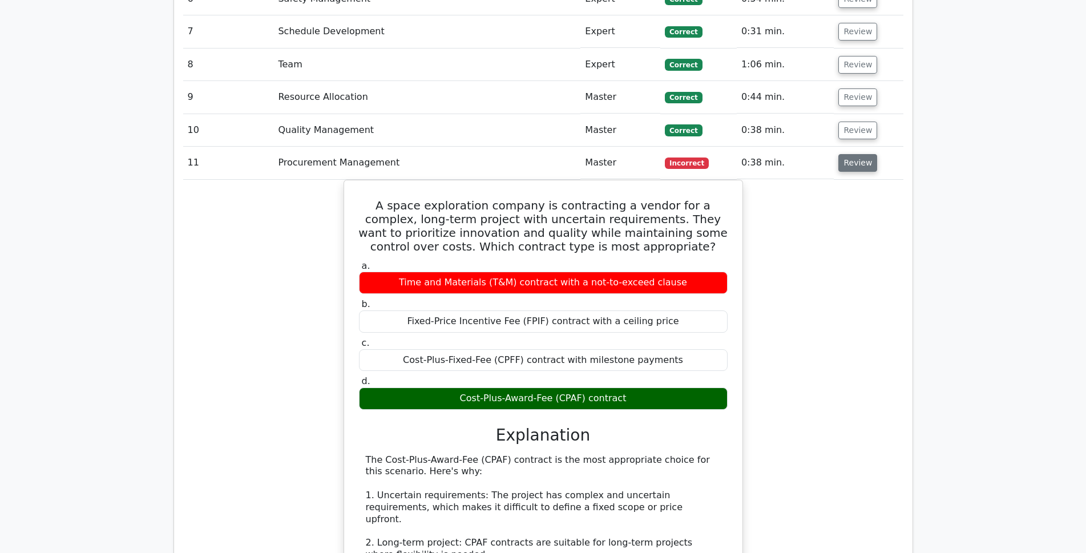
click at [847, 154] on button "Review" at bounding box center [858, 163] width 39 height 18
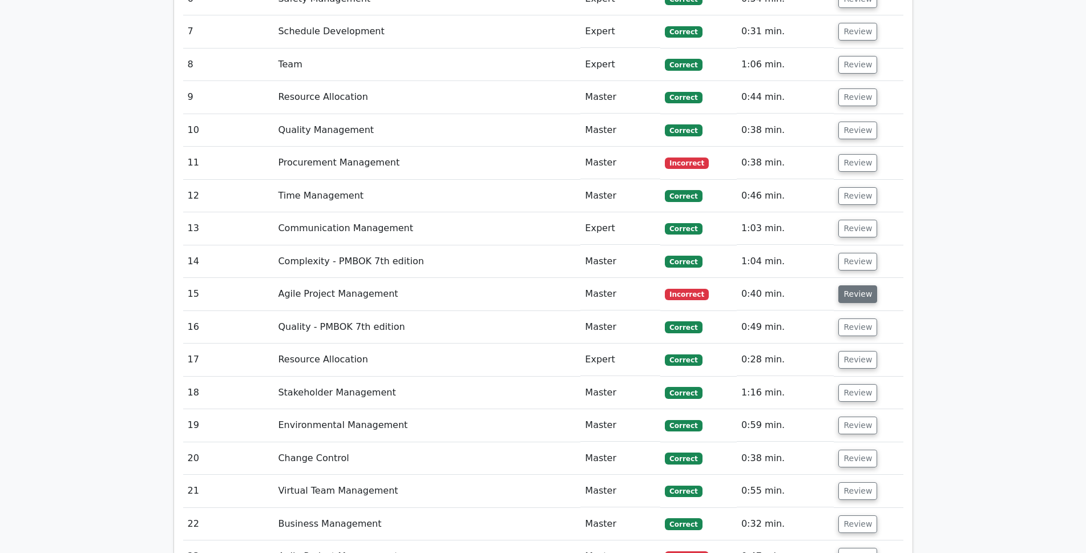
click at [845, 285] on button "Review" at bounding box center [858, 294] width 39 height 18
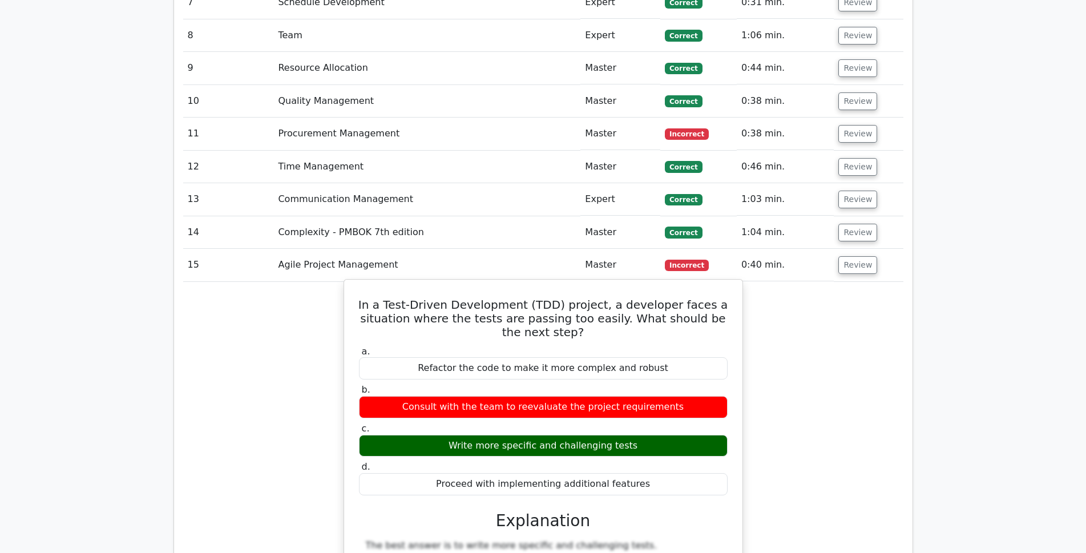
scroll to position [2087, 0]
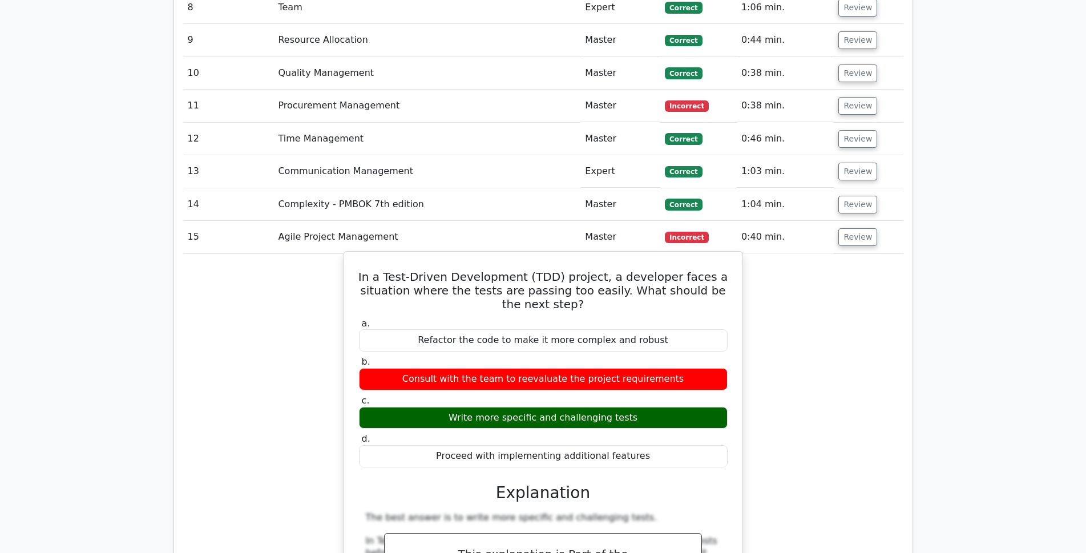
drag, startPoint x: 378, startPoint y: 233, endPoint x: 674, endPoint y: 422, distance: 351.4
copy div "In a Test-Driven Development (TDD) project, a developer faces a situation where…"
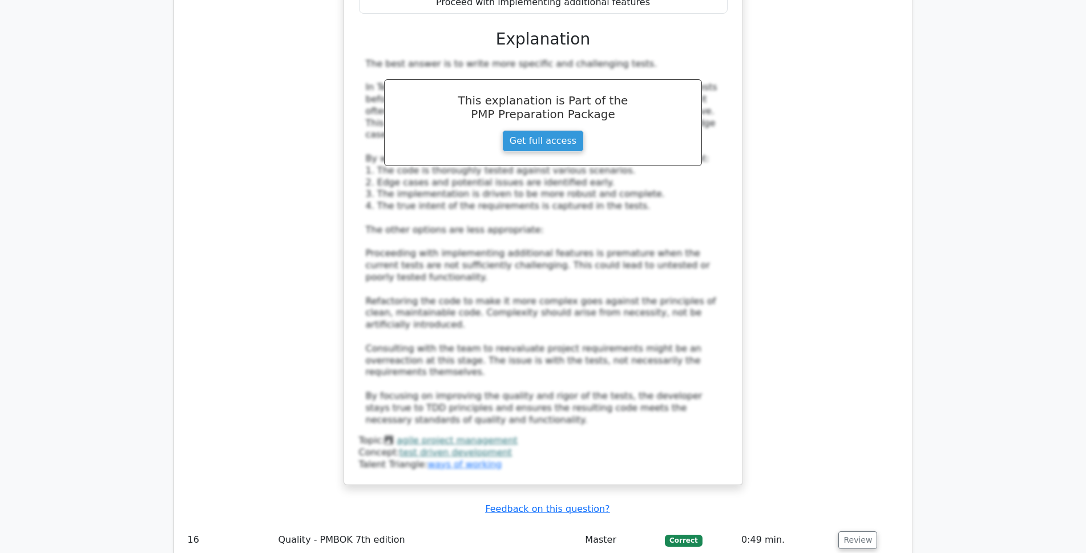
scroll to position [2601, 0]
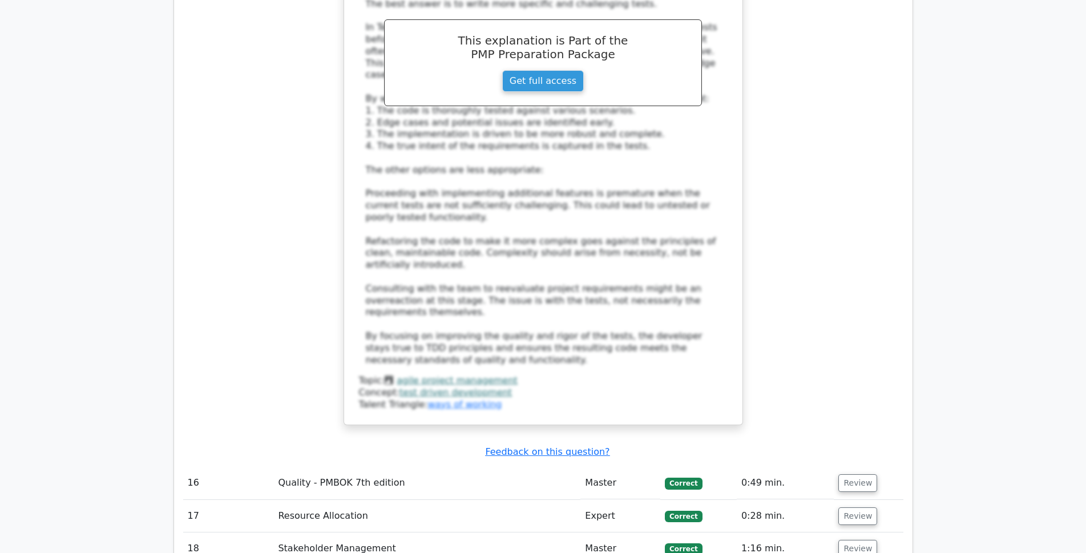
click at [449, 387] on link "test driven development" at bounding box center [456, 392] width 112 height 11
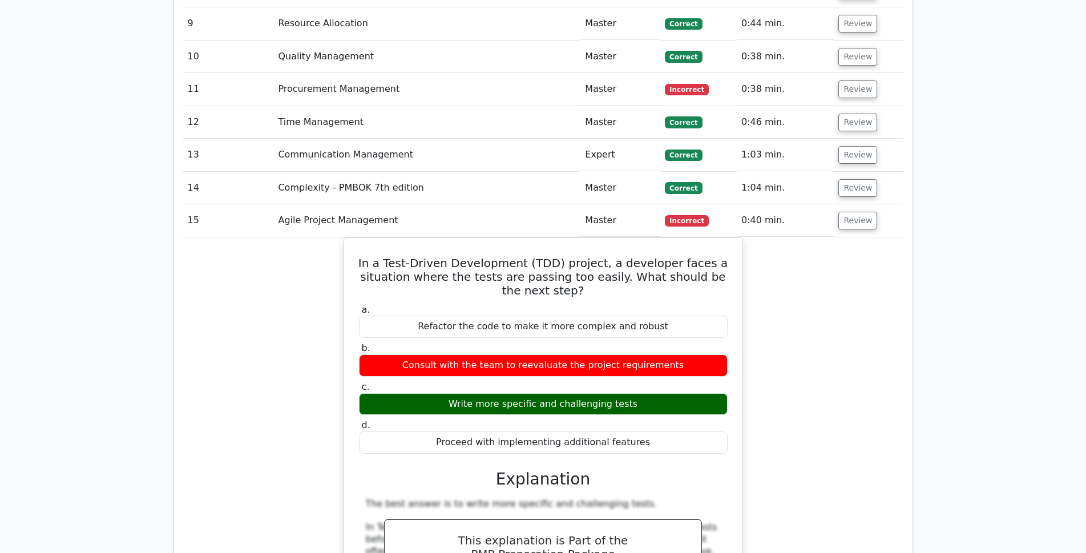
scroll to position [2087, 0]
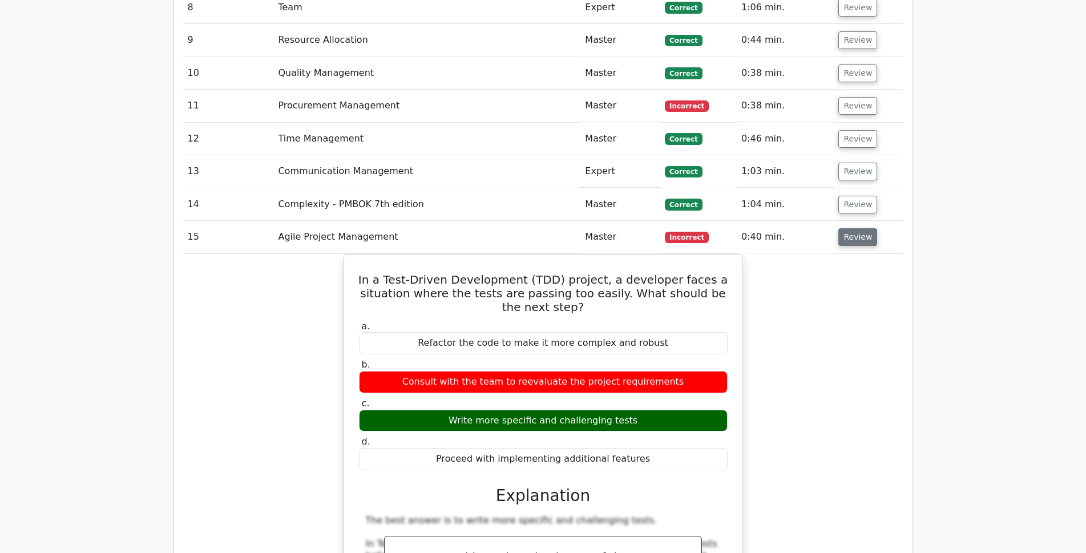
click at [851, 228] on button "Review" at bounding box center [858, 237] width 39 height 18
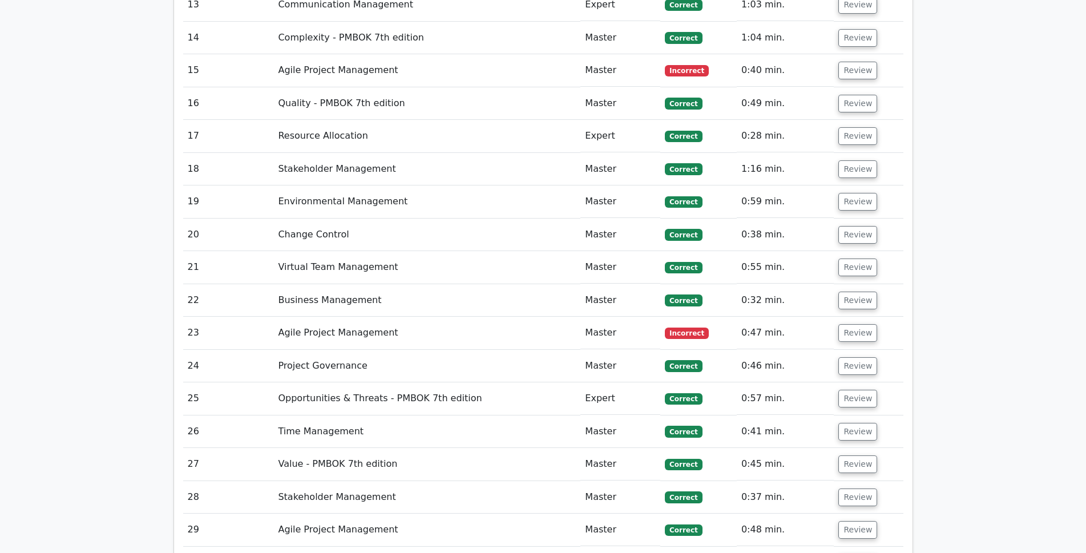
scroll to position [2258, 0]
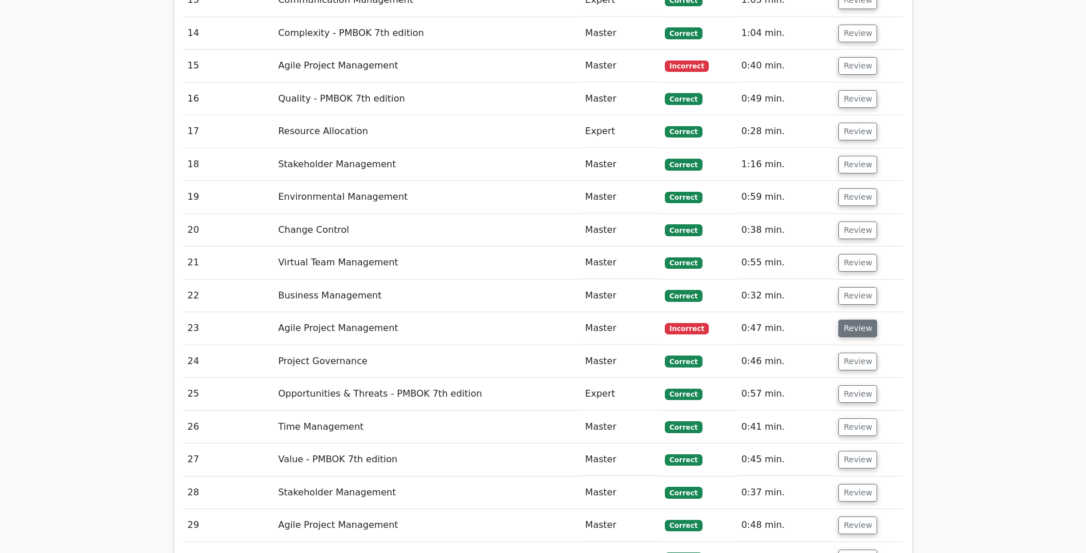
click at [865, 320] on button "Review" at bounding box center [858, 329] width 39 height 18
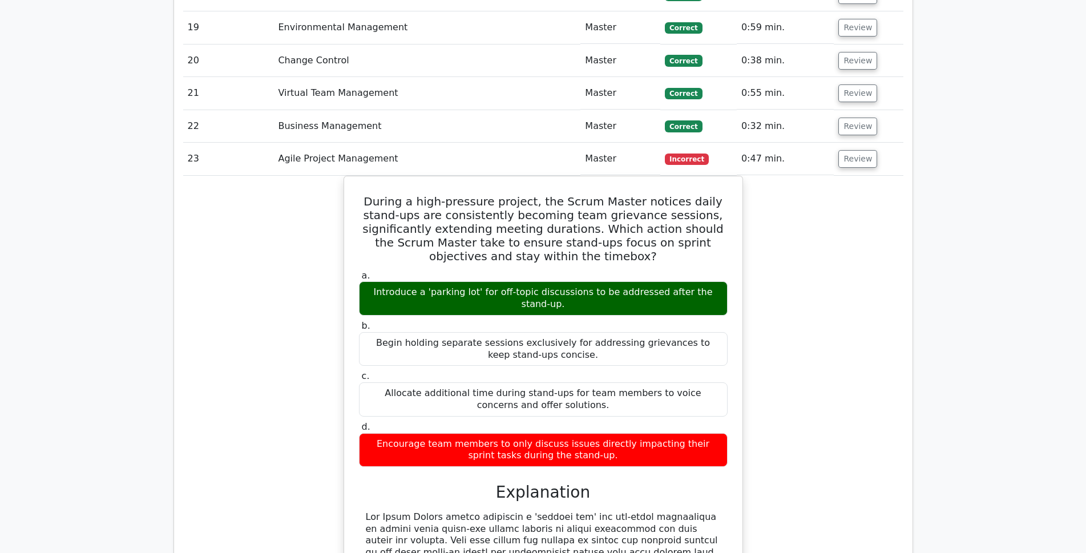
scroll to position [2429, 0]
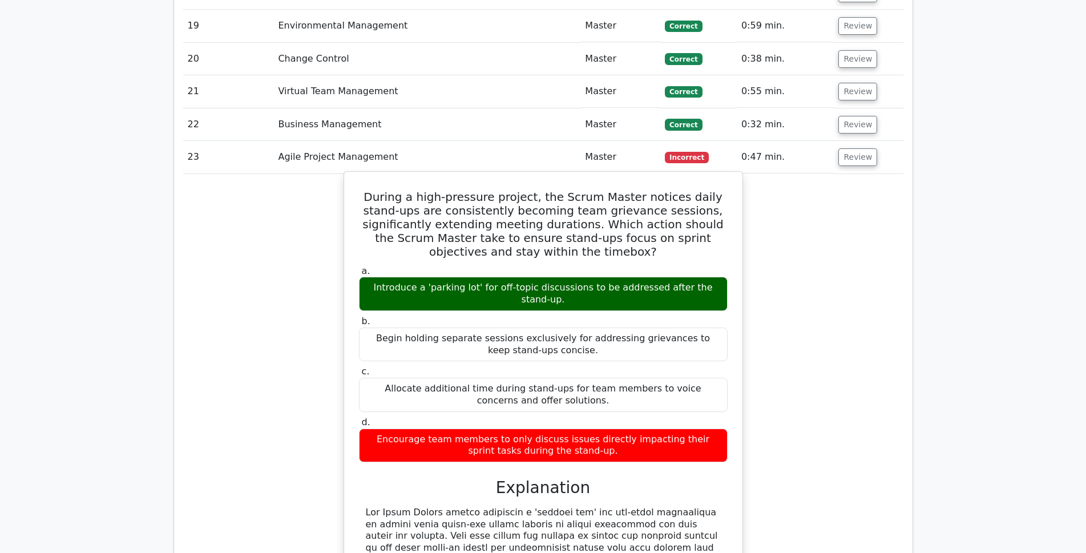
drag, startPoint x: 365, startPoint y: 155, endPoint x: 695, endPoint y: 396, distance: 409.0
click at [695, 396] on div "During a high-pressure project, the Scrum Master notices daily stand-ups are co…" at bounding box center [543, 469] width 389 height 586
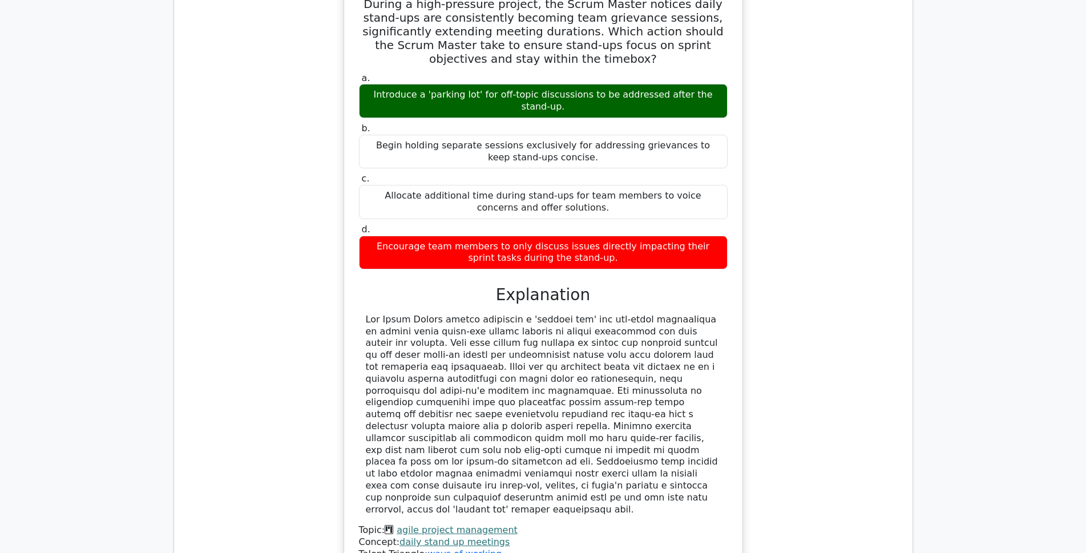
scroll to position [2658, 0]
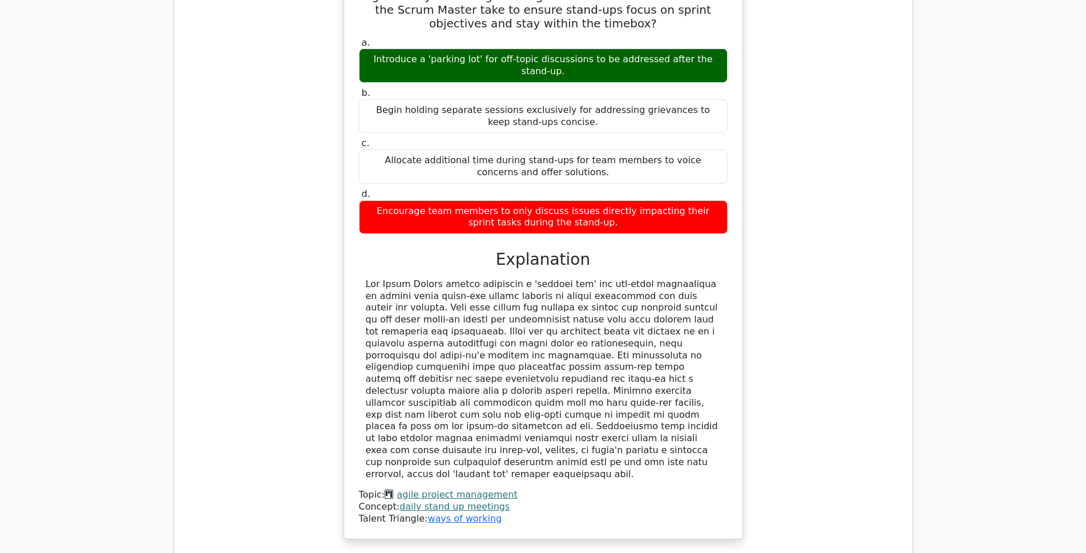
click at [442, 489] on link "agile project management" at bounding box center [457, 494] width 121 height 11
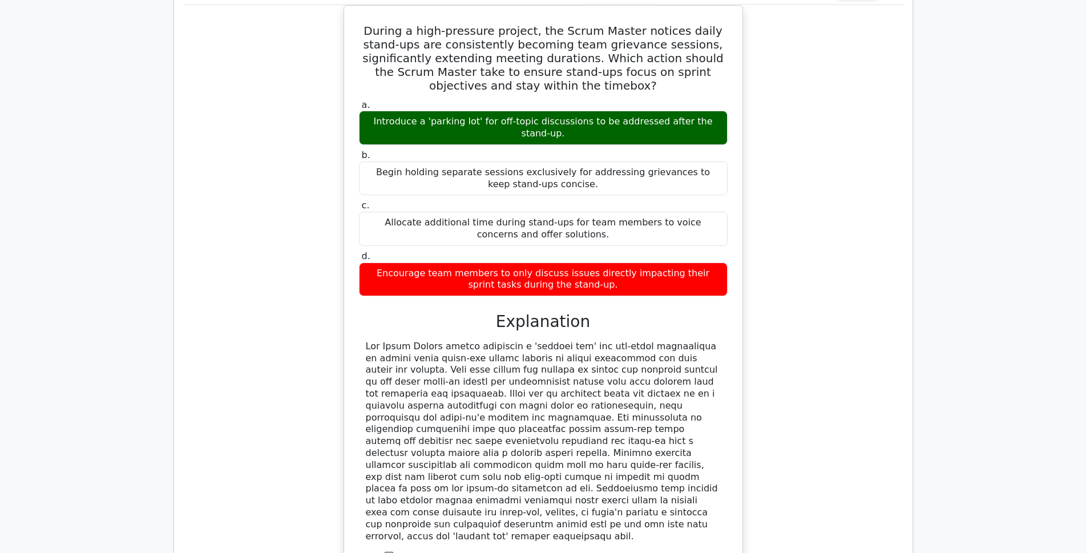
scroll to position [2429, 0]
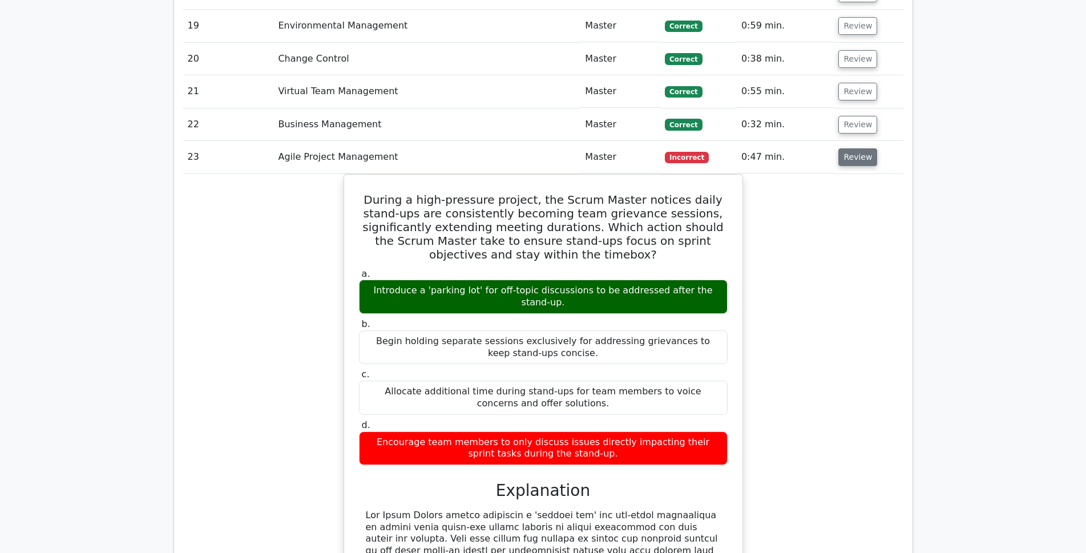
click at [855, 148] on button "Review" at bounding box center [858, 157] width 39 height 18
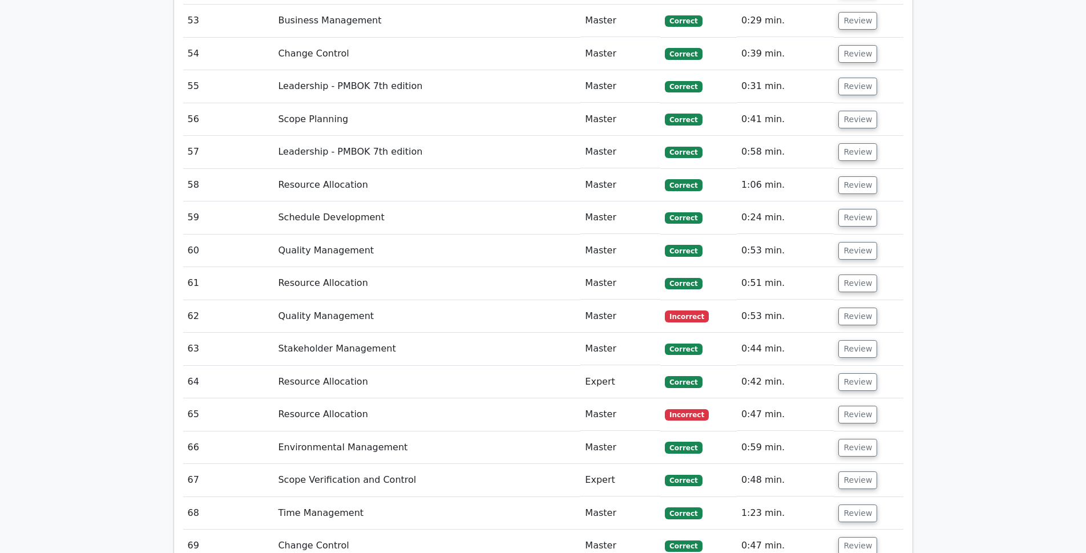
scroll to position [3571, 0]
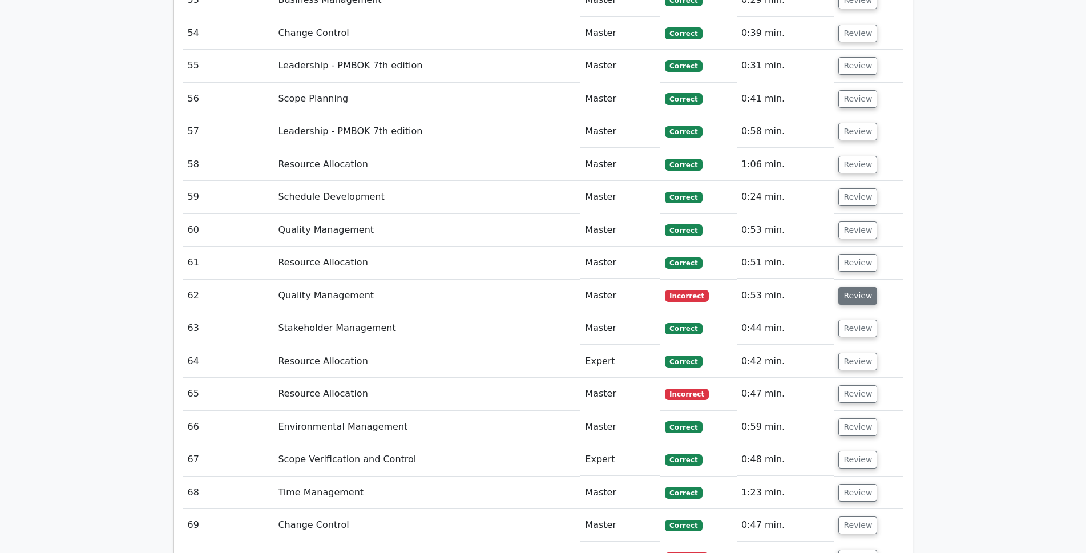
click at [867, 287] on button "Review" at bounding box center [858, 296] width 39 height 18
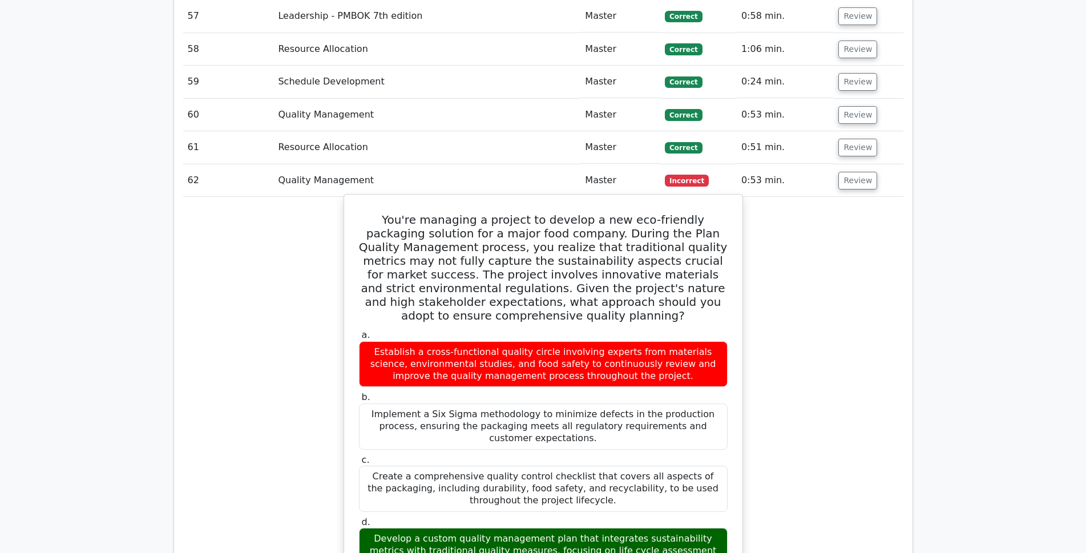
scroll to position [3685, 0]
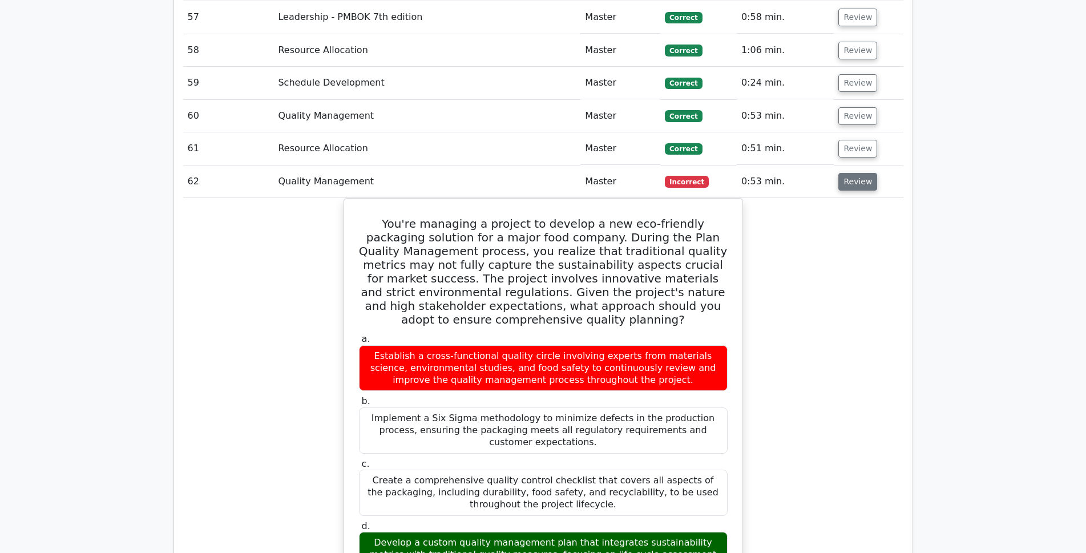
click at [857, 173] on button "Review" at bounding box center [858, 182] width 39 height 18
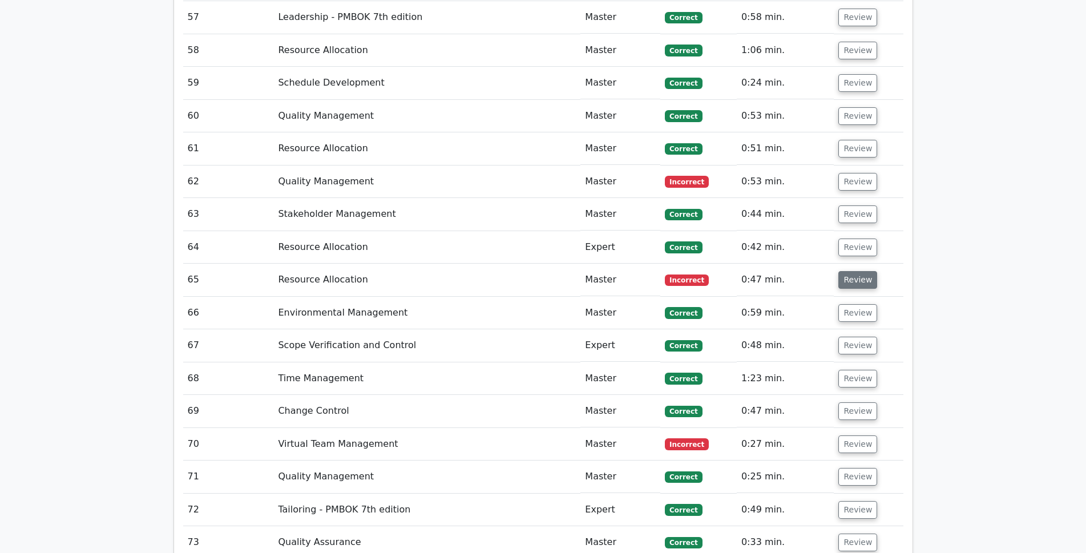
click at [852, 271] on button "Review" at bounding box center [858, 280] width 39 height 18
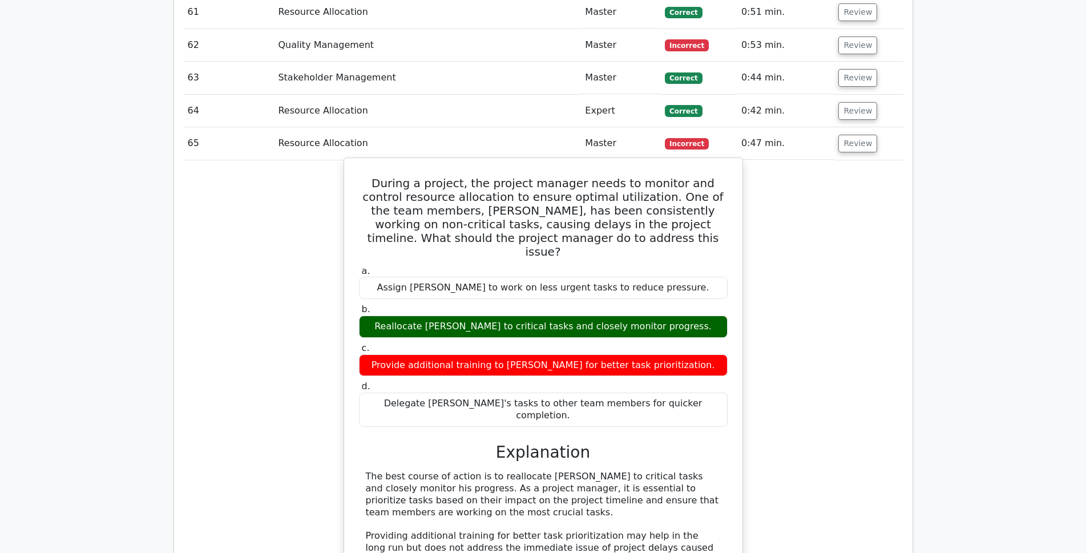
scroll to position [3799, 0]
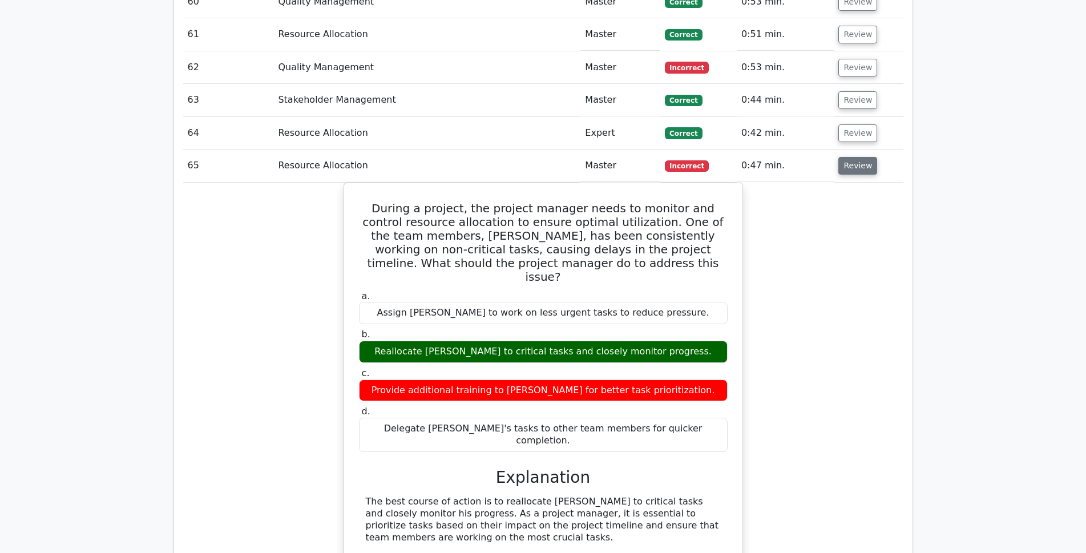
click at [851, 157] on button "Review" at bounding box center [858, 166] width 39 height 18
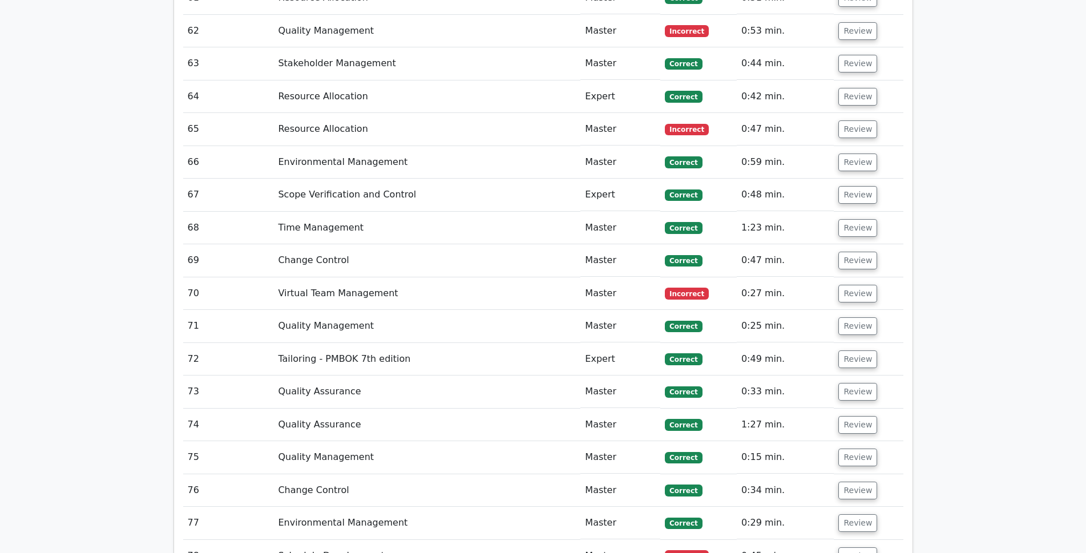
scroll to position [3857, 0]
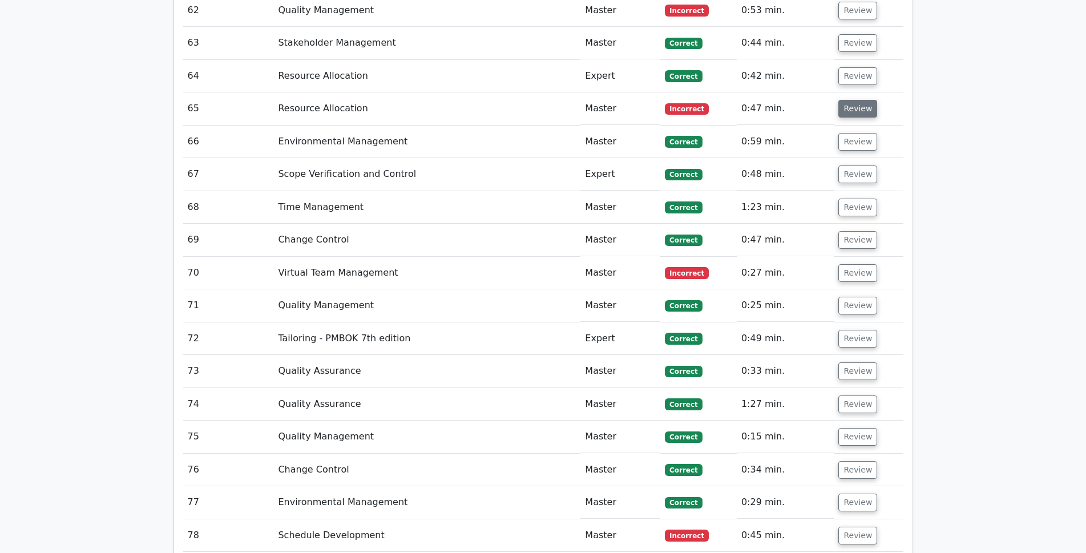
click at [849, 100] on button "Review" at bounding box center [858, 109] width 39 height 18
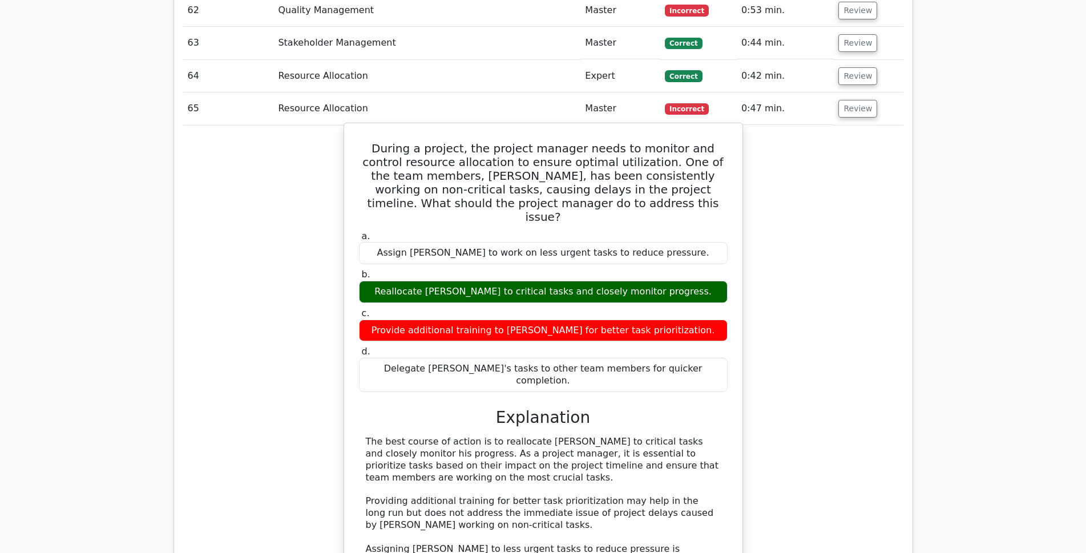
drag, startPoint x: 370, startPoint y: 107, endPoint x: 692, endPoint y: 318, distance: 385.5
click at [692, 318] on div "During a project, the project manager needs to monitor and control resource all…" at bounding box center [543, 404] width 389 height 553
copy div "During a project, the project manager needs to monitor and control resource all…"
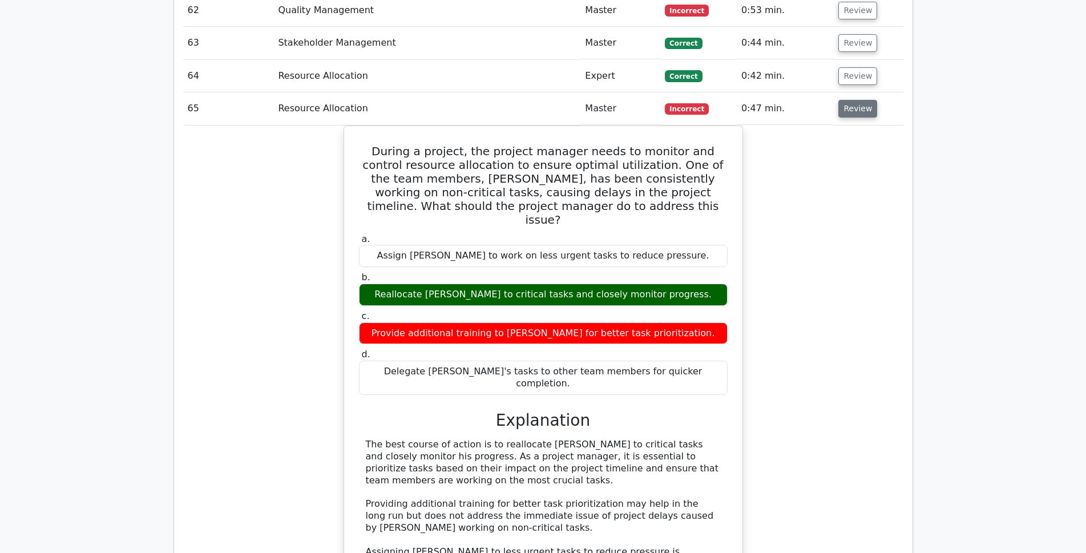
click at [850, 100] on button "Review" at bounding box center [858, 109] width 39 height 18
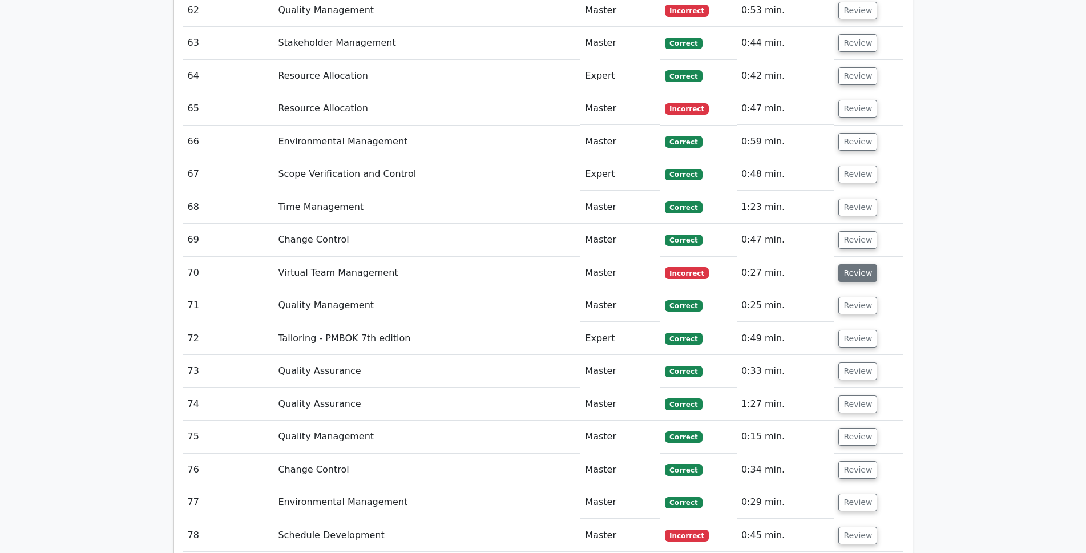
click at [859, 264] on button "Review" at bounding box center [858, 273] width 39 height 18
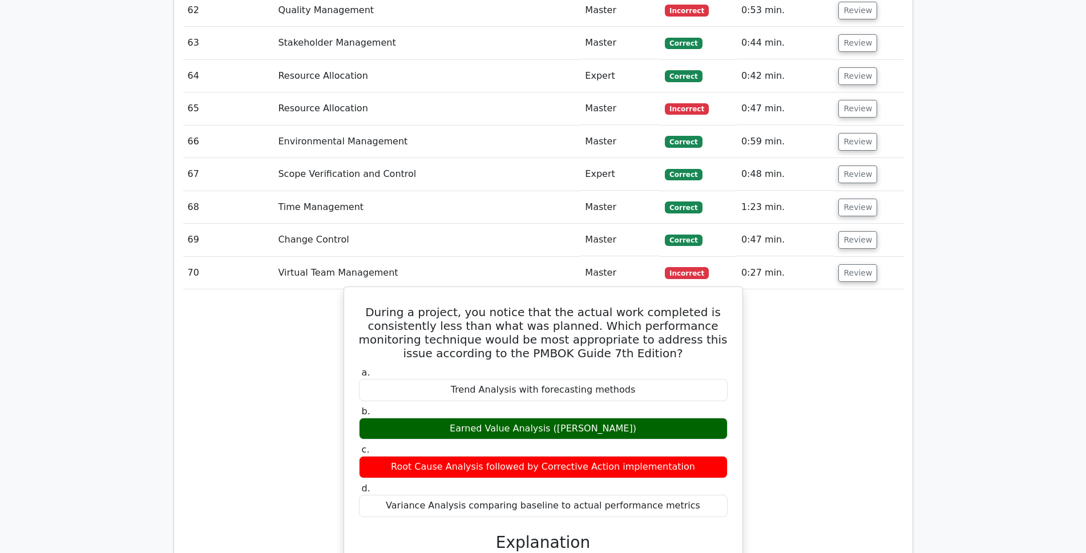
scroll to position [3914, 0]
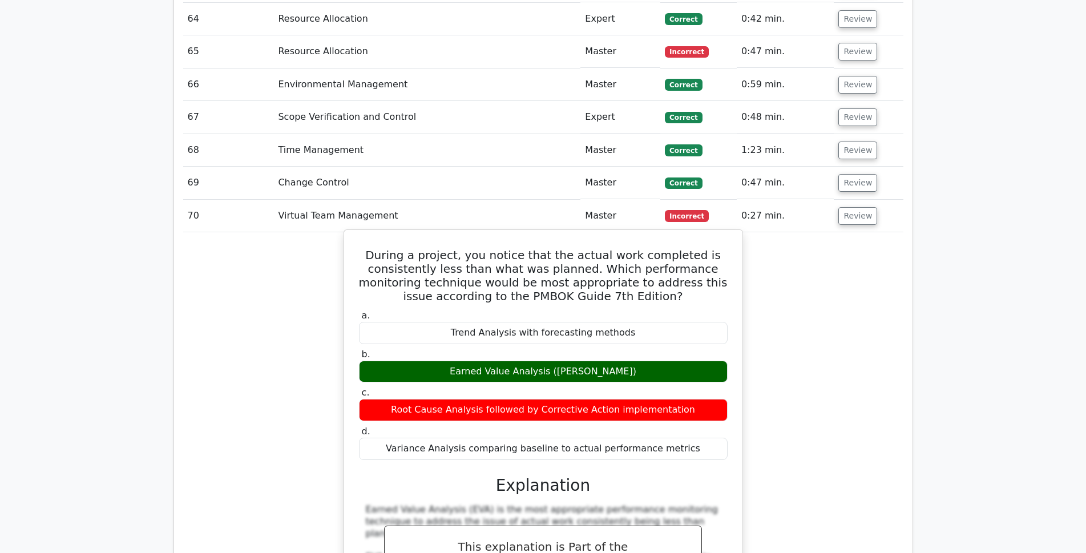
drag, startPoint x: 384, startPoint y: 212, endPoint x: 703, endPoint y: 409, distance: 375.0
copy div "During a project, you notice that the actual work completed is consistently les…"
click at [520, 248] on h5 "During a project, you notice that the actual work completed is consistently les…" at bounding box center [543, 275] width 371 height 55
click at [498, 248] on h5 "During a project, you notice that the actual work completed is consistently les…" at bounding box center [543, 275] width 371 height 55
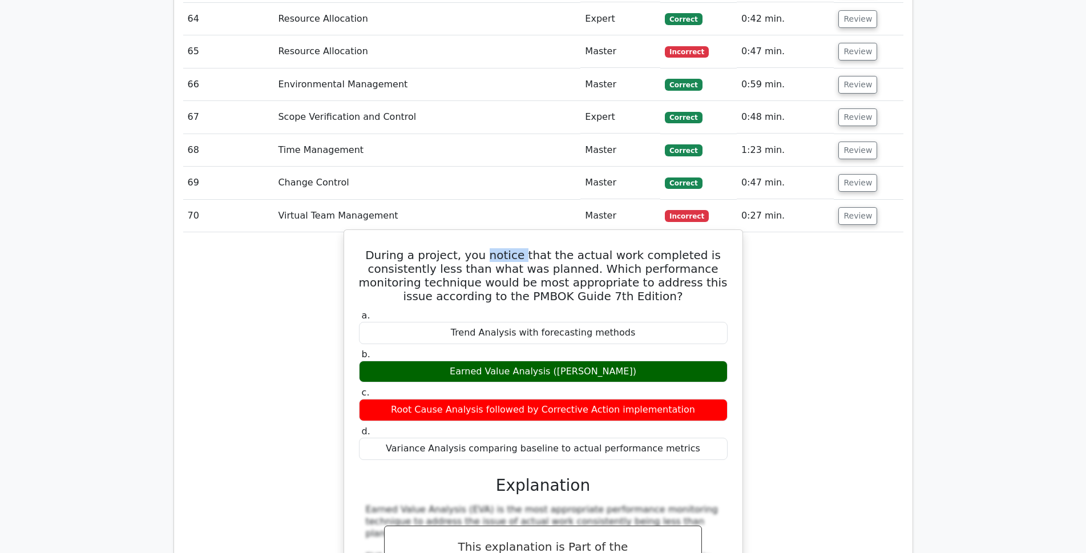
click at [498, 248] on h5 "During a project, you notice that the actual work completed is consistently les…" at bounding box center [543, 275] width 371 height 55
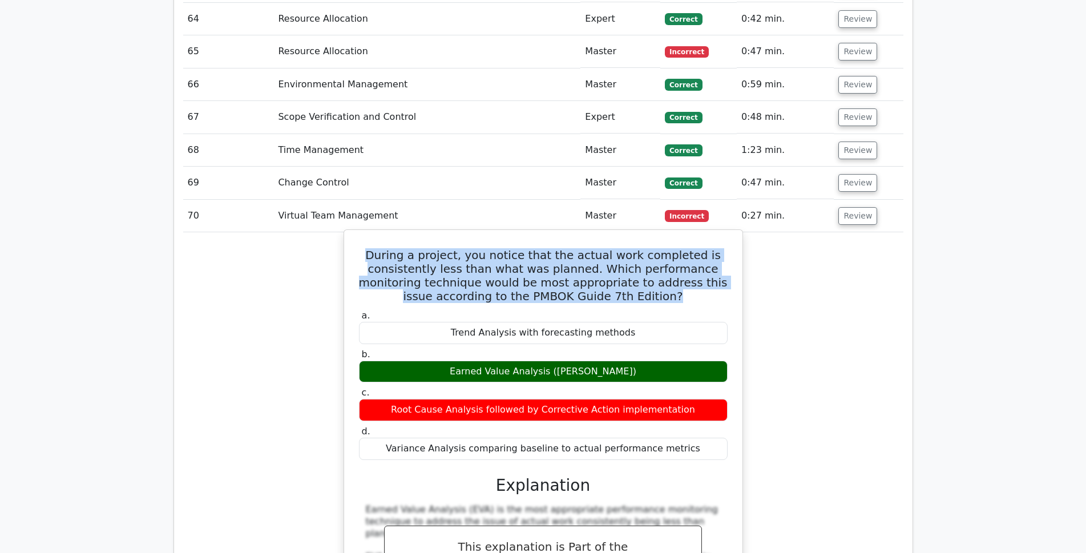
click at [498, 248] on h5 "During a project, you notice that the actual work completed is consistently les…" at bounding box center [543, 275] width 371 height 55
click at [646, 253] on h5 "During a project, you notice that the actual work completed is consistently les…" at bounding box center [543, 275] width 371 height 55
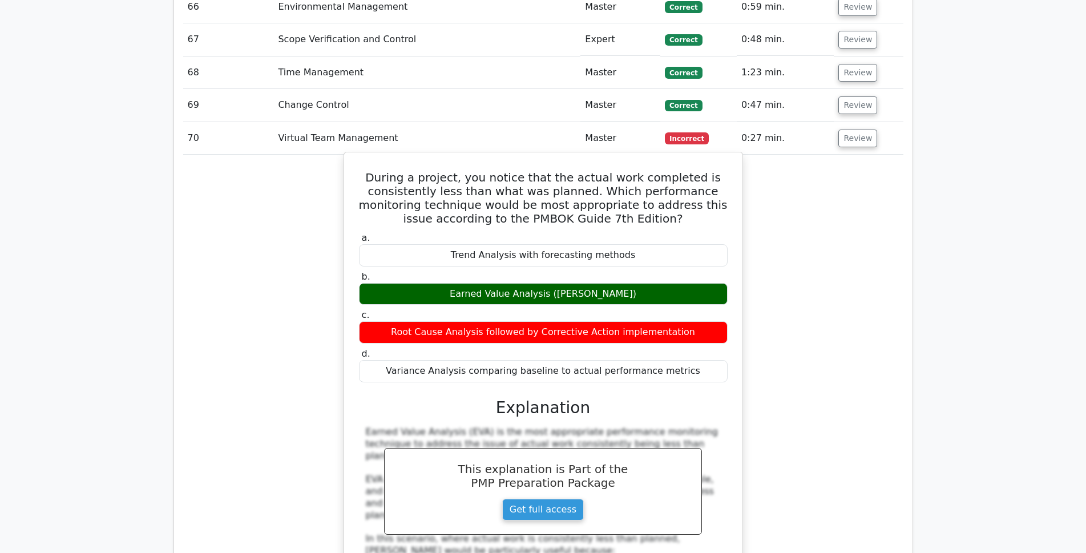
scroll to position [3971, 0]
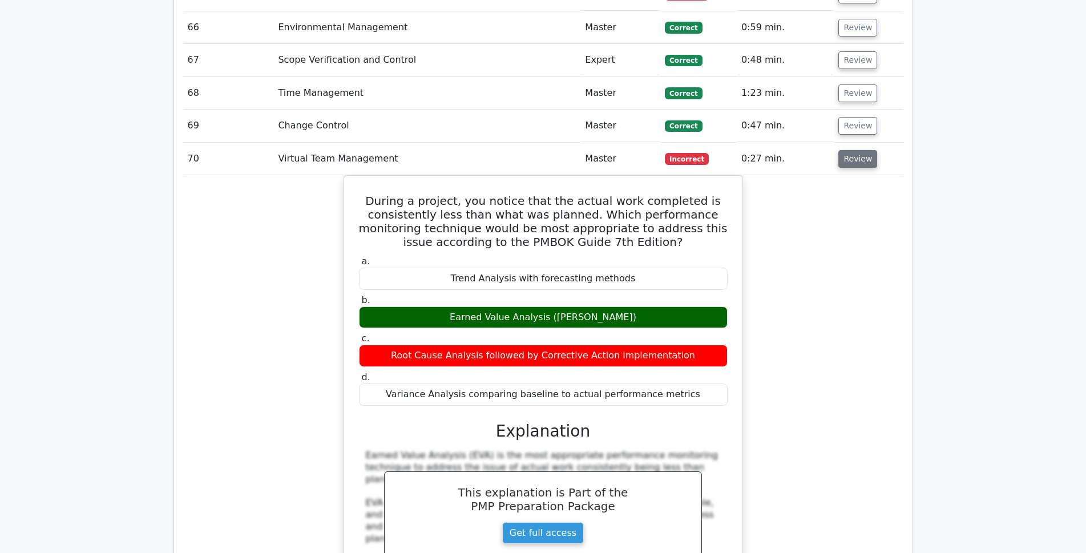
click at [856, 150] on button "Review" at bounding box center [858, 159] width 39 height 18
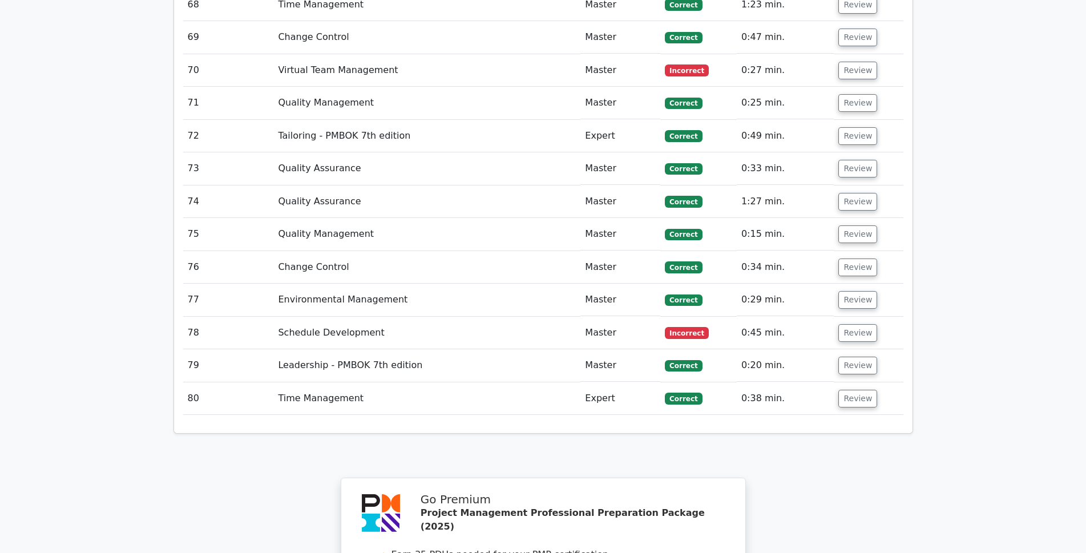
scroll to position [4085, 0]
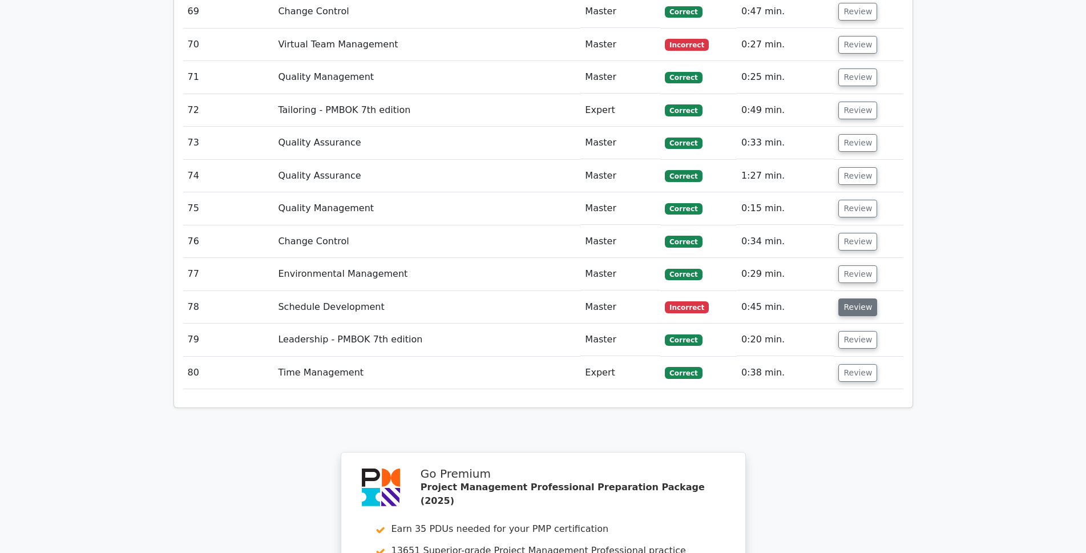
click at [857, 299] on button "Review" at bounding box center [858, 308] width 39 height 18
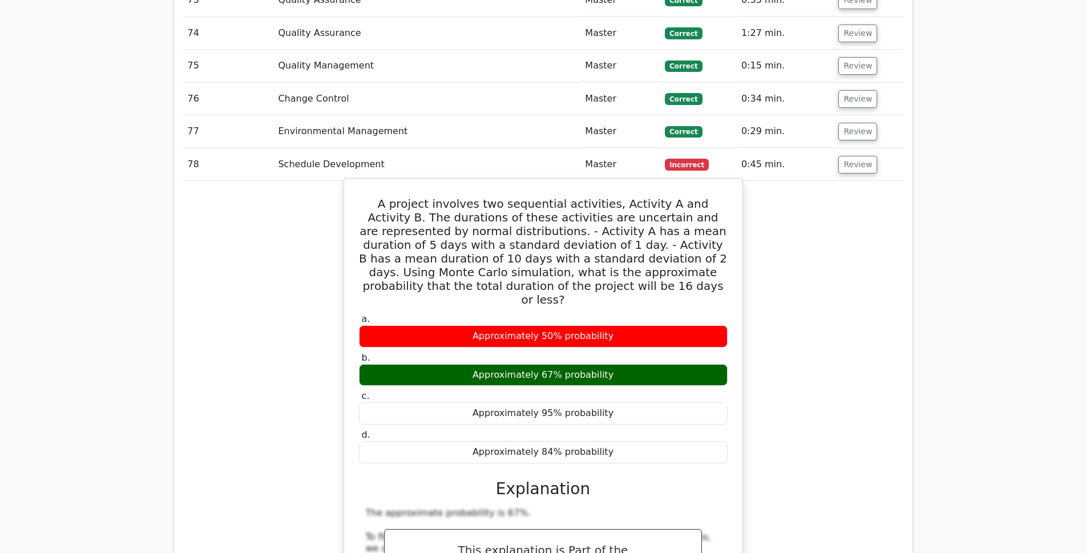
scroll to position [4199, 0]
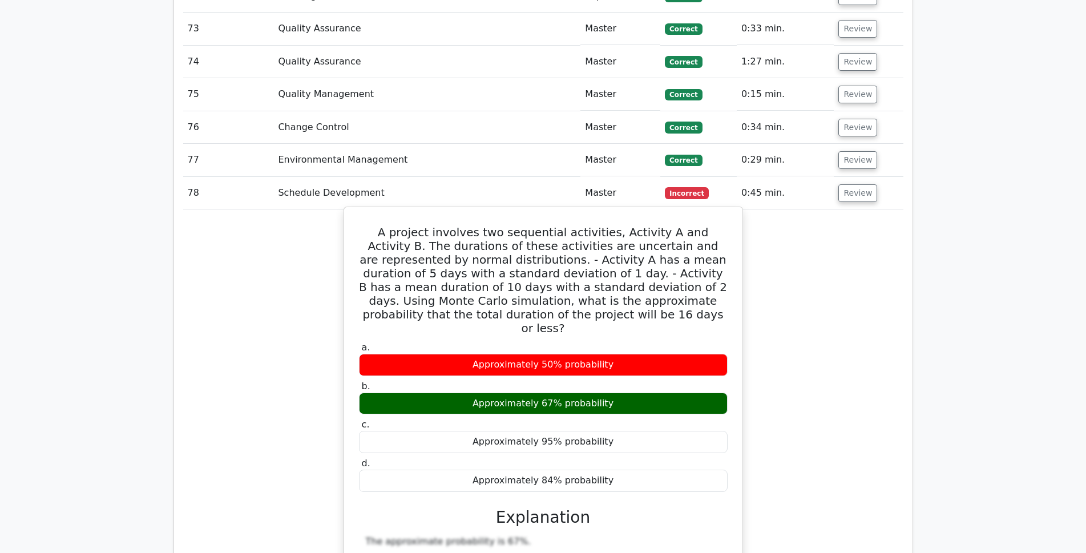
drag, startPoint x: 606, startPoint y: 425, endPoint x: 363, endPoint y: 193, distance: 335.9
click at [363, 212] on div "A project involves two sequential activities, Activity A and Activity B. The du…" at bounding box center [543, 519] width 389 height 615
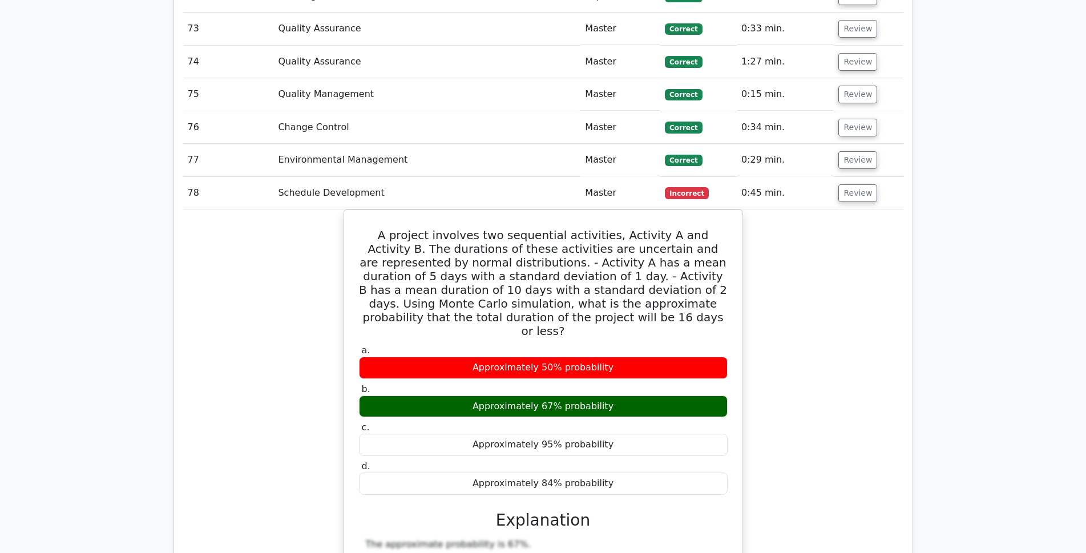
copy div "A project involves two sequential activities, Activity A and Activity B. The du…"
click at [864, 184] on button "Review" at bounding box center [858, 193] width 39 height 18
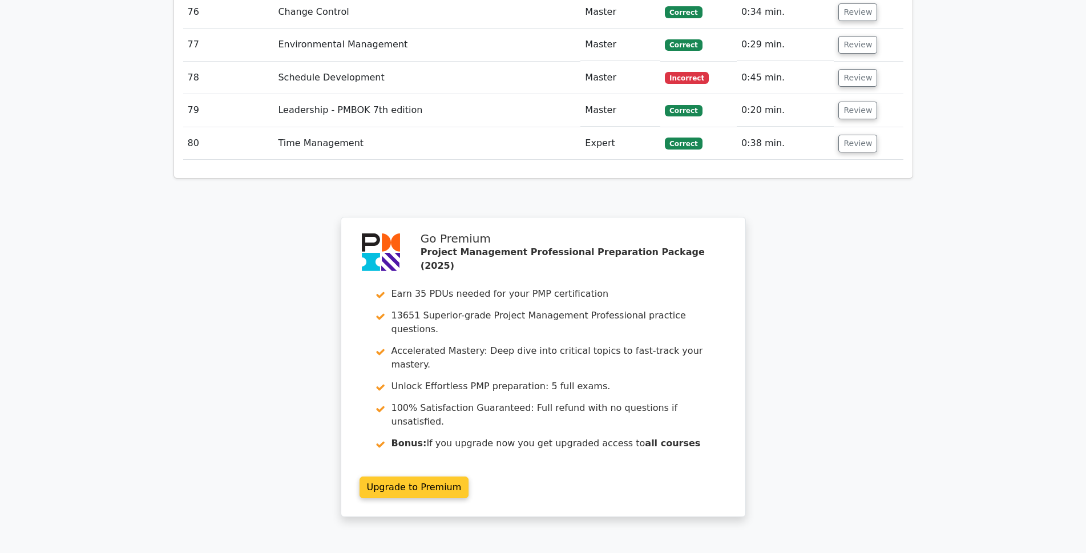
scroll to position [4427, 0]
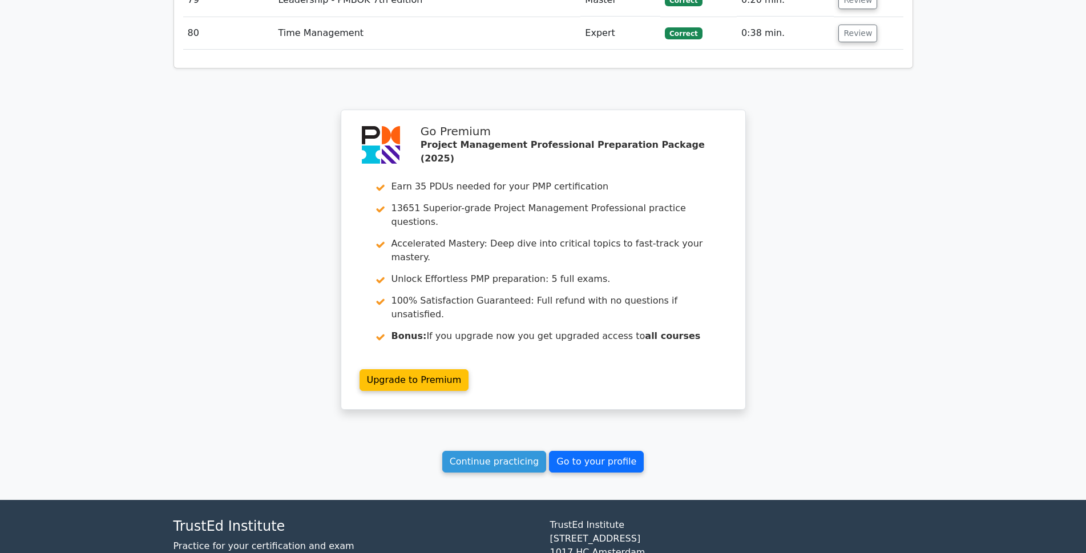
click at [600, 451] on link "Go to your profile" at bounding box center [596, 462] width 95 height 22
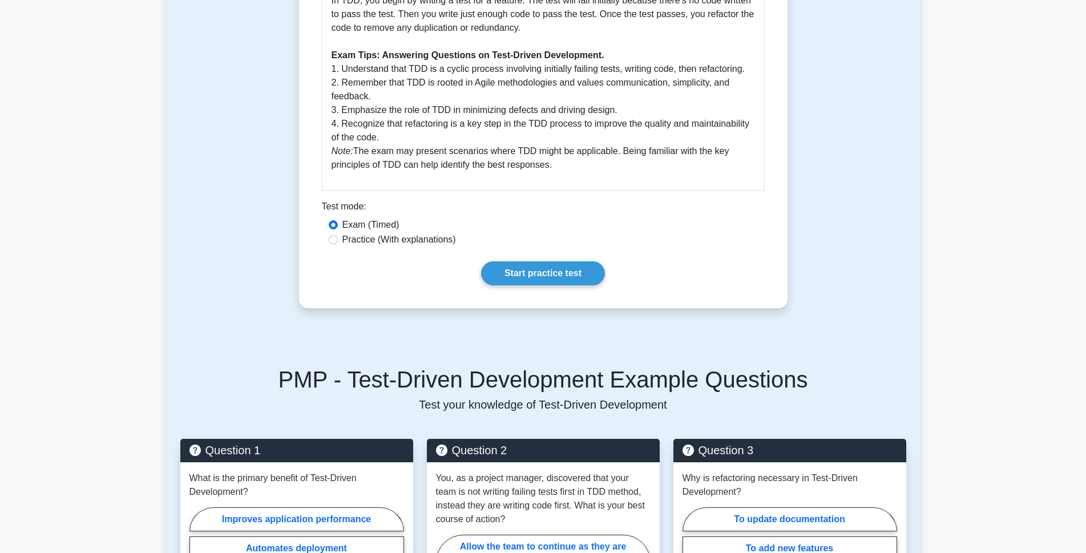
scroll to position [228, 0]
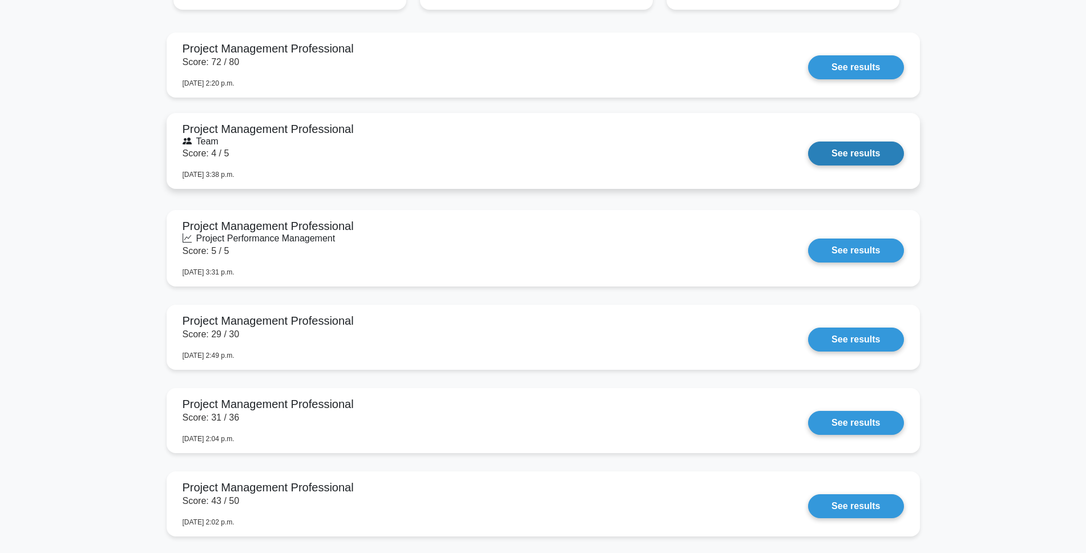
scroll to position [913, 0]
